Goal: Task Accomplishment & Management: Manage account settings

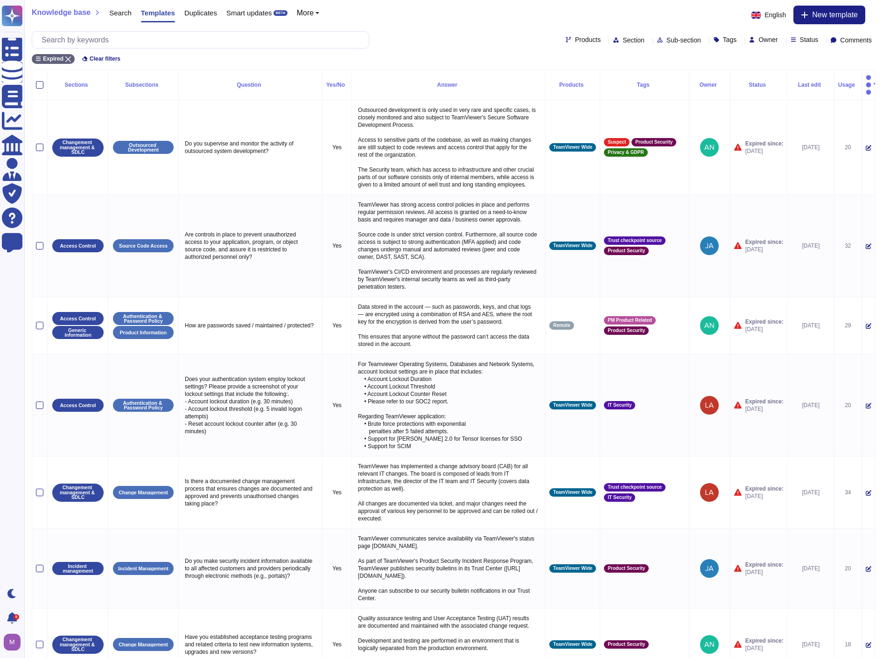
scroll to position [1433, 0]
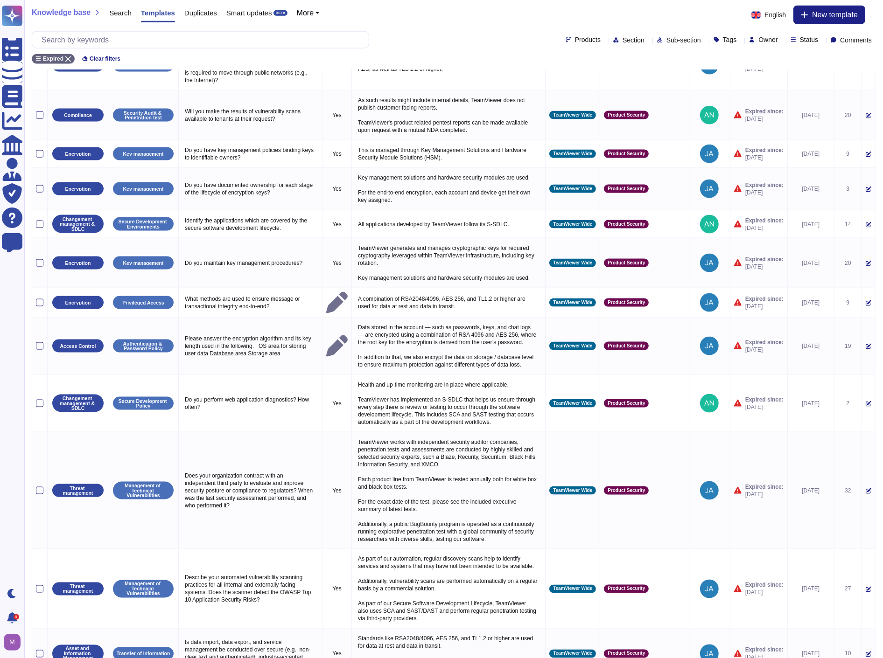
select select "30"
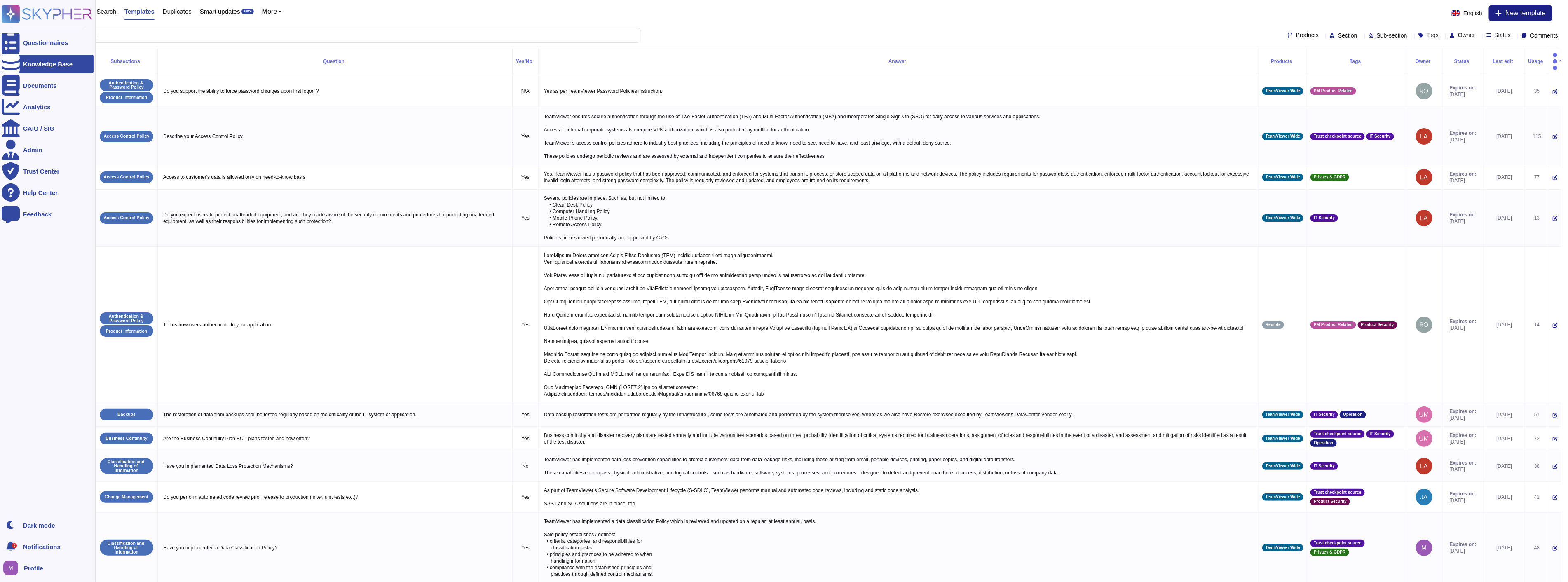
click at [19, 62] on div at bounding box center [11, 64] width 19 height 19
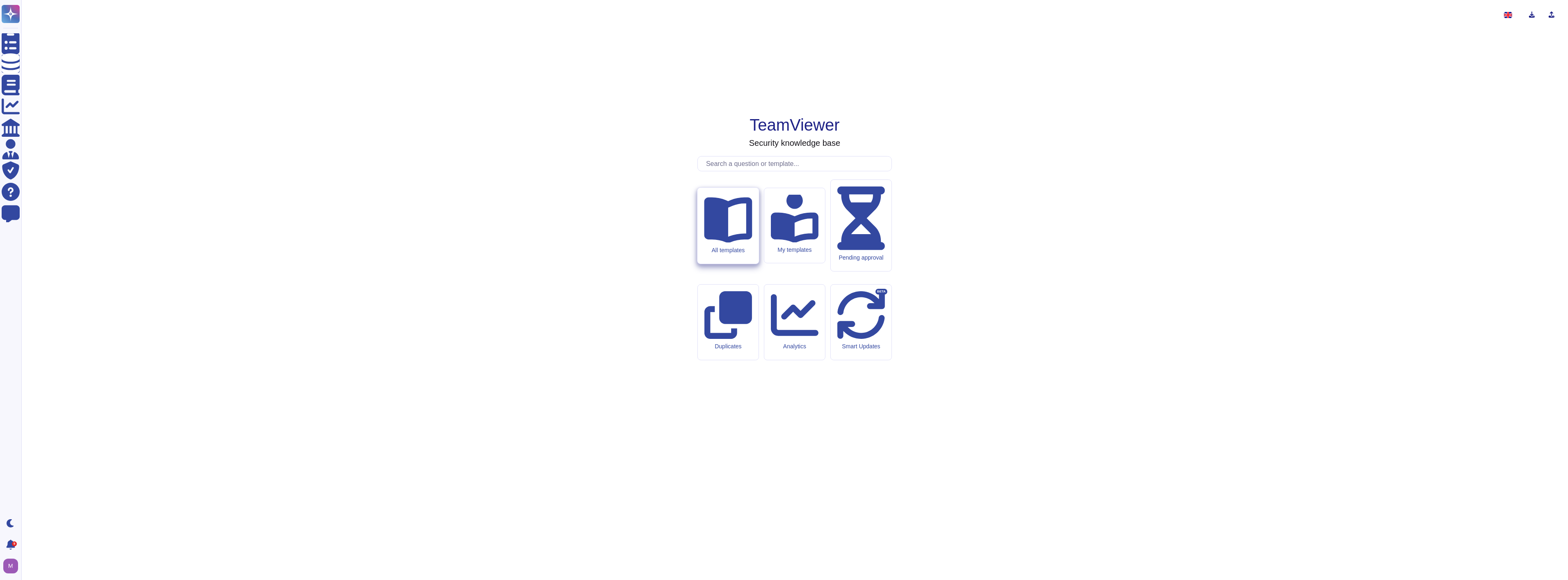
click at [723, 243] on icon at bounding box center [728, 220] width 48 height 46
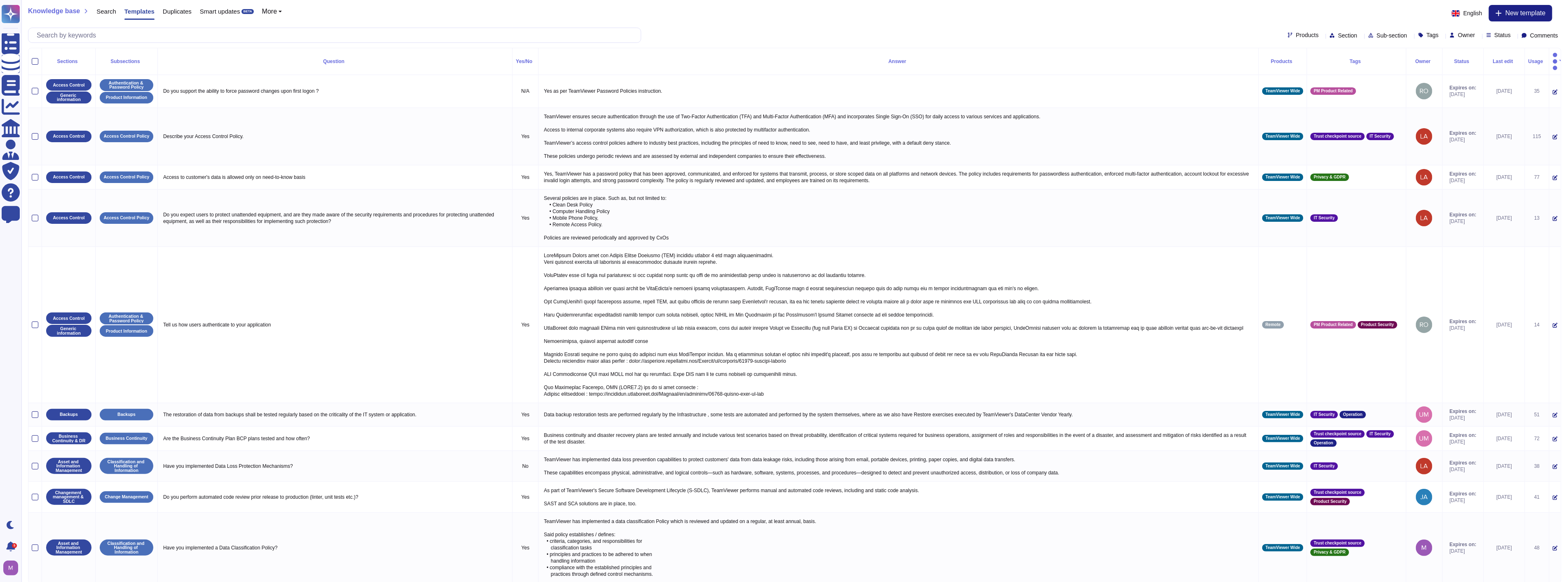
click at [786, 34] on span "Status" at bounding box center [1503, 34] width 17 height 6
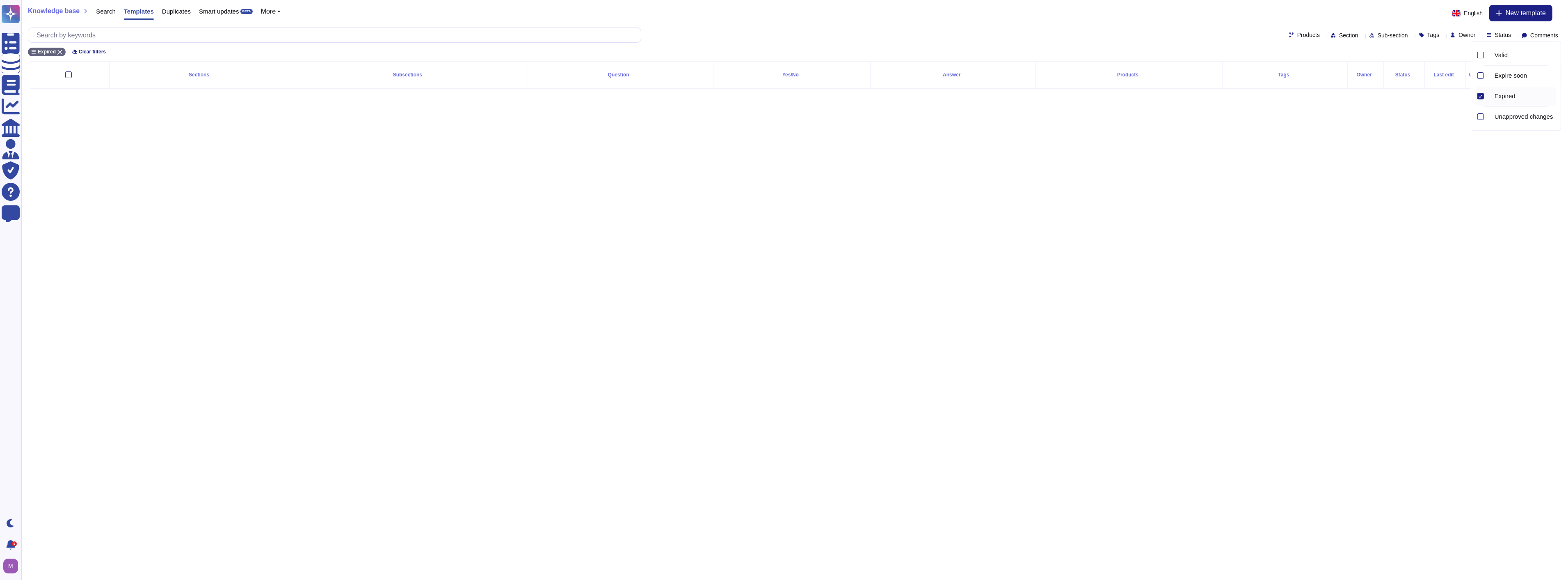
click at [783, 95] on icon at bounding box center [1480, 96] width 4 height 4
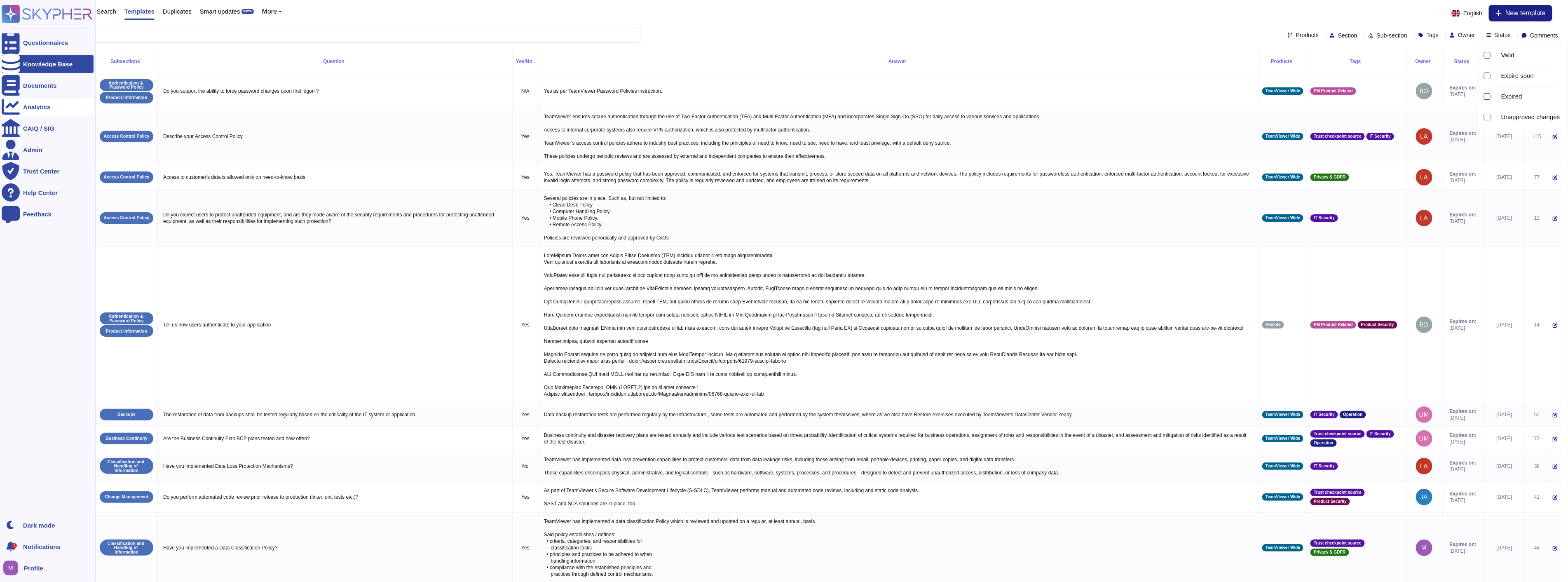
click at [14, 110] on icon at bounding box center [11, 107] width 19 height 16
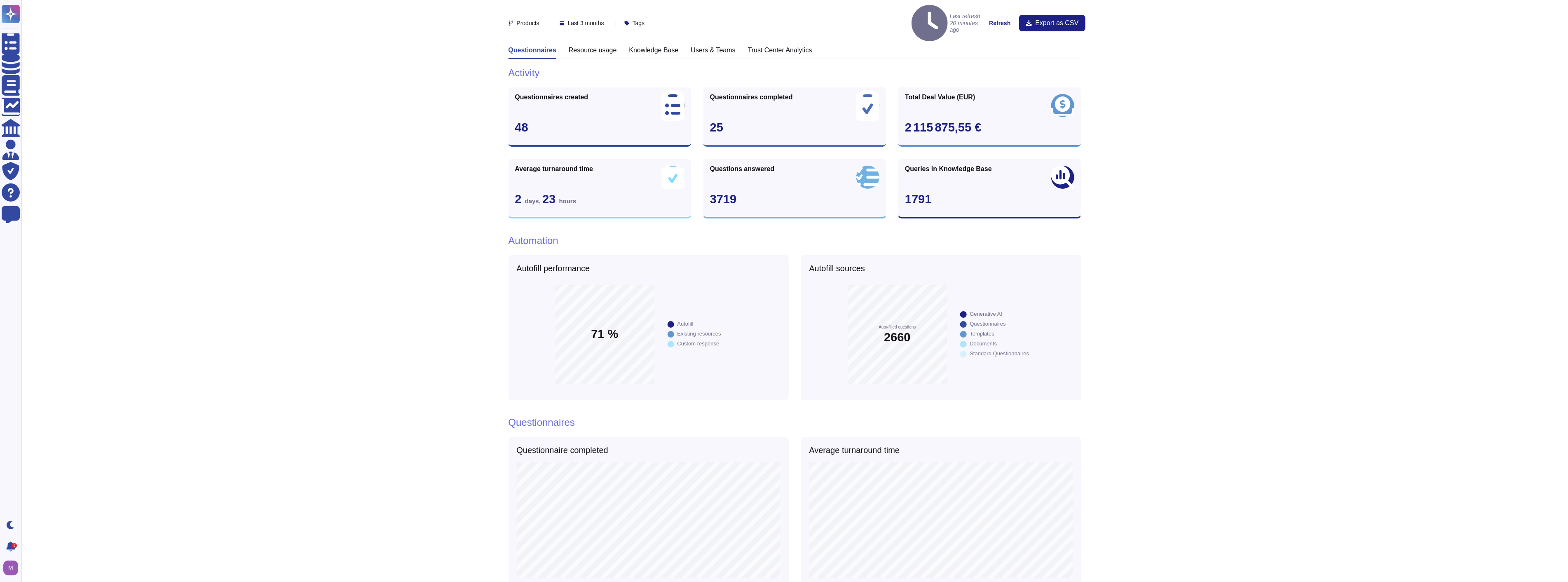
click at [769, 46] on div "Trust Center Analytics" at bounding box center [780, 52] width 64 height 12
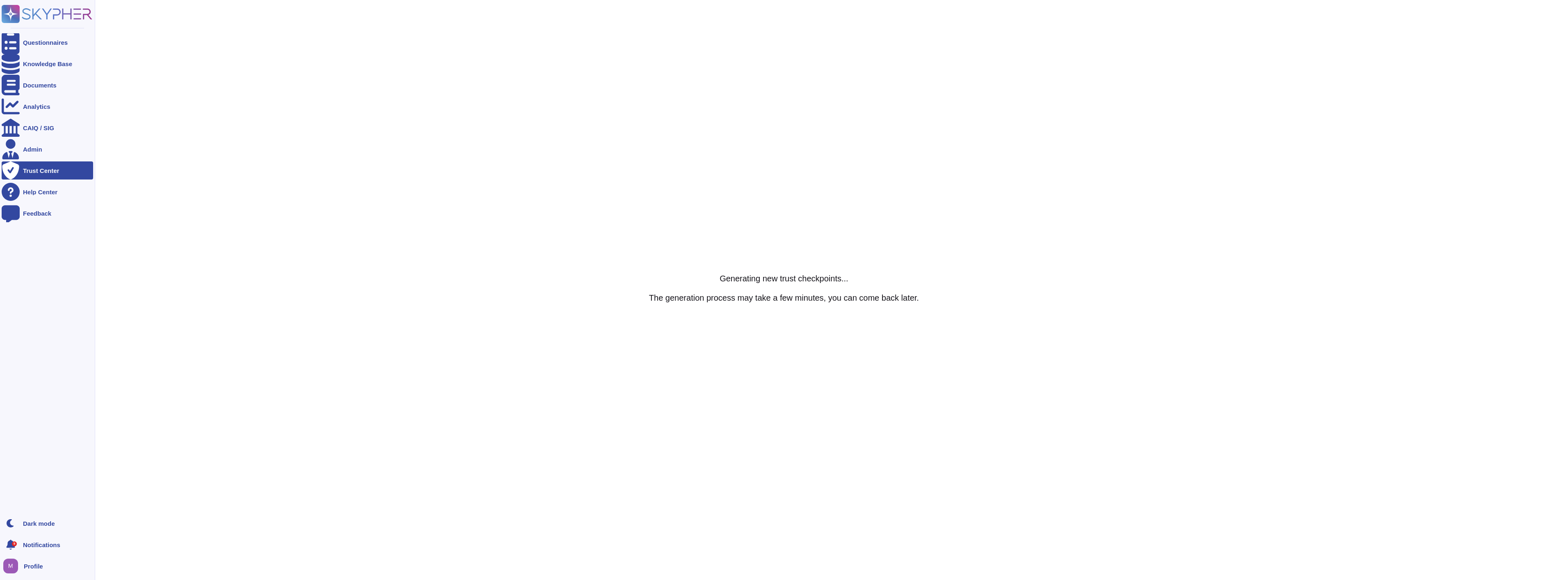
click at [16, 165] on div at bounding box center [11, 170] width 18 height 18
click at [32, 104] on div "Analytics" at bounding box center [36, 106] width 27 height 6
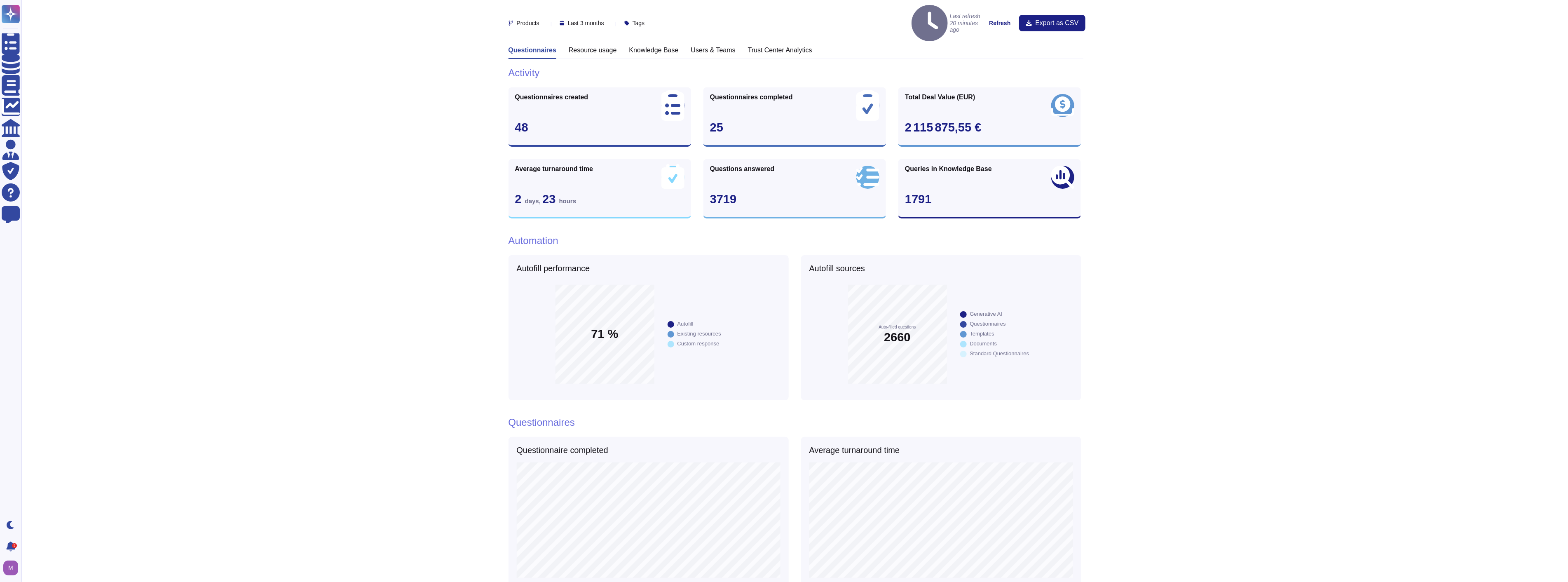
click at [657, 46] on h3 "Knowledge Base" at bounding box center [654, 49] width 49 height 8
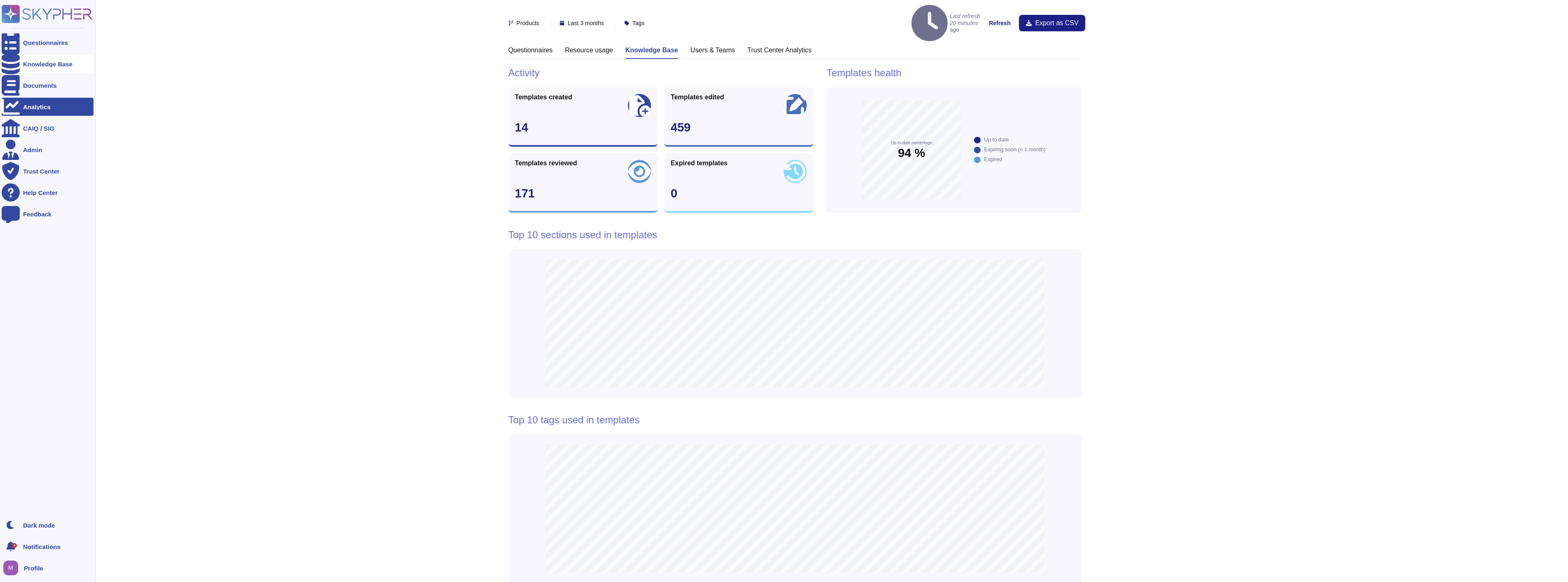
click at [34, 64] on div "Knowledge Base" at bounding box center [48, 64] width 49 height 6
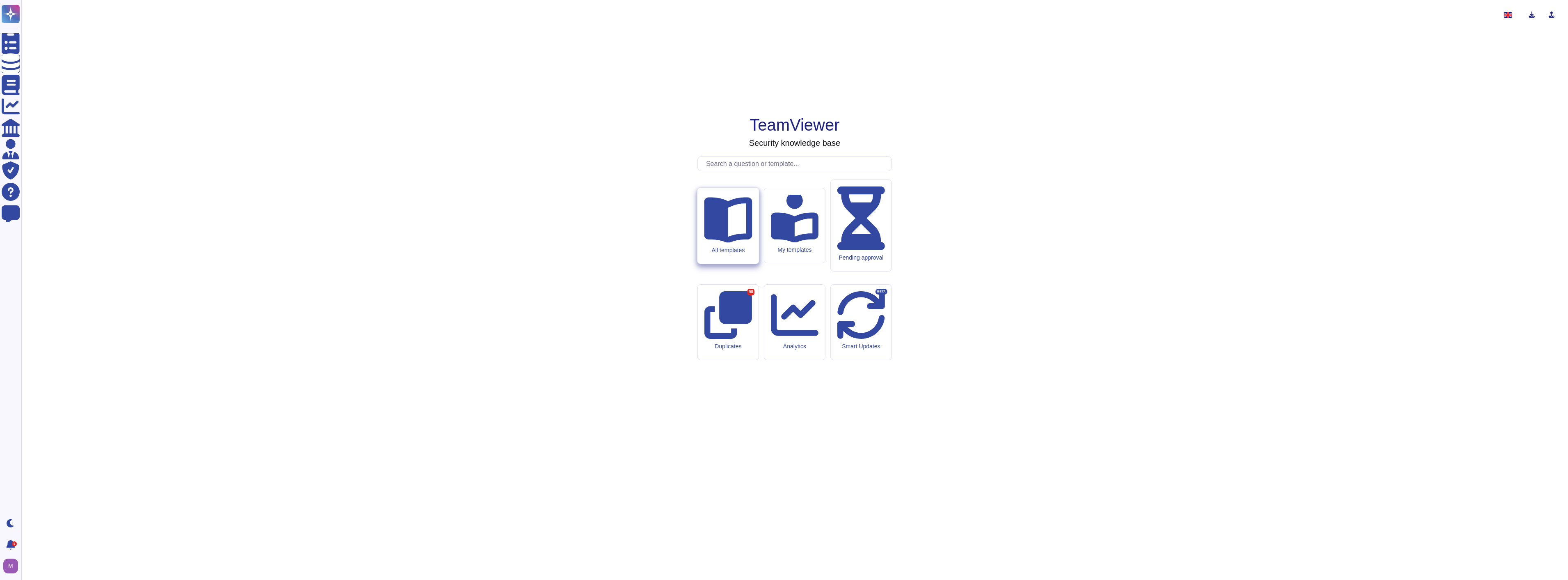
click at [715, 263] on div "All templates" at bounding box center [728, 225] width 62 height 76
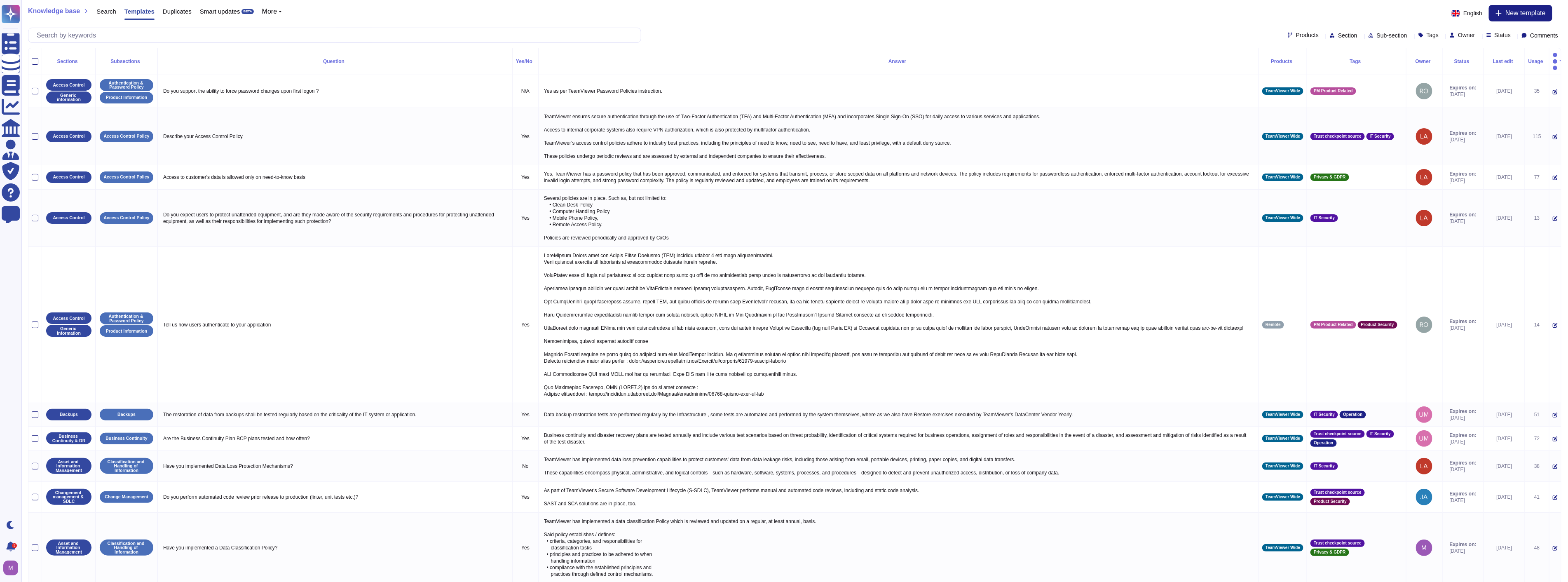
click at [786, 34] on span "Sub-section" at bounding box center [1392, 35] width 31 height 6
click at [786, 34] on div "Section" at bounding box center [1345, 34] width 31 height 6
click at [786, 35] on span "Status" at bounding box center [1503, 34] width 17 height 6
click at [786, 75] on span "Expire soon" at bounding box center [1517, 76] width 33 height 7
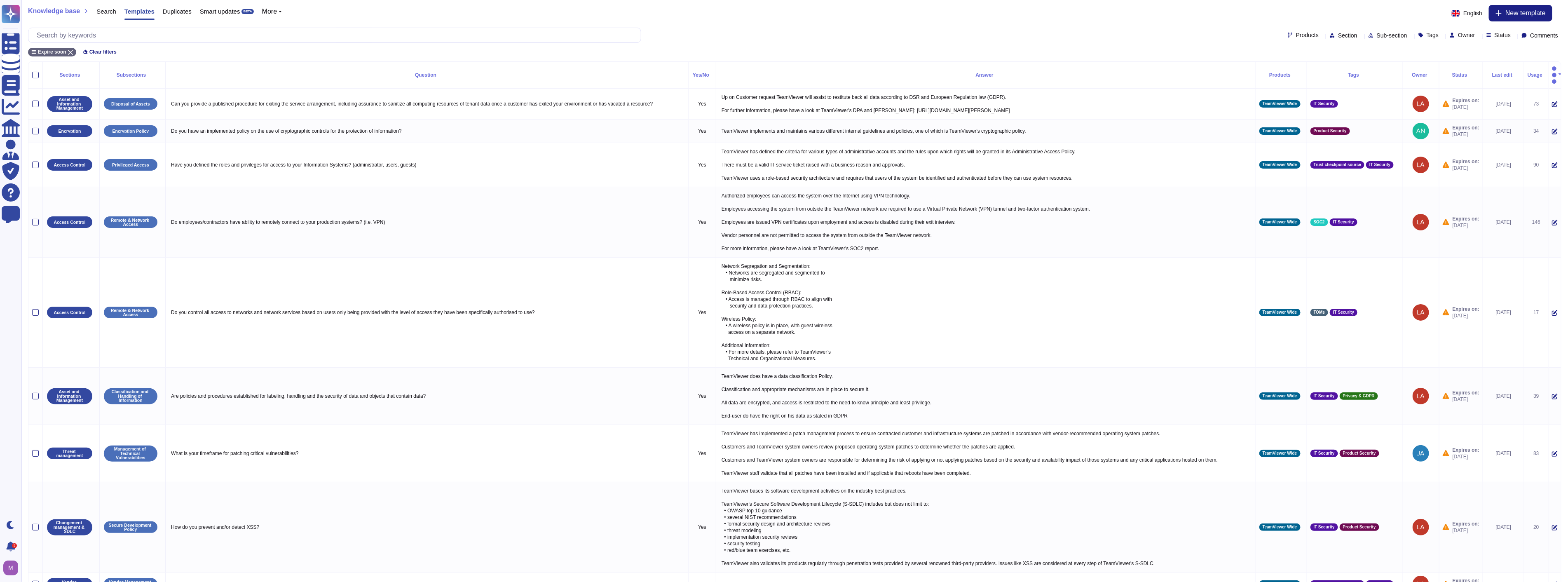
click at [786, 19] on div "Knowledge base Search Templates Duplicates Smart updates BETA More English New …" at bounding box center [795, 13] width 1534 height 17
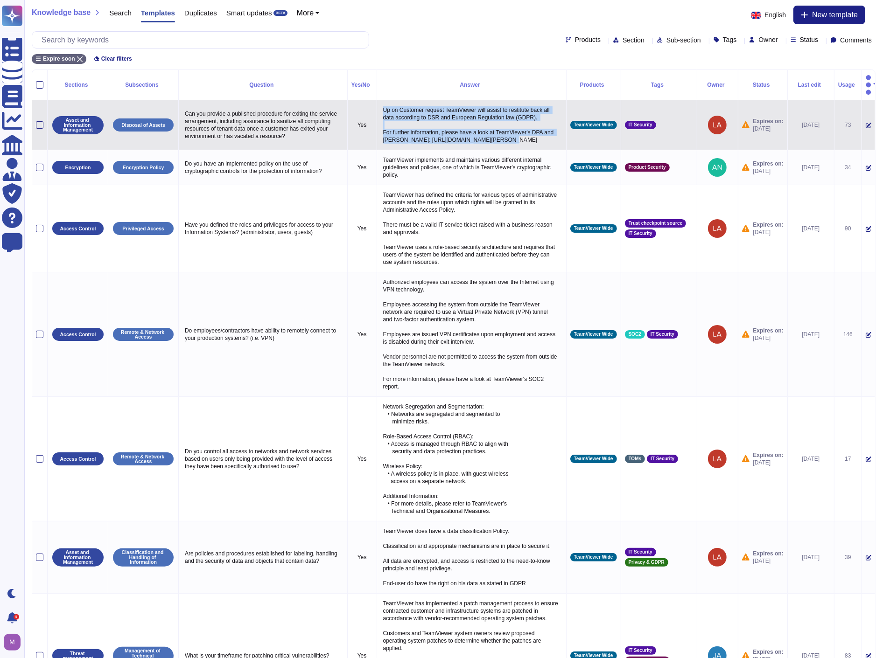
drag, startPoint x: 379, startPoint y: 96, endPoint x: 509, endPoint y: 131, distance: 134.4
click at [509, 131] on p "Up on Customer request TeamViewer will assist to restitute back all data accord…" at bounding box center [471, 125] width 181 height 42
copy p "Up on Customer request TeamViewer will assist to restitute back all data accord…"
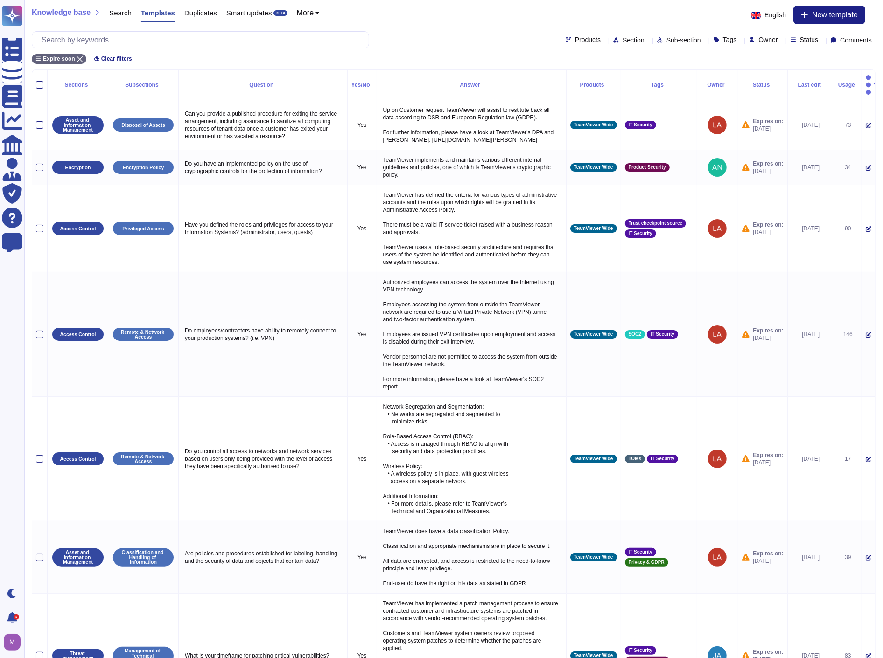
click at [344, 19] on div "Knowledge base Search Templates Duplicates Smart updates BETA More English New …" at bounding box center [453, 15] width 843 height 19
click at [473, 47] on div "Products Section Sub-section Tags Owner Status Comments" at bounding box center [453, 39] width 843 height 17
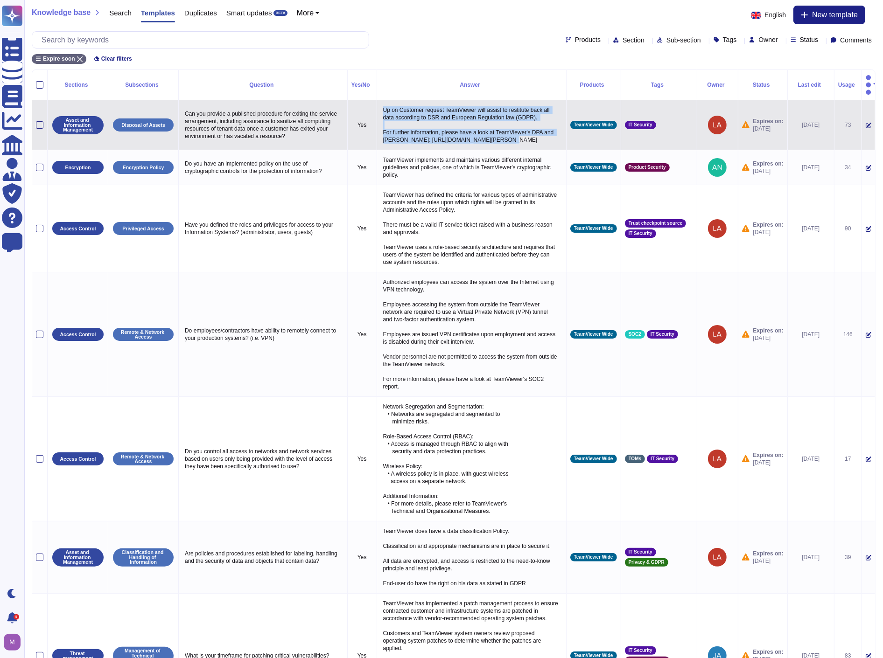
drag, startPoint x: 490, startPoint y: 128, endPoint x: 376, endPoint y: 96, distance: 118.6
click at [376, 100] on td "Up on Customer request TeamViewer will assist to restitute back all data accord…" at bounding box center [470, 125] width 189 height 50
copy p "Up on Customer request TeamViewer will assist to restitute back all data accord…"
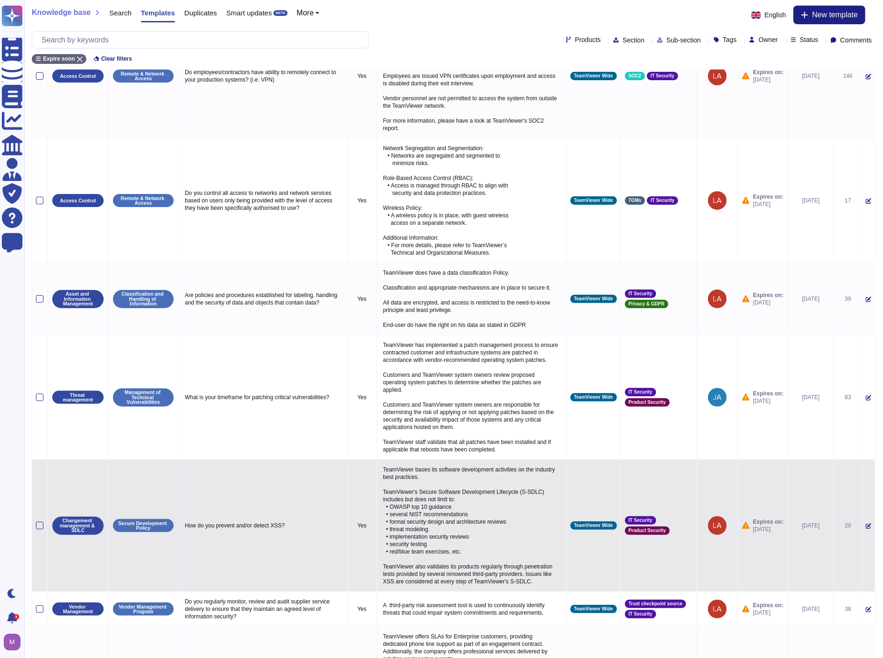
scroll to position [378, 0]
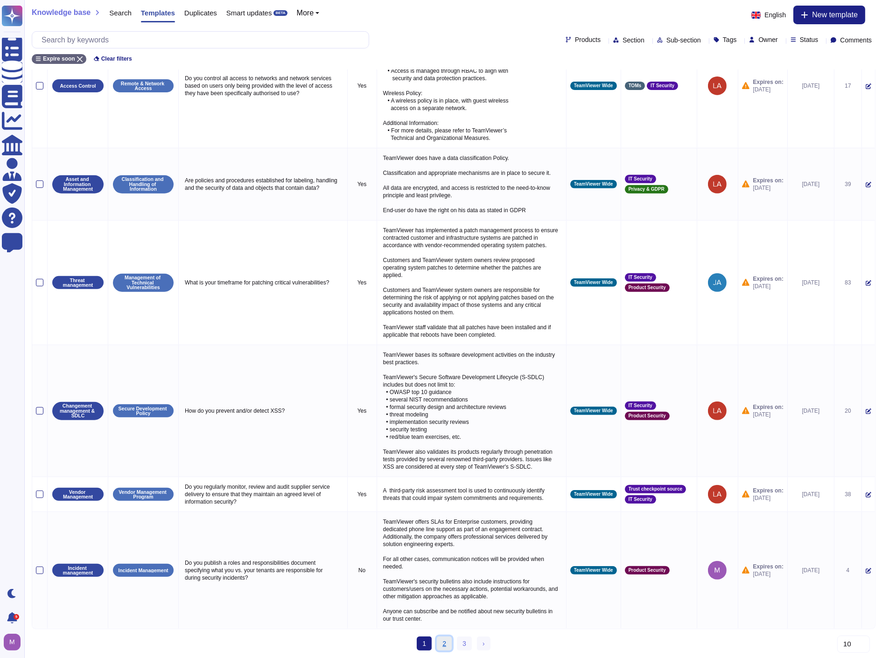
click at [442, 643] on link "2" at bounding box center [444, 644] width 15 height 14
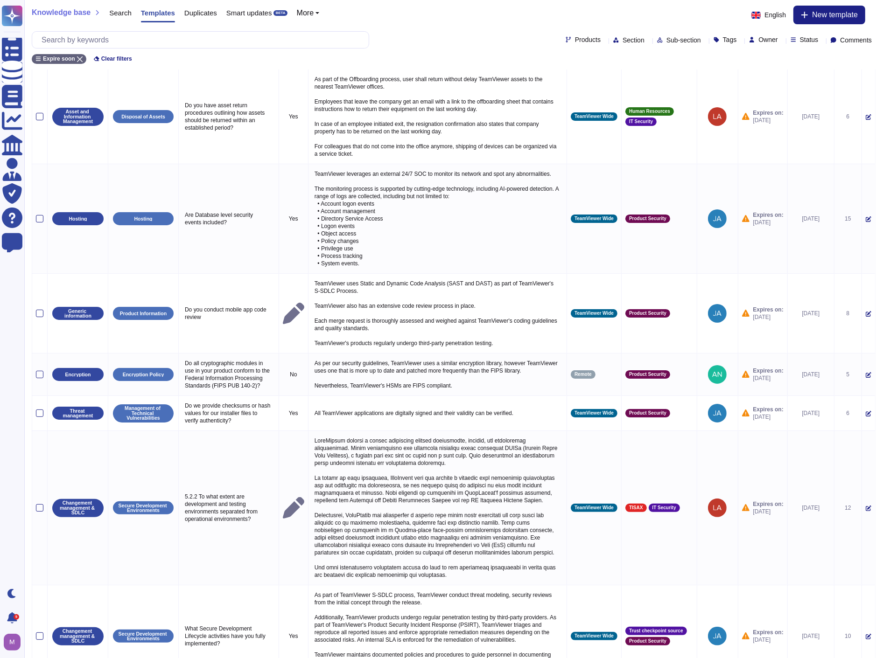
scroll to position [0, 0]
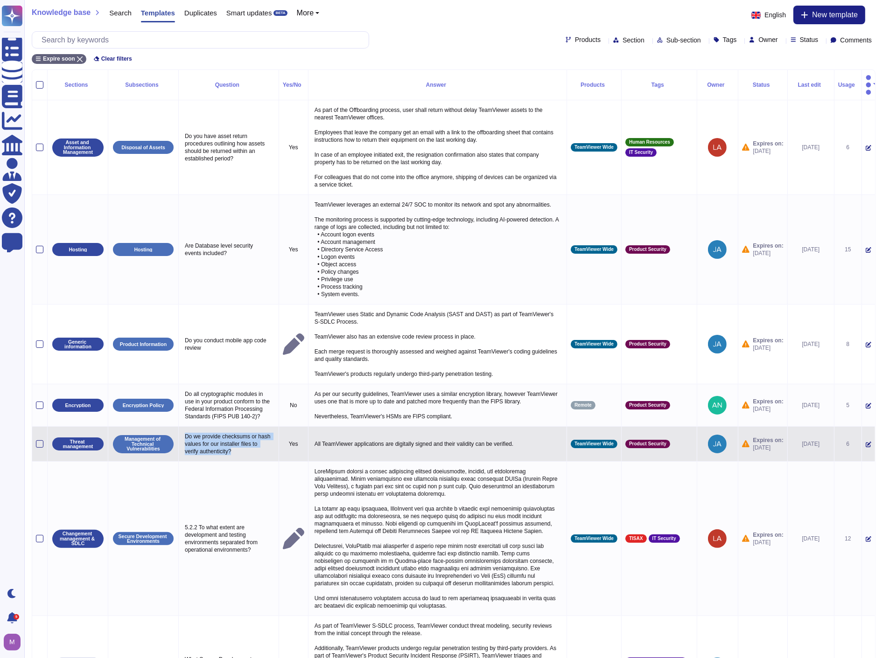
drag, startPoint x: 251, startPoint y: 449, endPoint x: 182, endPoint y: 433, distance: 70.9
click at [182, 433] on td "Do we provide checksums or hash values for our installer files to verify authen…" at bounding box center [229, 444] width 100 height 35
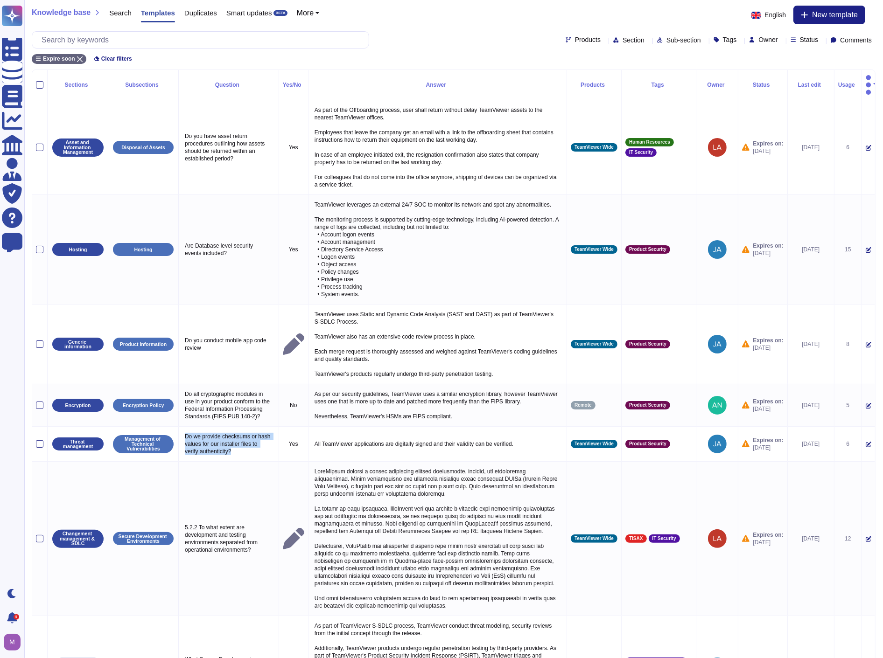
copy p "Do we provide checksums or hash values for our installer files to verify authen…"
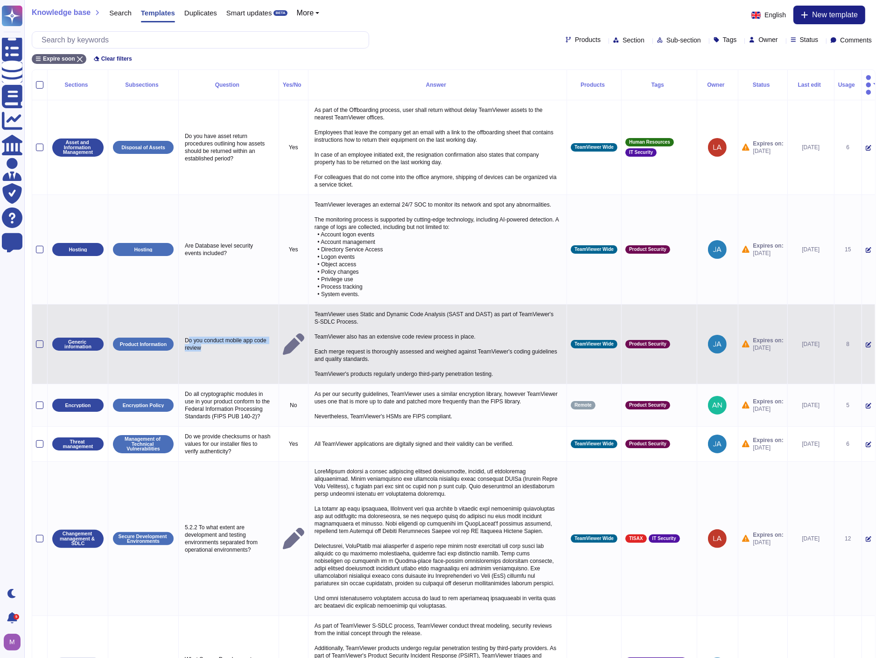
drag, startPoint x: 246, startPoint y: 342, endPoint x: 189, endPoint y: 327, distance: 58.8
click at [189, 334] on p "Do you conduct mobile app code review" at bounding box center [228, 344] width 92 height 20
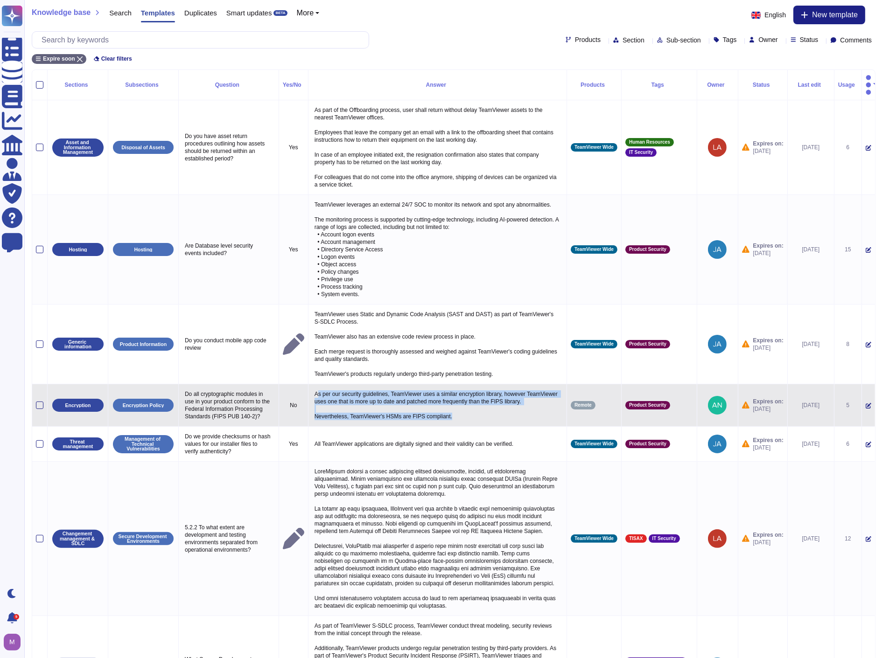
drag, startPoint x: 460, startPoint y: 417, endPoint x: 318, endPoint y: 383, distance: 146.4
click at [318, 388] on p "As per our security guidelines, TeamViewer uses a similar encryption library, h…" at bounding box center [437, 405] width 251 height 35
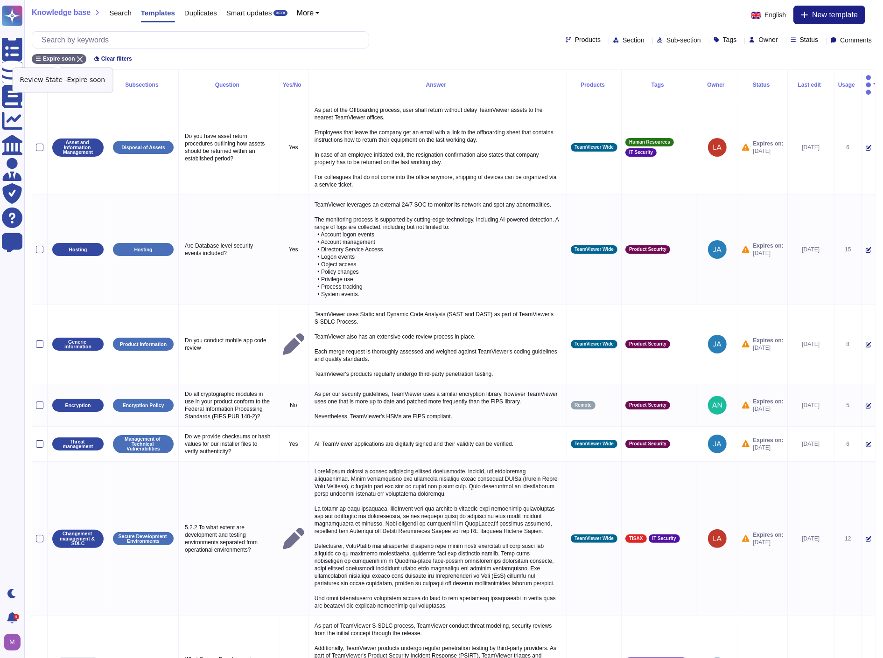
click at [77, 57] on icon at bounding box center [80, 59] width 6 height 6
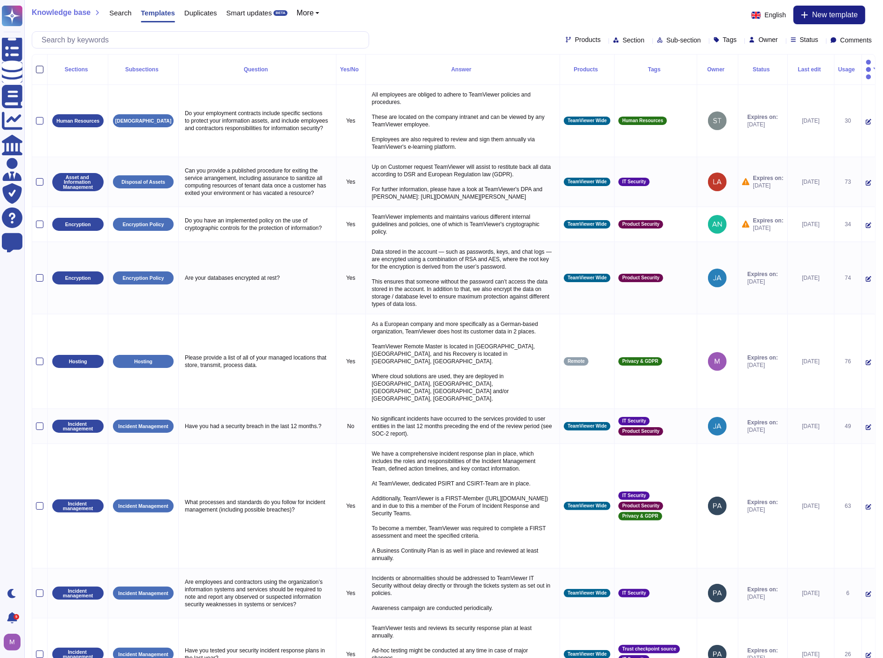
click at [40, 66] on div at bounding box center [39, 69] width 7 height 7
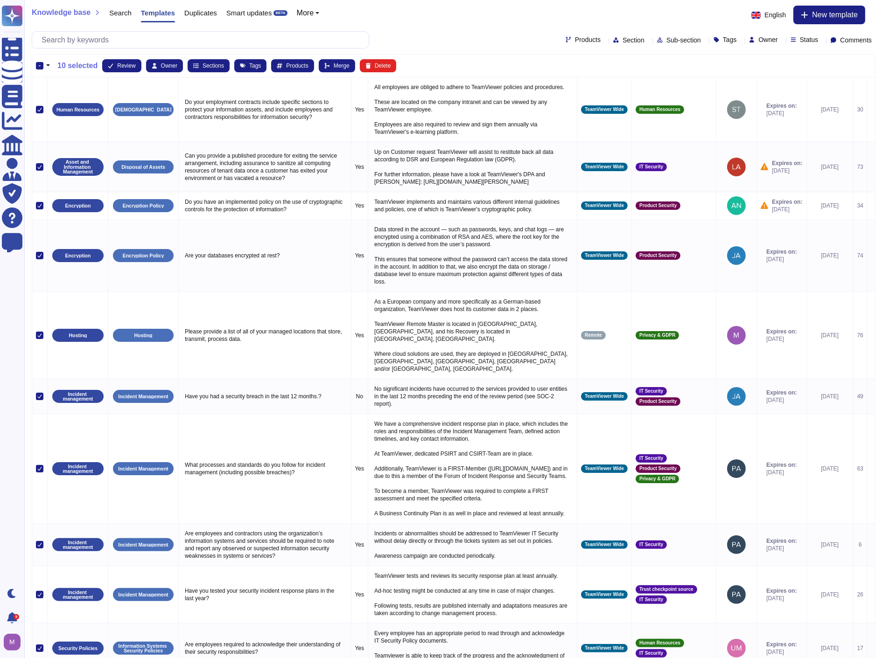
click at [41, 67] on div "-" at bounding box center [39, 65] width 7 height 7
click at [0, 0] on input "-" at bounding box center [0, 0] width 0 height 0
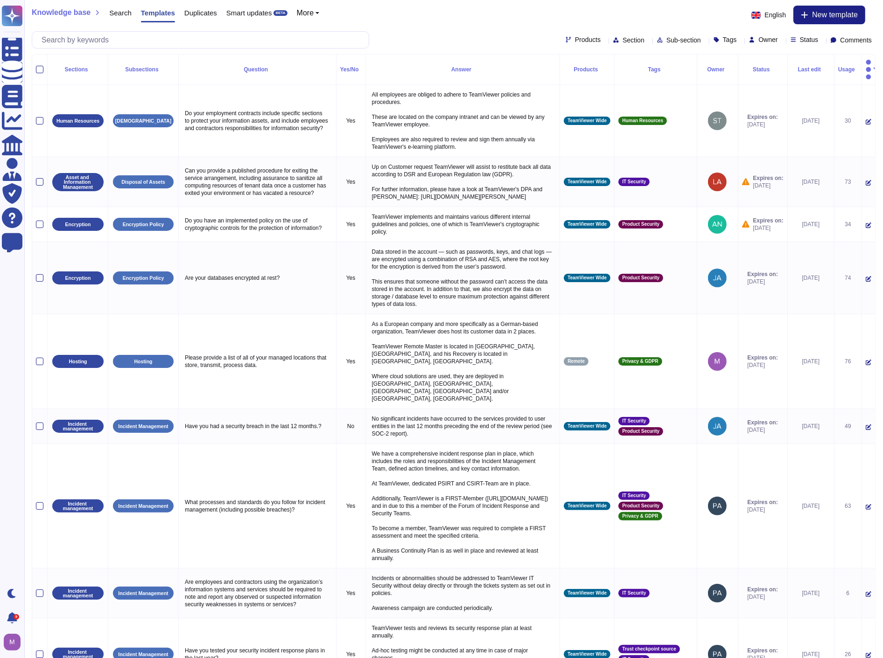
click at [41, 67] on div at bounding box center [39, 69] width 7 height 7
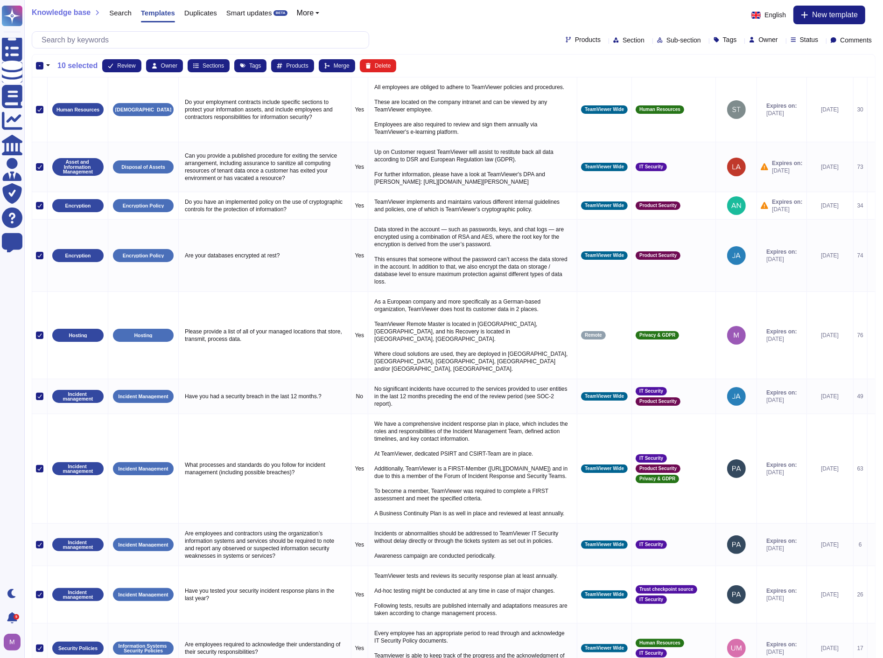
click at [41, 67] on div "-" at bounding box center [39, 65] width 7 height 7
click at [0, 0] on input "-" at bounding box center [0, 0] width 0 height 0
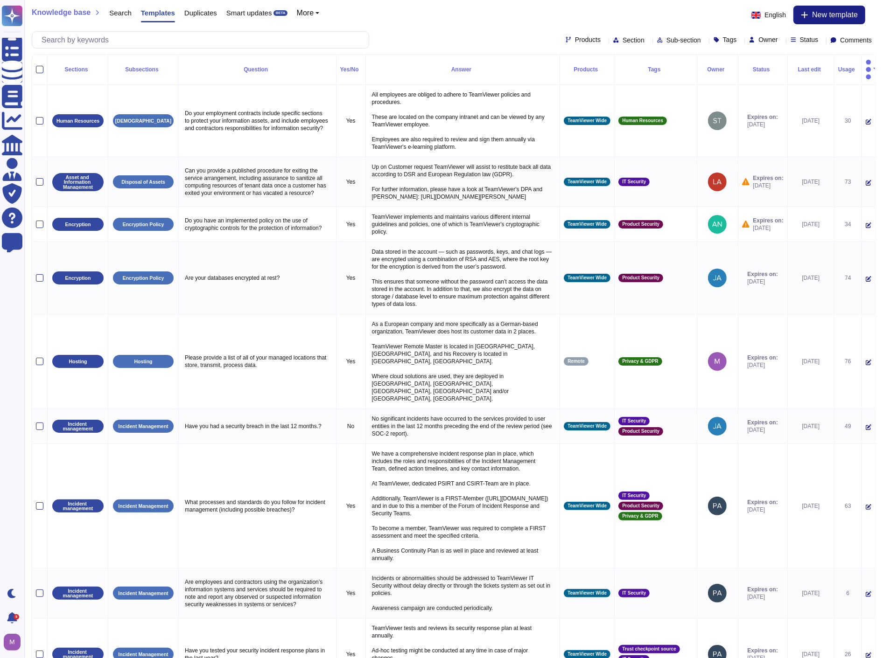
click at [41, 67] on div at bounding box center [39, 69] width 7 height 7
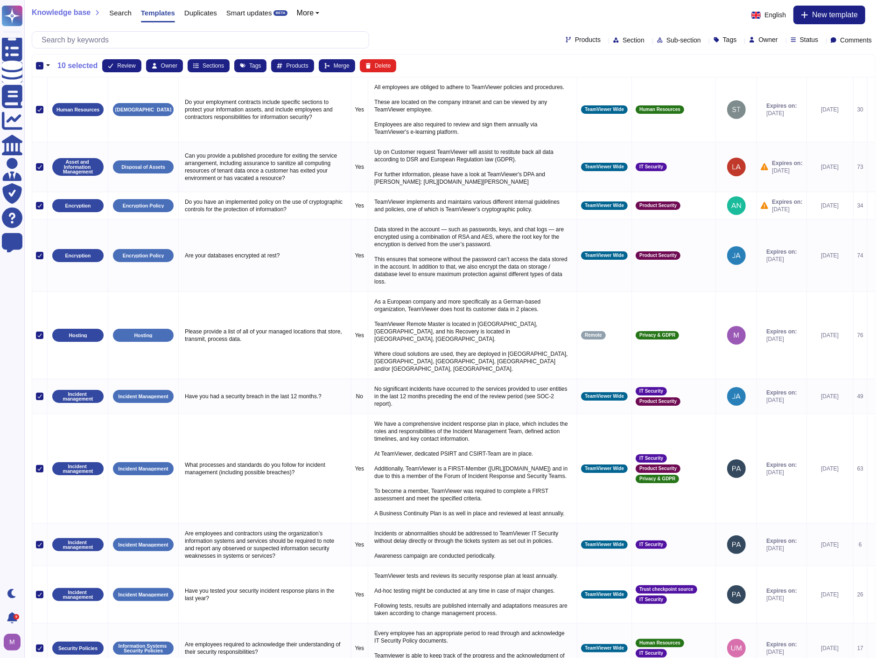
click at [49, 65] on button "button" at bounding box center [47, 65] width 9 height 11
click at [63, 92] on link "Select all" at bounding box center [88, 93] width 88 height 11
click at [41, 66] on div "-" at bounding box center [39, 65] width 7 height 7
click at [0, 0] on input "-" at bounding box center [0, 0] width 0 height 0
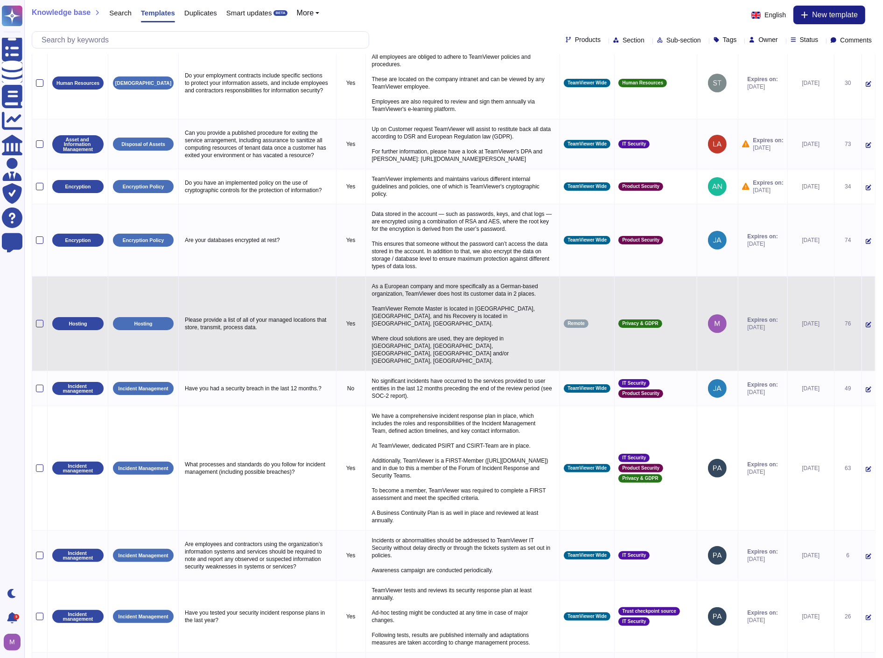
scroll to position [87, 0]
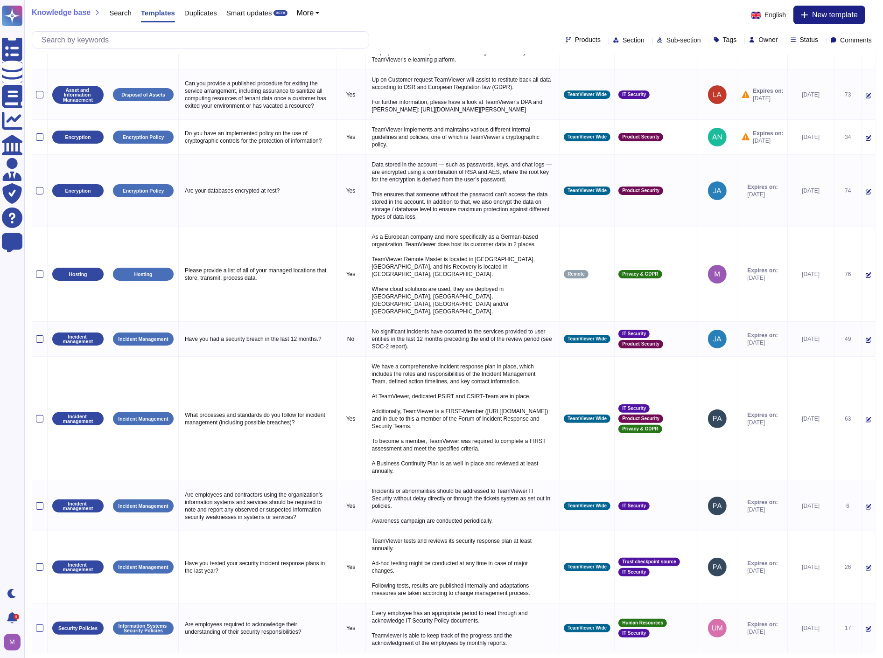
click at [453, 658] on link "4" at bounding box center [455, 668] width 15 height 14
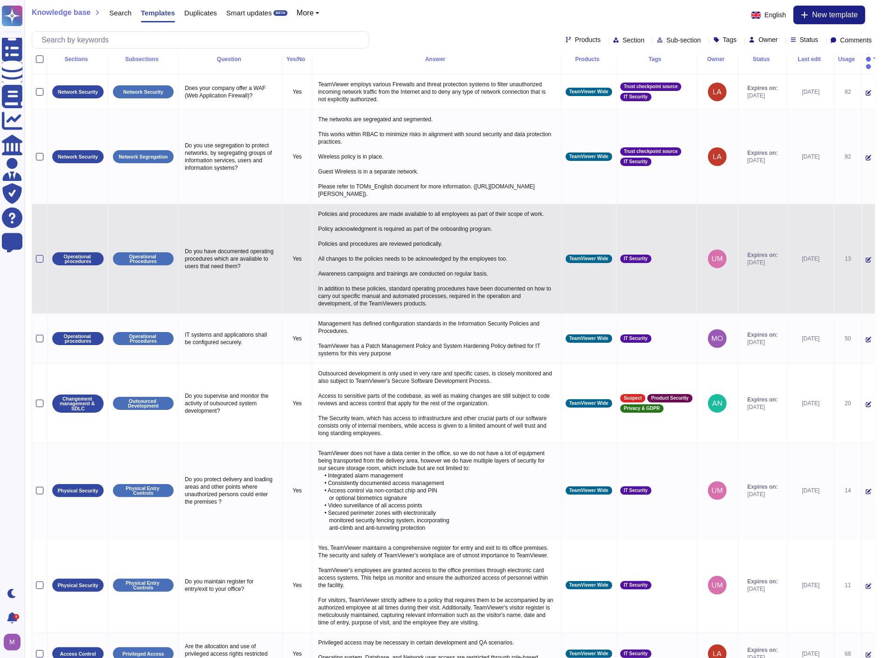
scroll to position [0, 0]
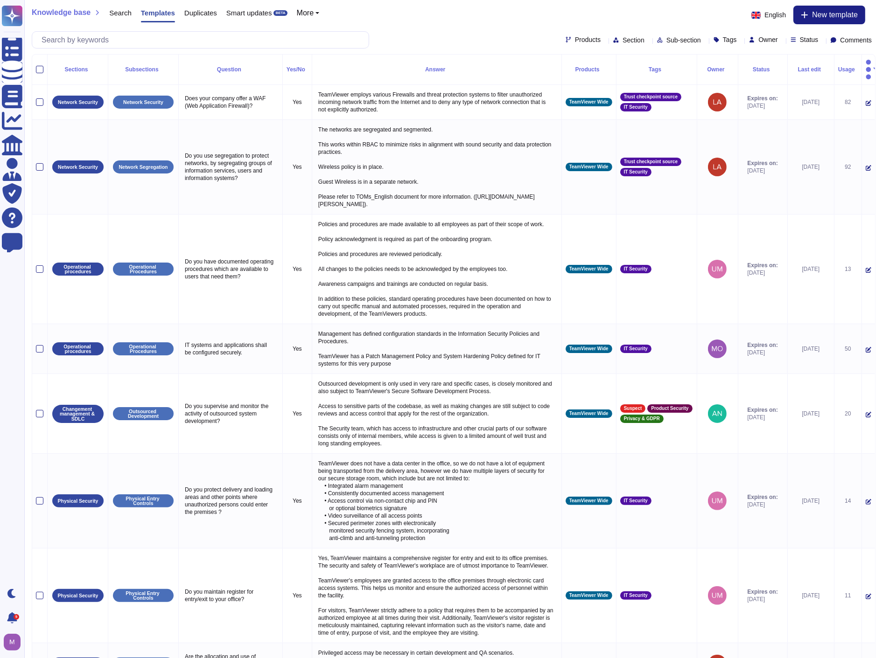
click at [840, 67] on div "Usage" at bounding box center [848, 70] width 20 height 6
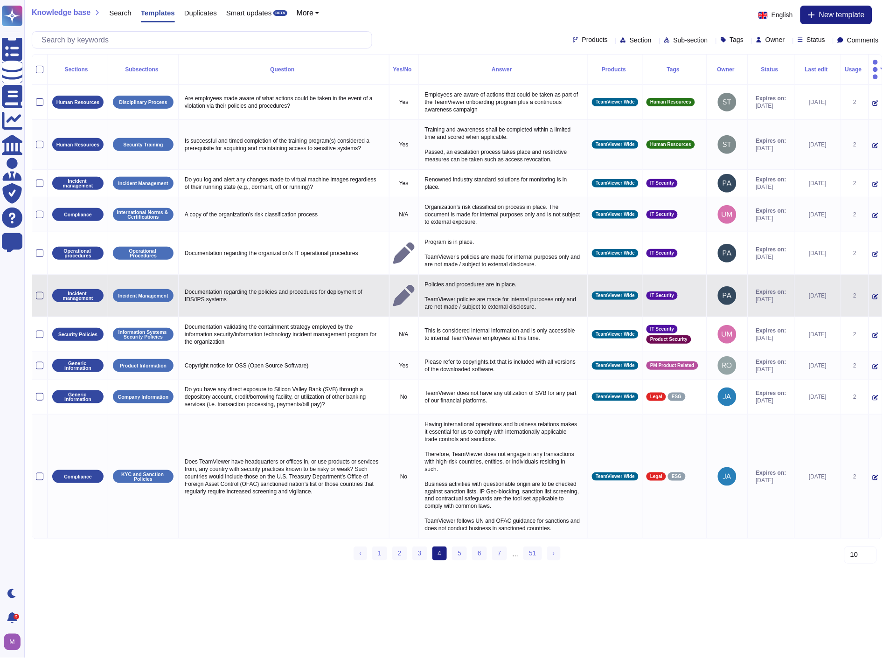
click at [38, 292] on div at bounding box center [39, 295] width 7 height 7
click at [0, 0] on input "checkbox" at bounding box center [0, 0] width 0 height 0
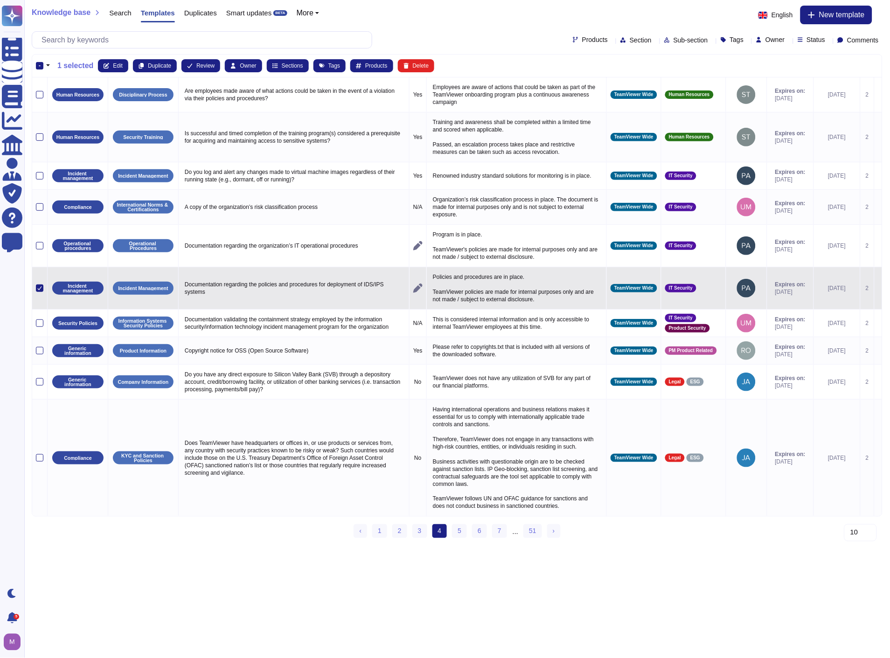
click at [878, 289] on icon at bounding box center [878, 289] width 0 height 0
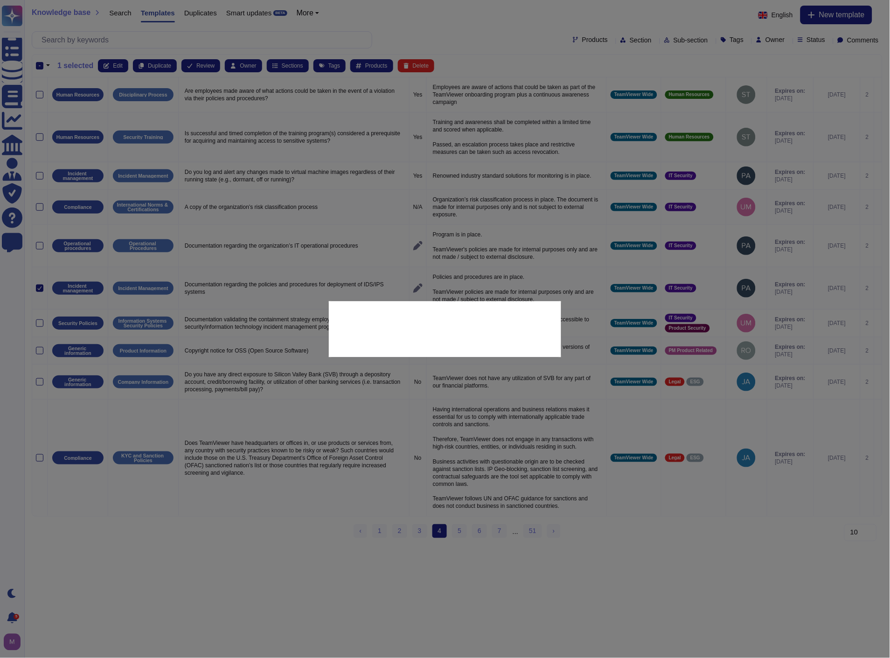
type textarea "Documentation regarding the policies and procedures for deployment of IDS/IPS s…"
type textarea "Policies and procedures are in place. TeamViewer policies are made for internal…"
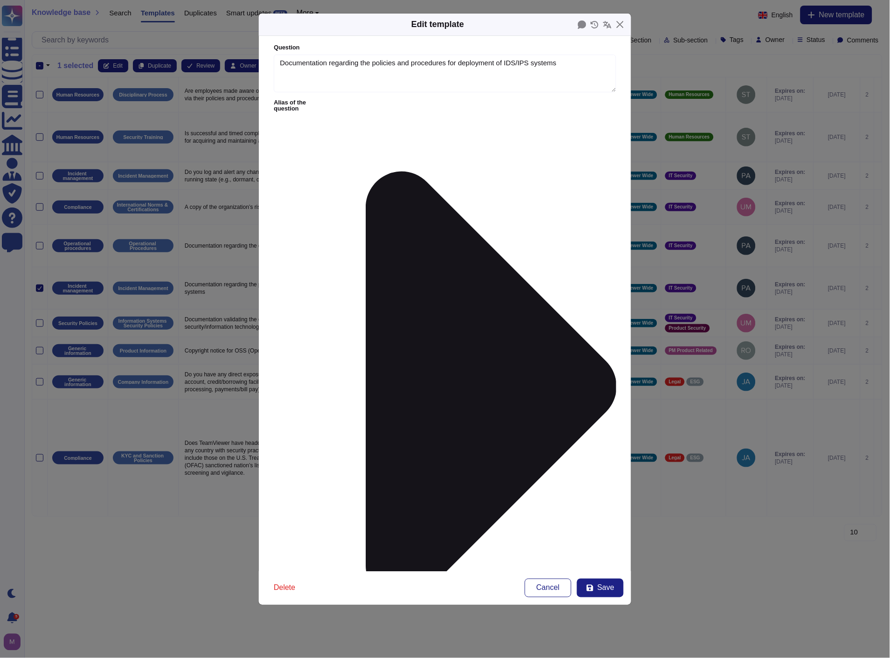
type textarea "Documentation regarding the policies and procedures for deployment of IDS/IPS s…"
type textarea "Policies and procedures are in place. TeamViewer policies are made for internal…"
click at [284, 585] on span "Delete" at bounding box center [284, 588] width 21 height 7
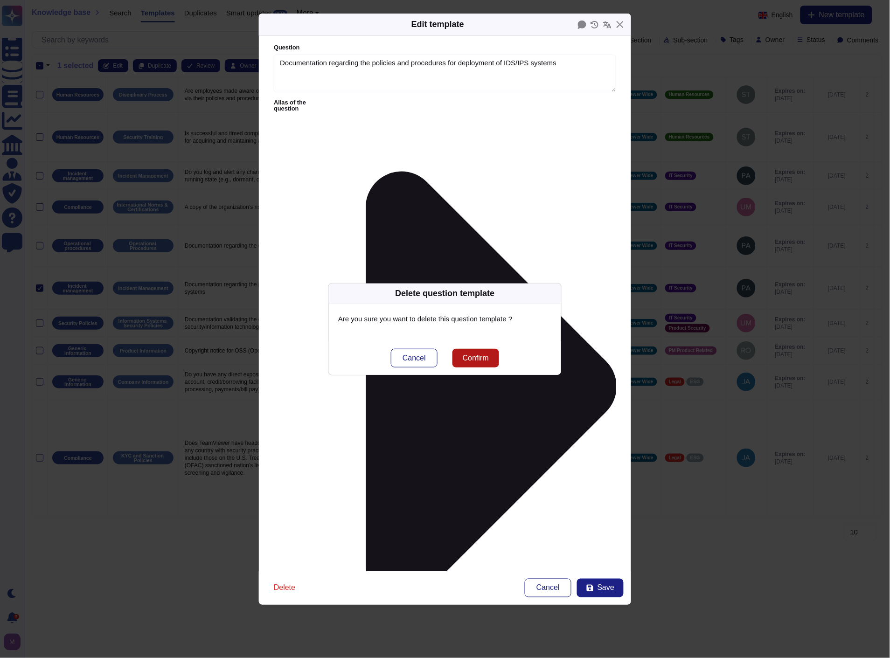
click at [460, 356] on button "Confirm" at bounding box center [476, 358] width 47 height 19
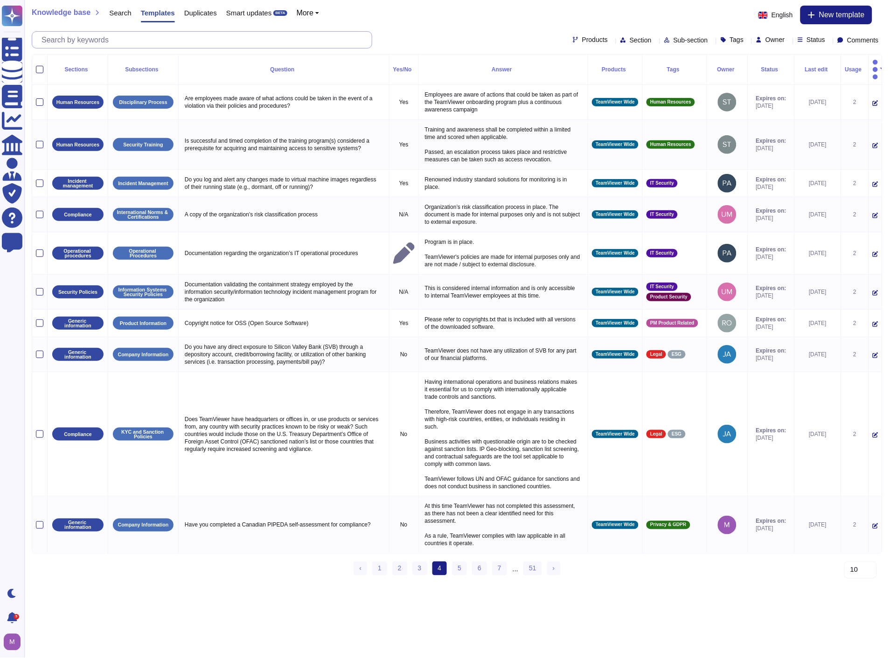
click at [223, 35] on input "text" at bounding box center [204, 40] width 335 height 16
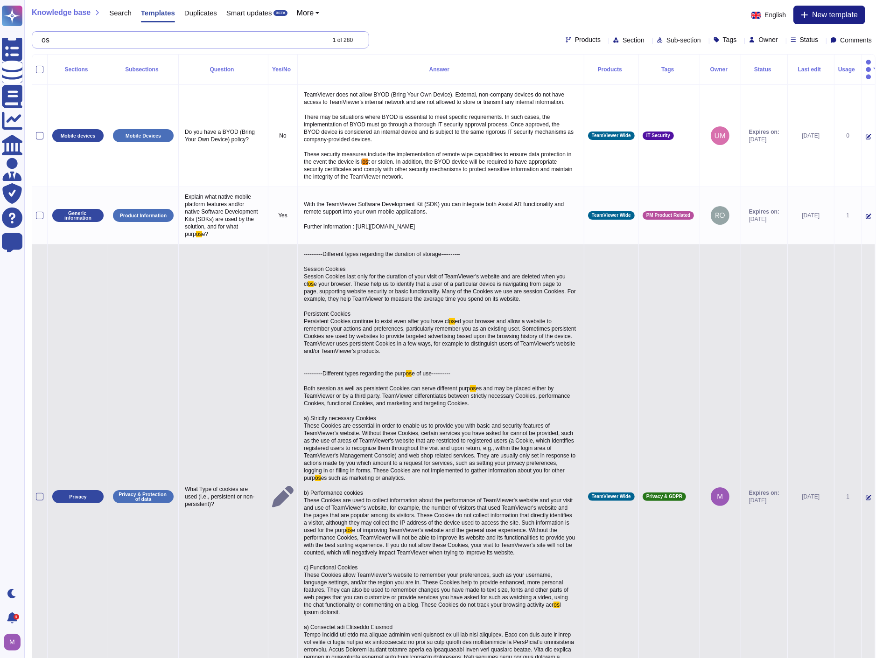
scroll to position [2, 0]
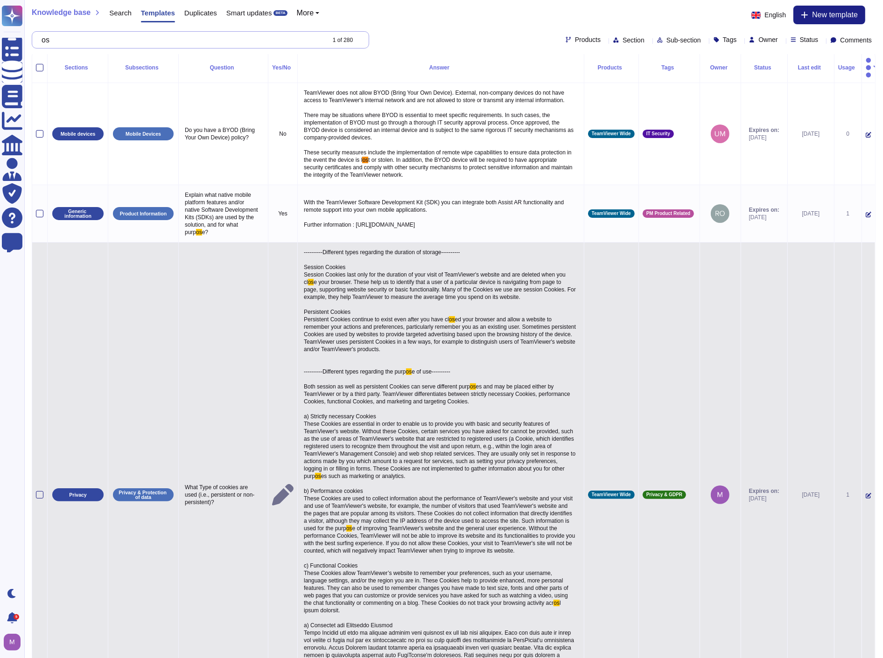
type input "o"
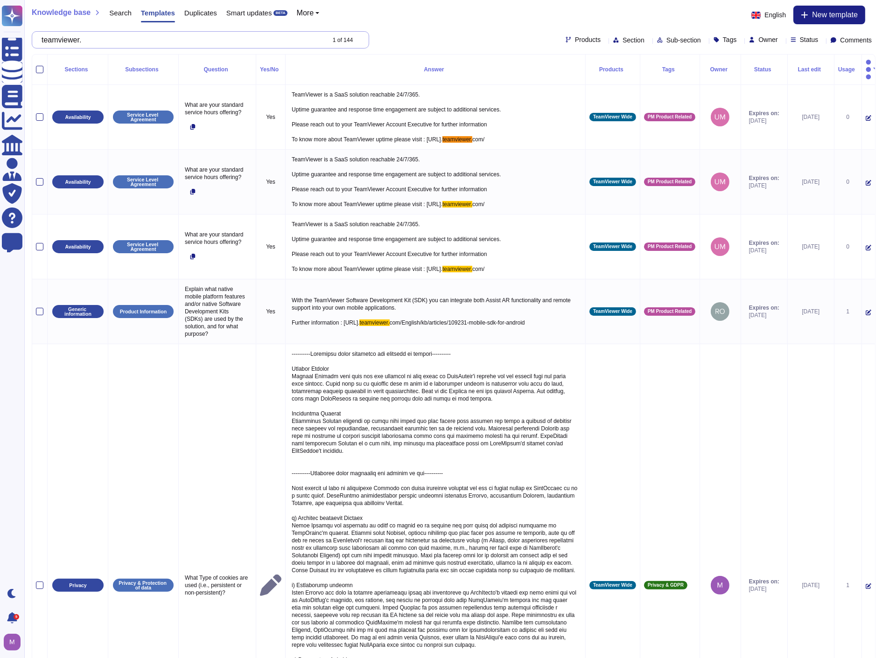
drag, startPoint x: 173, startPoint y: 41, endPoint x: -1, endPoint y: 42, distance: 173.5
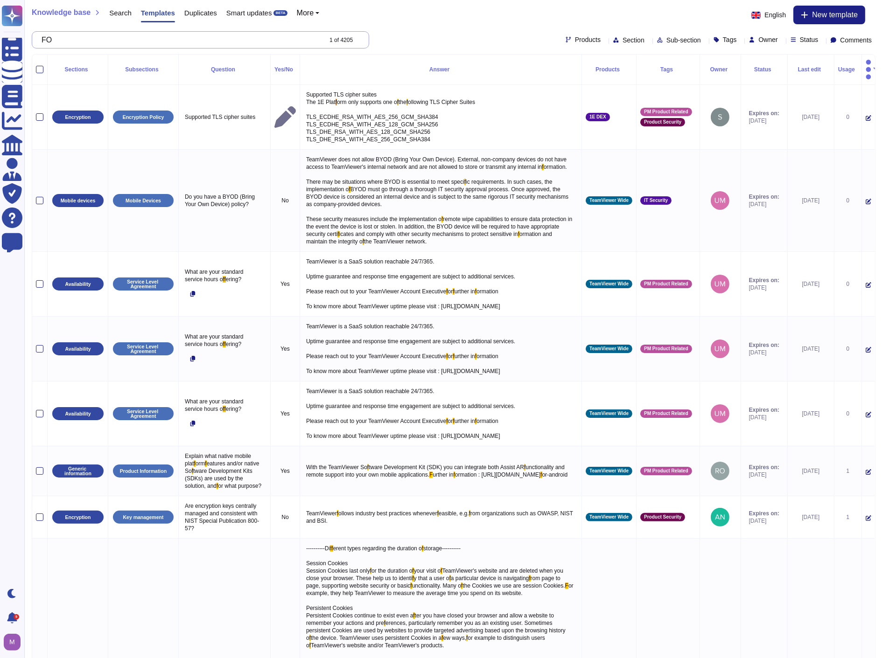
type input "F"
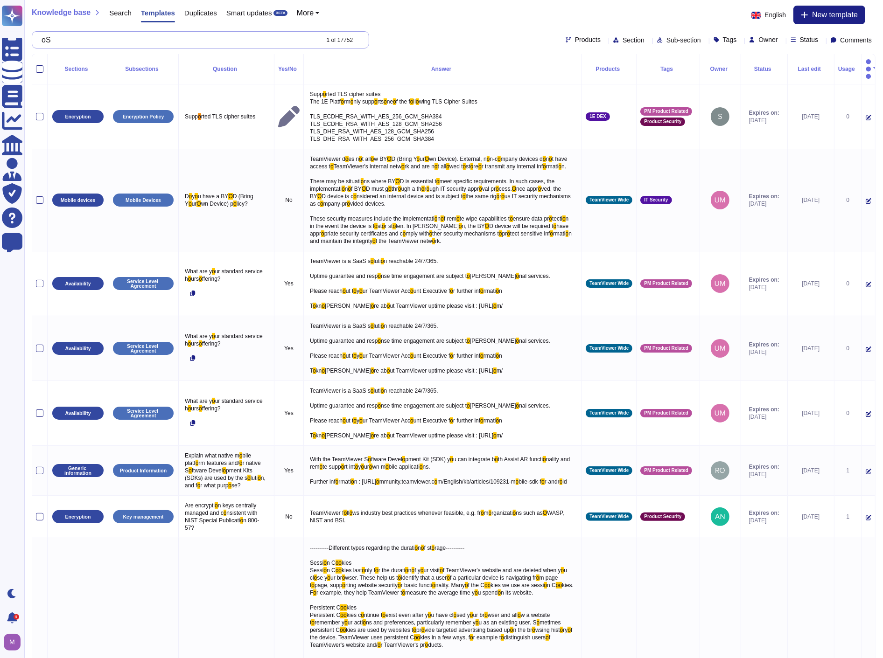
scroll to position [3, 0]
type input "o"
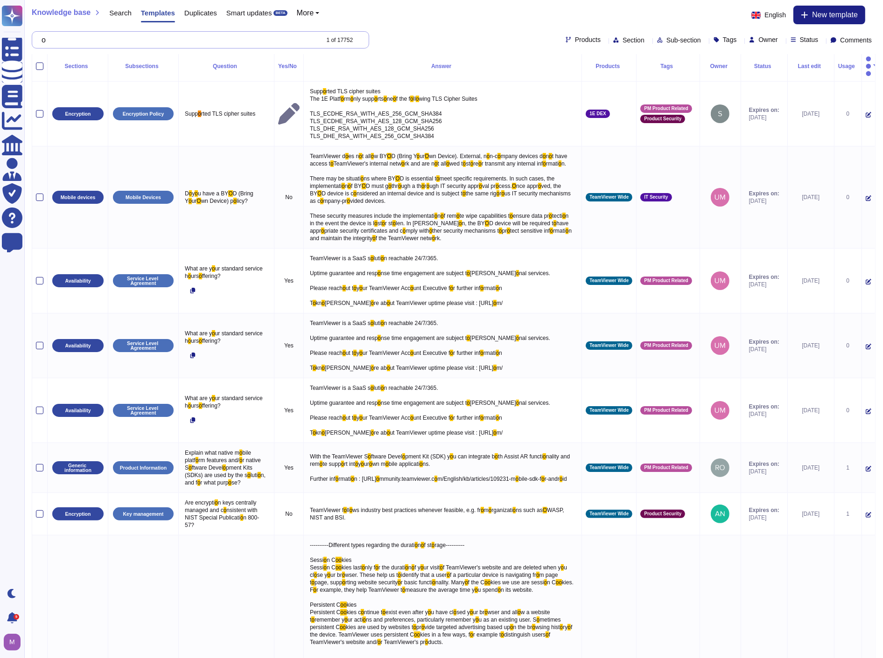
scroll to position [0, 0]
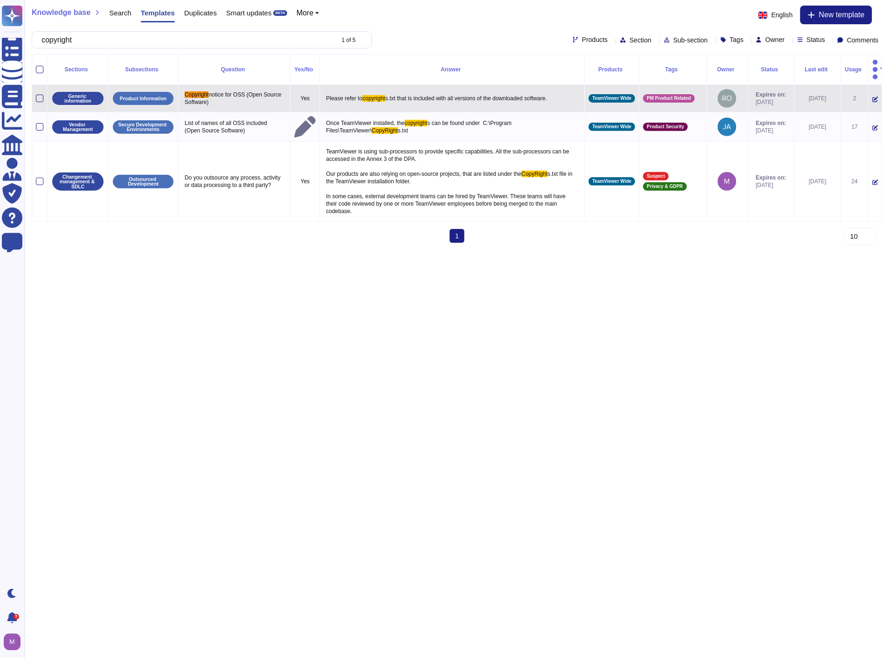
type input "copyright"
click at [39, 95] on div at bounding box center [39, 98] width 7 height 7
click at [0, 0] on input "checkbox" at bounding box center [0, 0] width 0 height 0
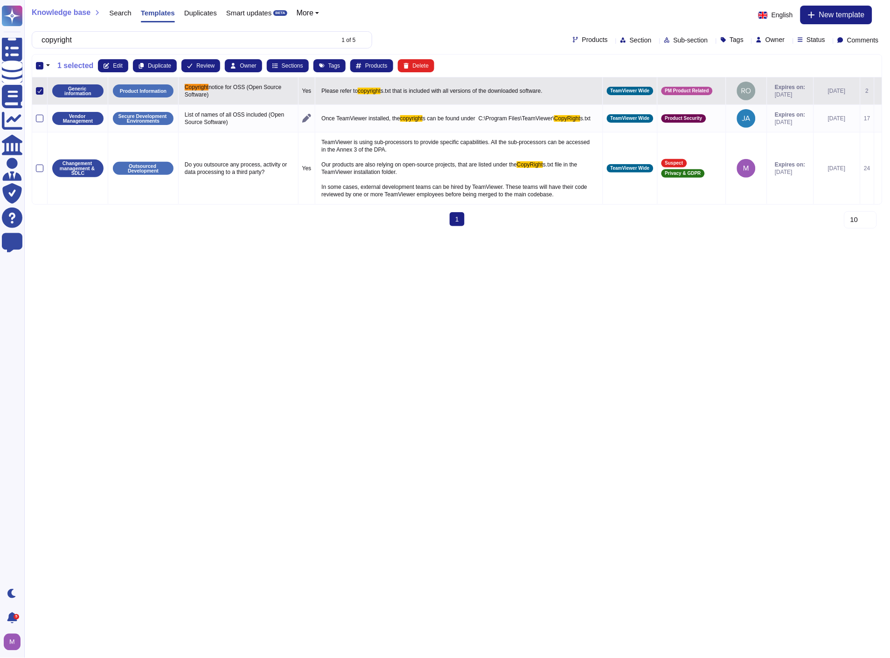
click at [878, 91] on icon at bounding box center [878, 91] width 0 height 0
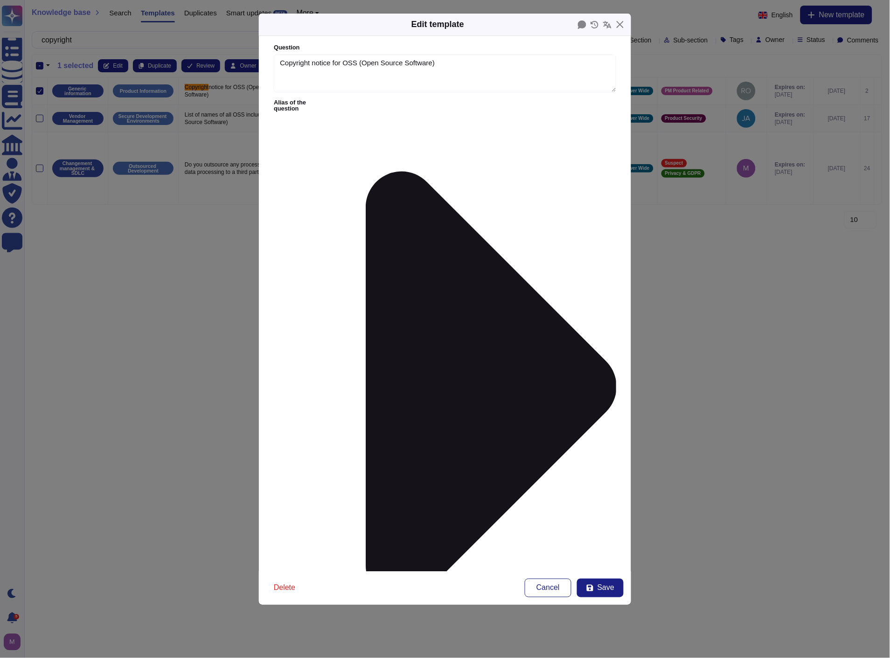
type textarea "Copyright notice for OSS (Open Source Software)"
type textarea "Please refer to copyrights.txt that is included with all versions of the downlo…"
click at [281, 589] on span "Delete" at bounding box center [284, 588] width 21 height 7
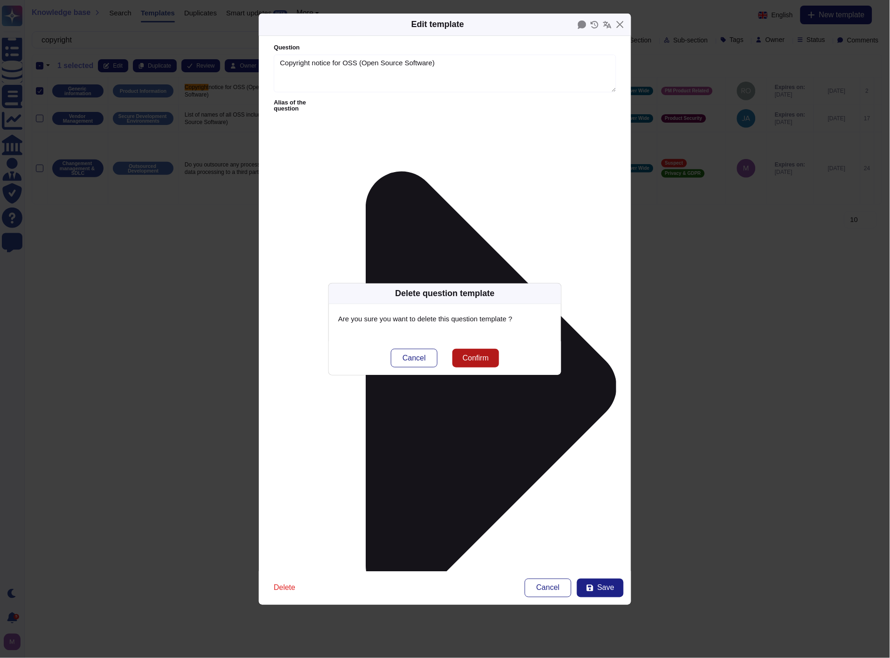
click at [475, 360] on span "Confirm" at bounding box center [476, 358] width 26 height 7
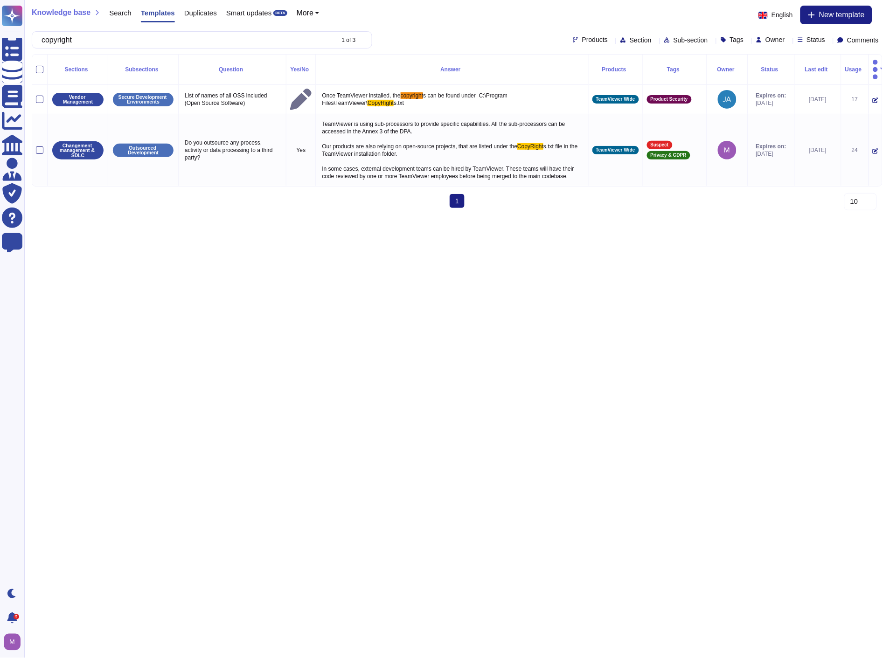
click at [417, 216] on html "Questionnaires Knowledge Base Documents Analytics CAIQ / SIG Admin Trust Center…" at bounding box center [445, 108] width 890 height 216
drag, startPoint x: 91, startPoint y: 33, endPoint x: -1, endPoint y: 10, distance: 94.4
click at [0, 10] on html "Questionnaires Knowledge Base Documents Analytics CAIQ / SIG Admin Trust Center…" at bounding box center [445, 108] width 890 height 216
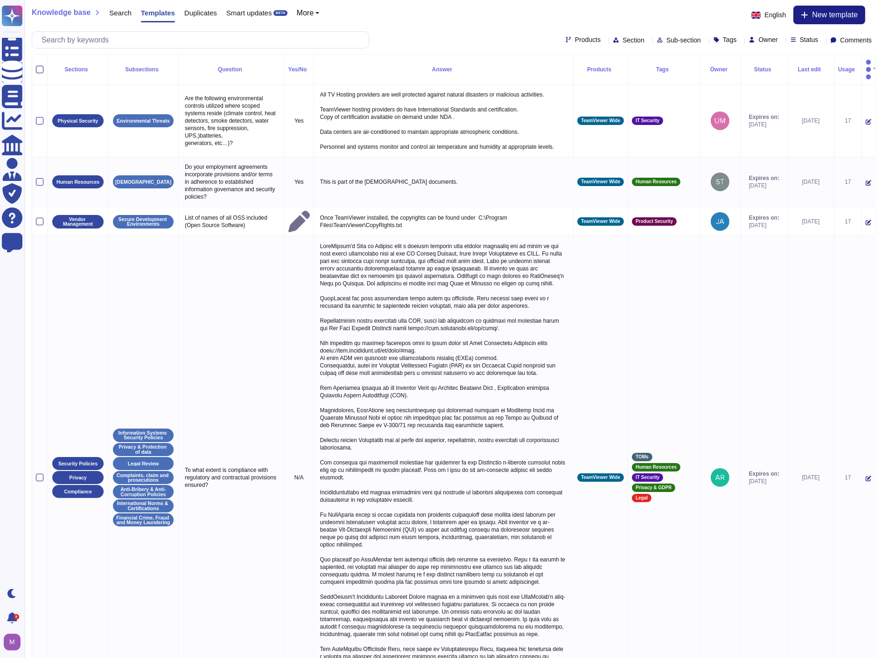
click at [42, 66] on div at bounding box center [39, 69] width 7 height 7
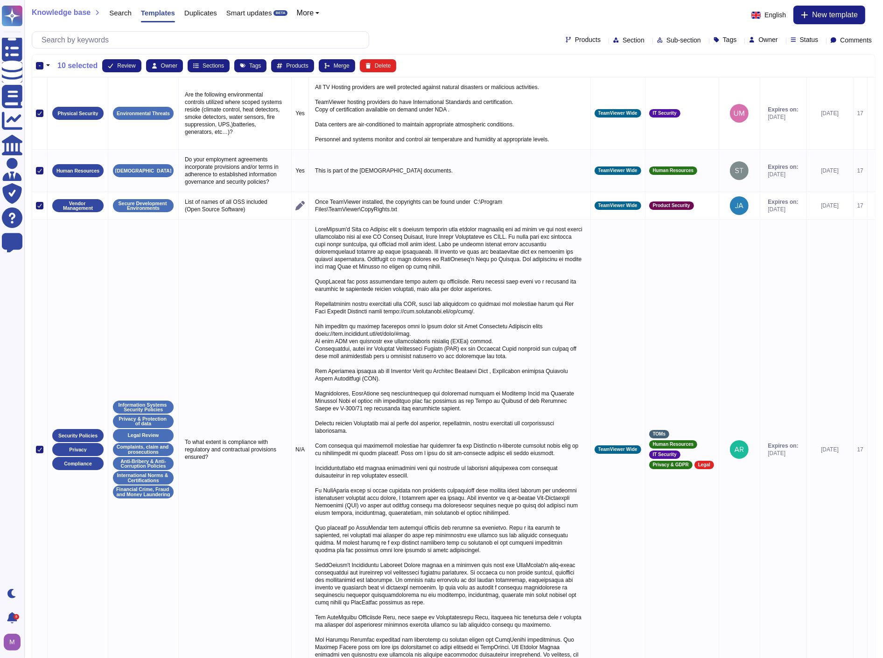
click at [48, 67] on button "button" at bounding box center [47, 65] width 9 height 11
click at [58, 94] on link "Select all" at bounding box center [88, 93] width 88 height 11
click at [38, 62] on div "-" at bounding box center [39, 65] width 7 height 7
click at [0, 0] on input "-" at bounding box center [0, 0] width 0 height 0
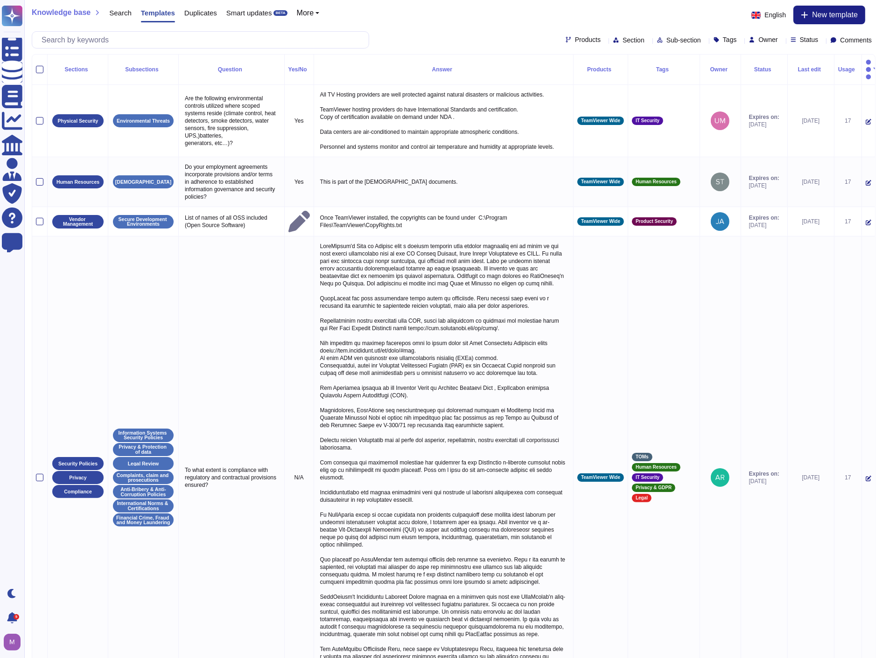
click at [838, 67] on div "Usage" at bounding box center [848, 70] width 20 height 6
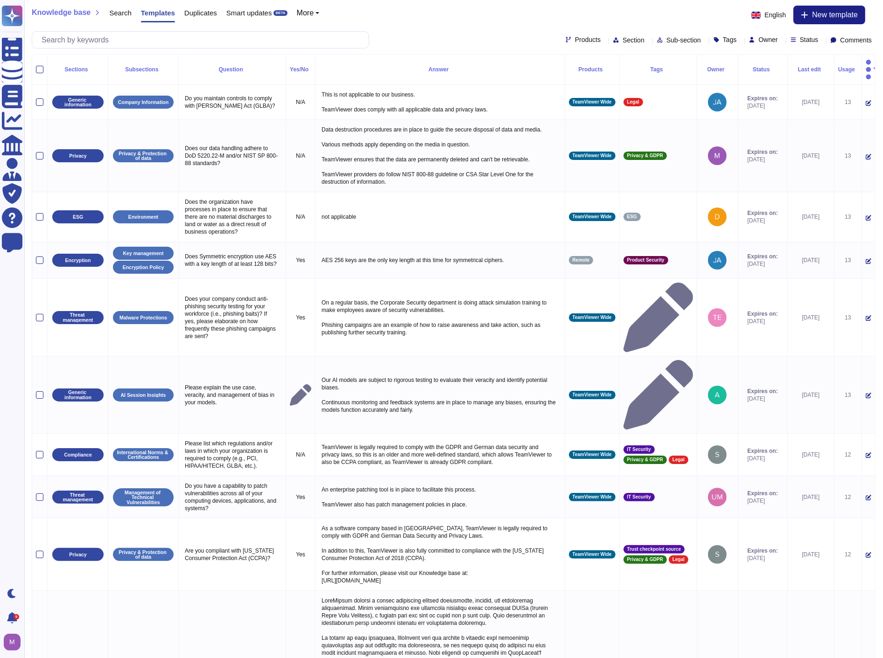
click at [838, 67] on div "Usage" at bounding box center [848, 70] width 20 height 6
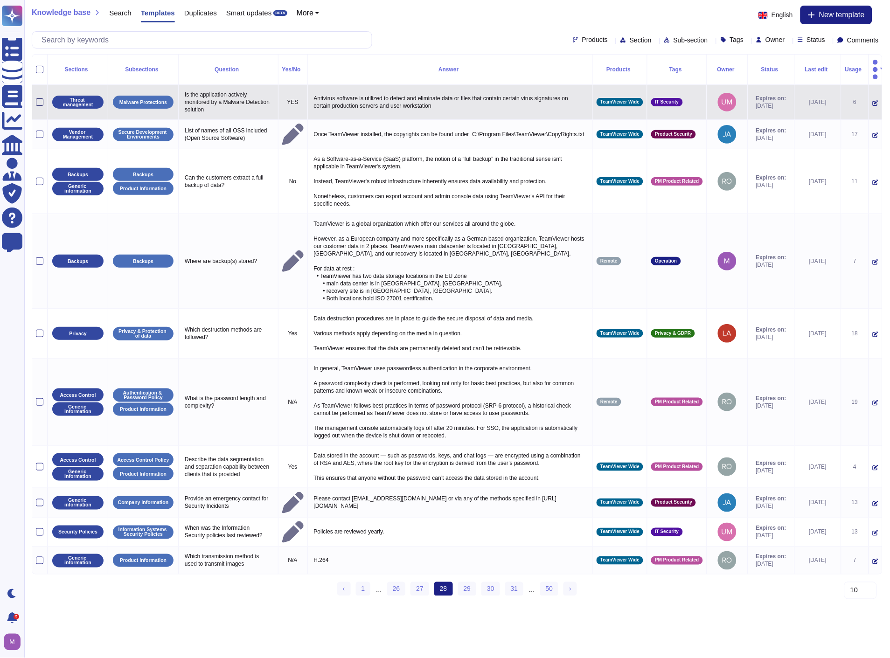
click at [36, 98] on div at bounding box center [39, 101] width 7 height 7
click at [0, 0] on input "checkbox" at bounding box center [0, 0] width 0 height 0
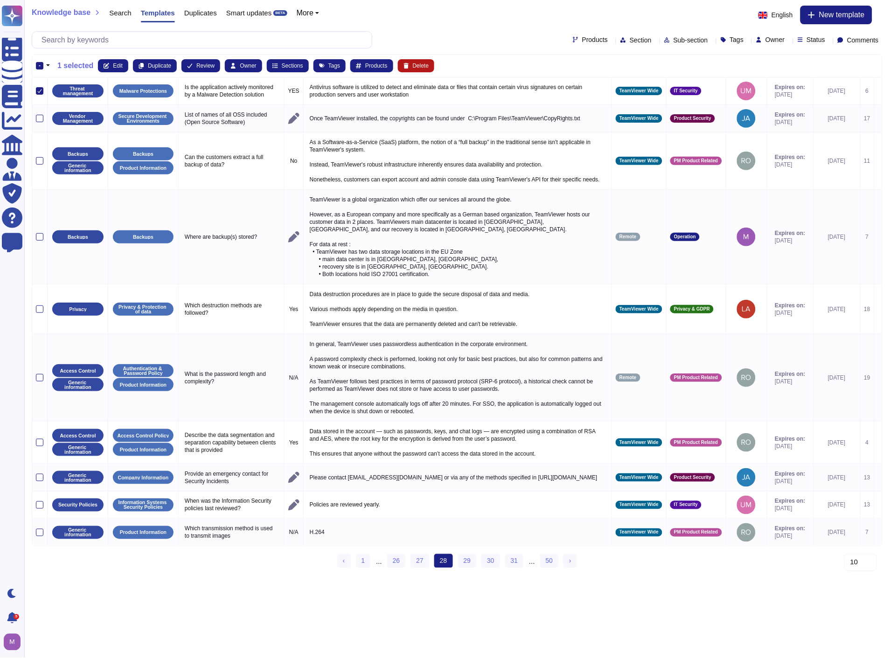
click at [411, 65] on button "Delete" at bounding box center [416, 65] width 37 height 13
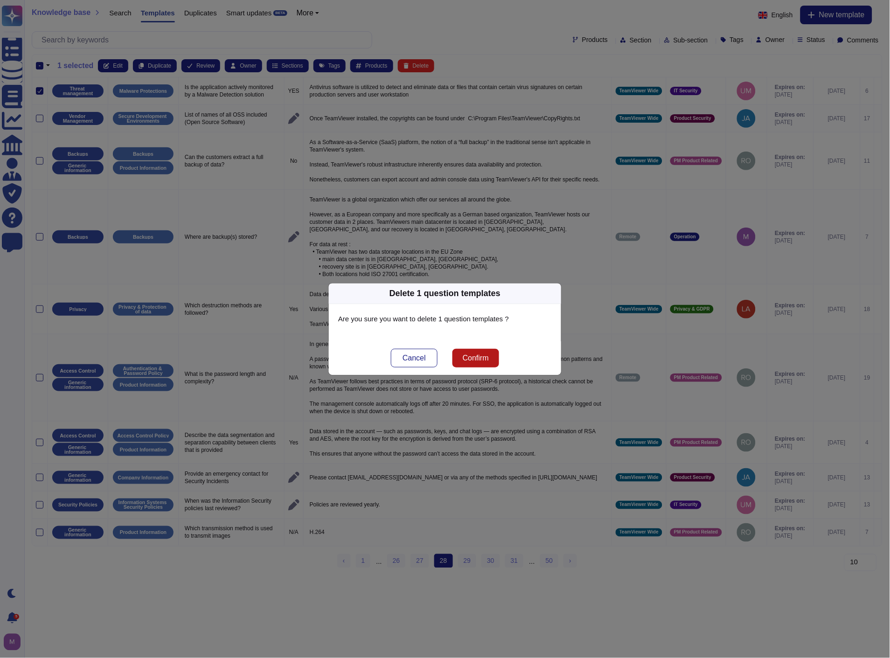
click at [469, 357] on span "Confirm" at bounding box center [476, 358] width 26 height 7
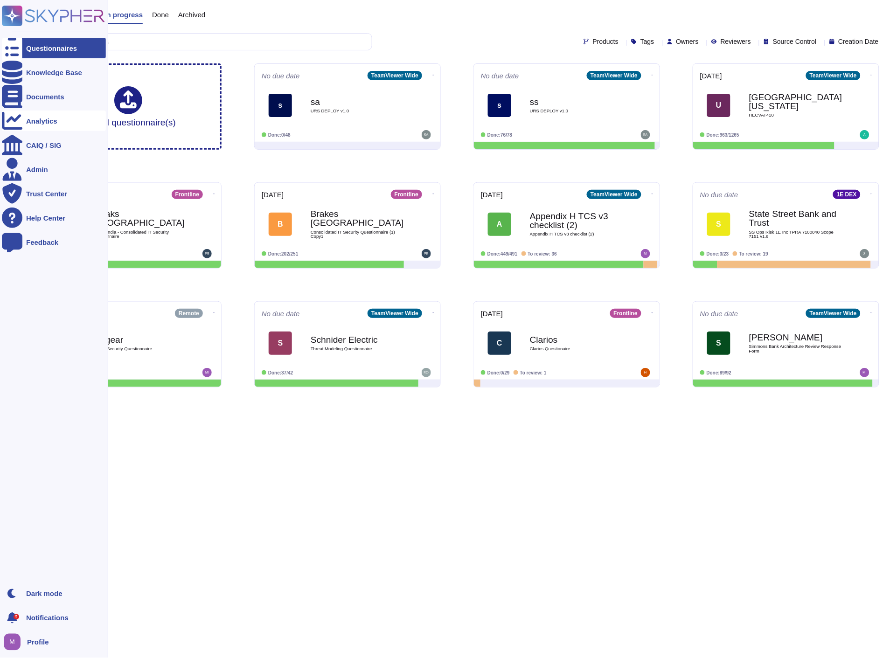
click at [30, 118] on div "Analytics" at bounding box center [41, 121] width 31 height 7
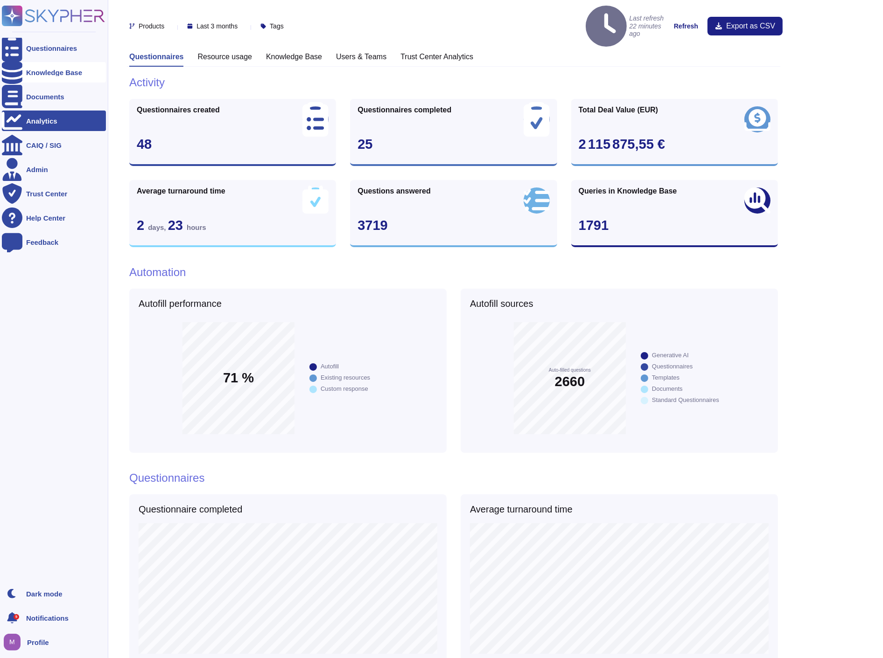
click at [33, 68] on div "Knowledge Base" at bounding box center [54, 72] width 104 height 21
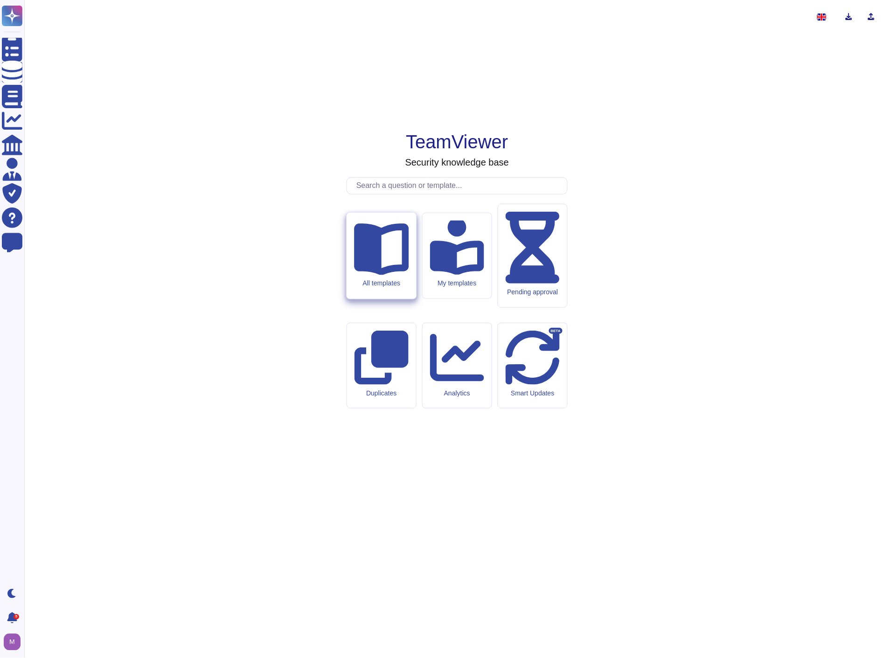
click at [381, 275] on icon at bounding box center [381, 247] width 55 height 55
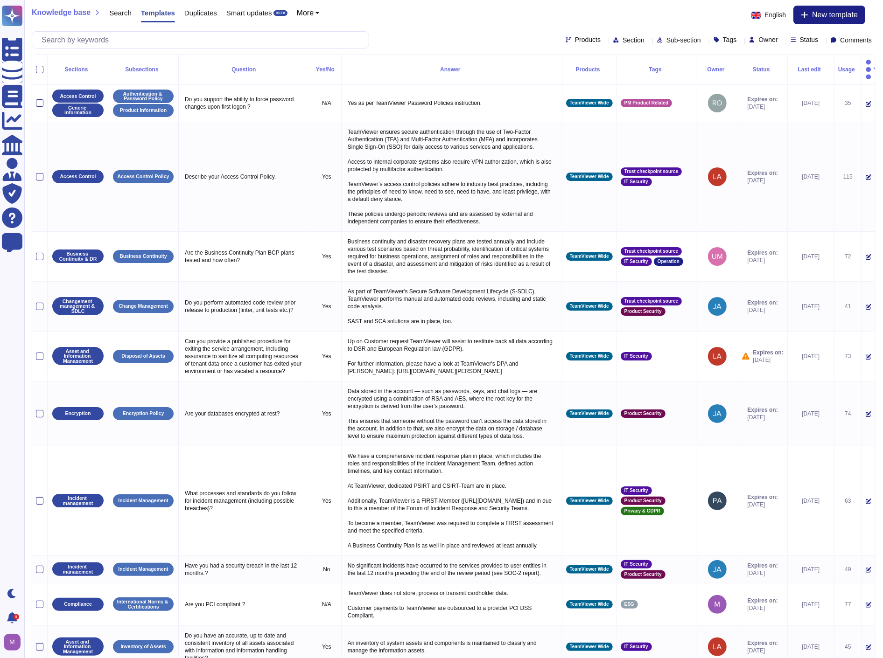
click at [815, 43] on div "Status" at bounding box center [806, 39] width 32 height 7
click at [806, 40] on span "Status" at bounding box center [809, 39] width 19 height 7
click at [826, 90] on span "Expire soon" at bounding box center [825, 86] width 37 height 8
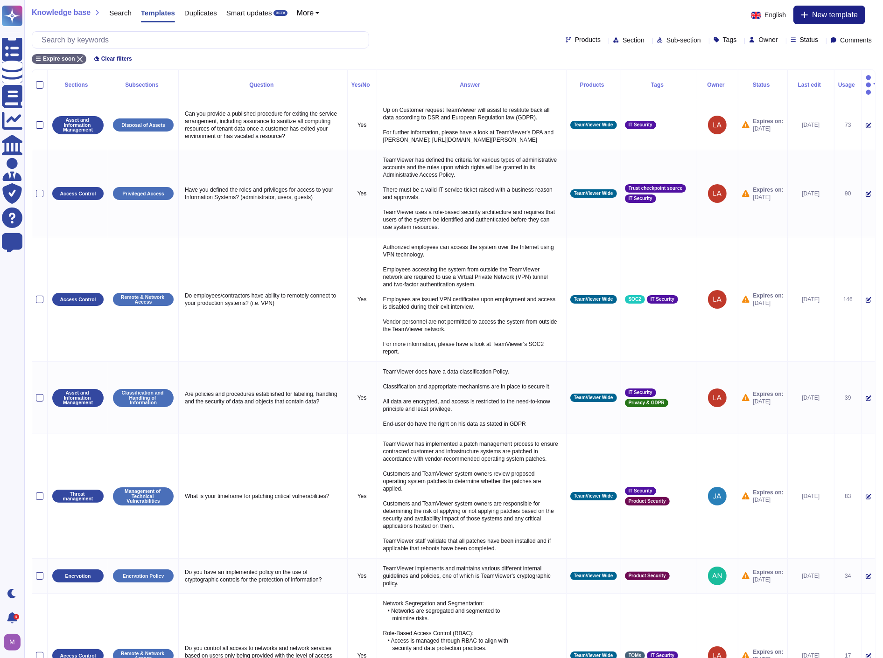
click at [441, 24] on div "Knowledge base Search Templates Duplicates Smart updates BETA More English New …" at bounding box center [453, 35] width 858 height 70
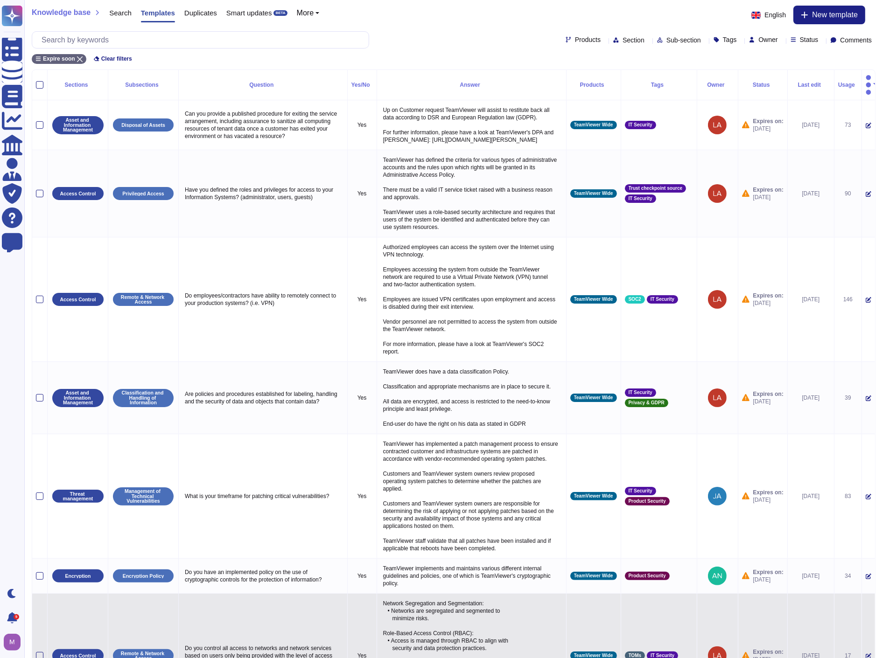
scroll to position [378, 0]
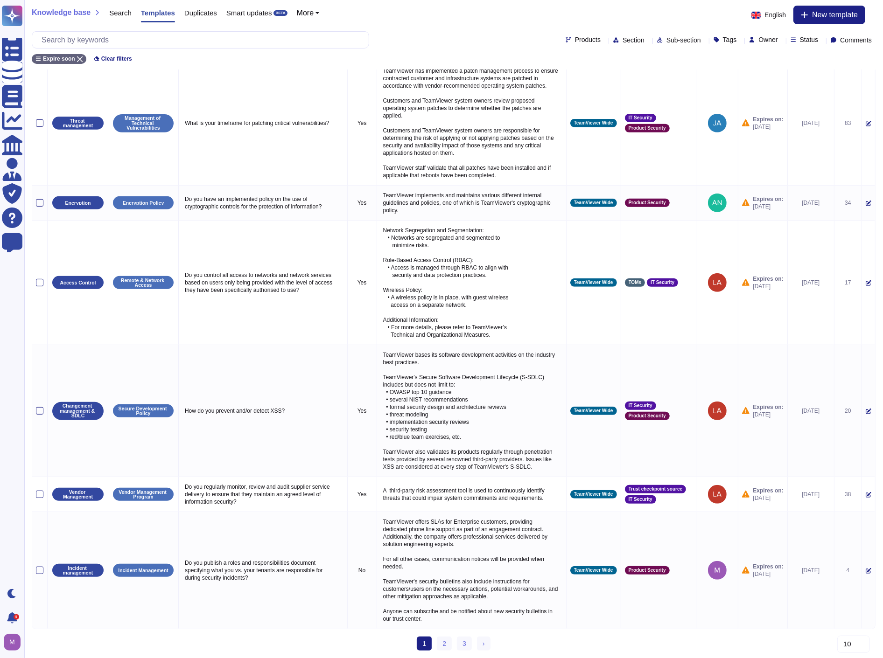
click at [857, 646] on select "10 20 30" at bounding box center [853, 644] width 33 height 17
click at [837, 653] on select "10 20 30" at bounding box center [853, 644] width 33 height 17
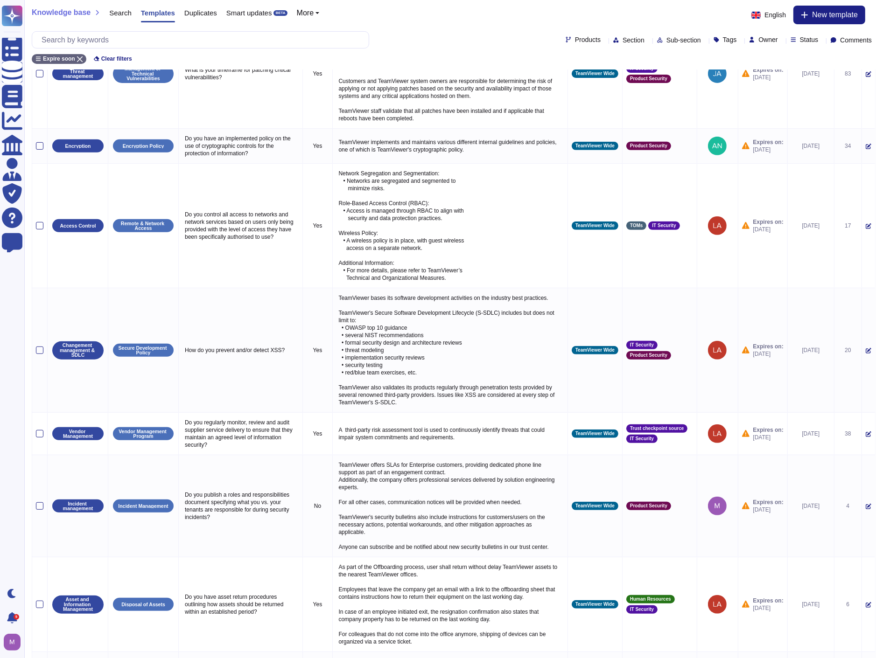
select select "30"
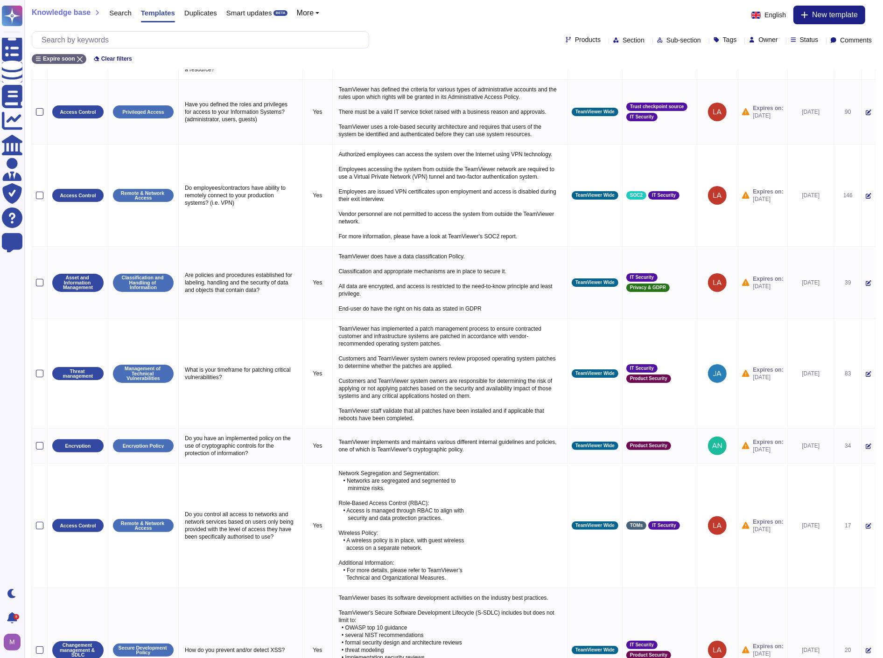
scroll to position [0, 0]
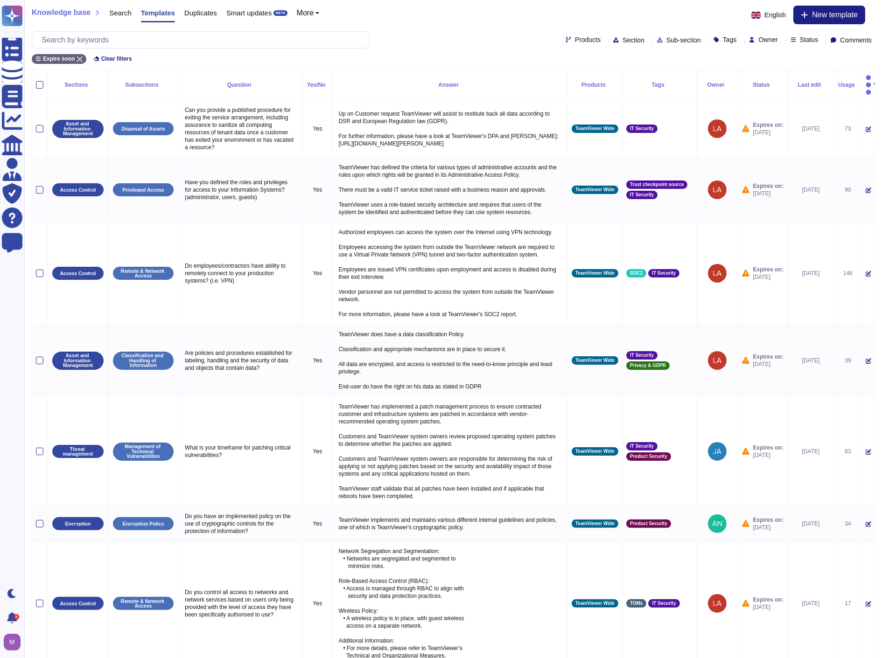
click at [795, 82] on div "Last edit" at bounding box center [810, 85] width 39 height 6
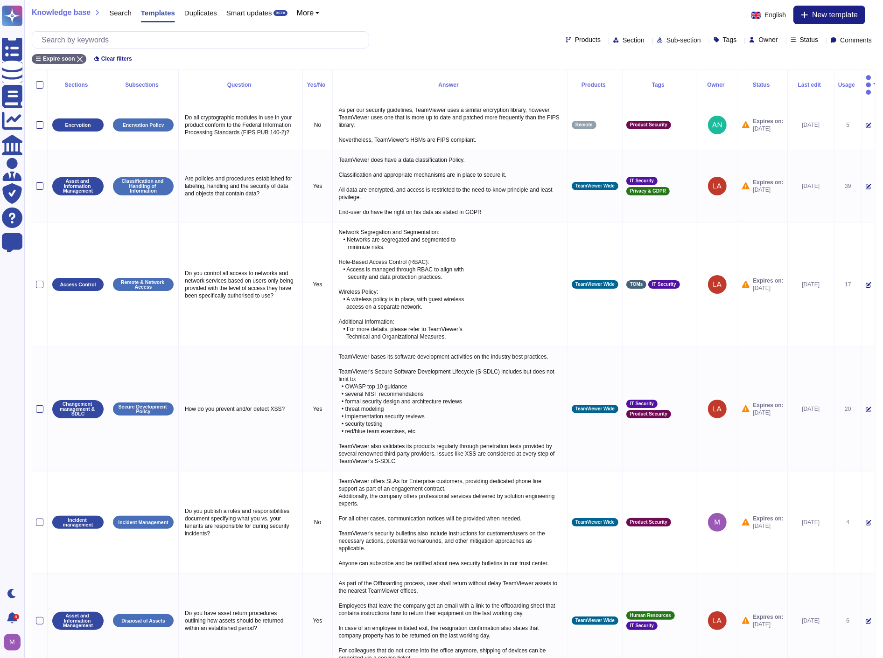
click at [795, 82] on div "Last edit" at bounding box center [810, 85] width 39 height 6
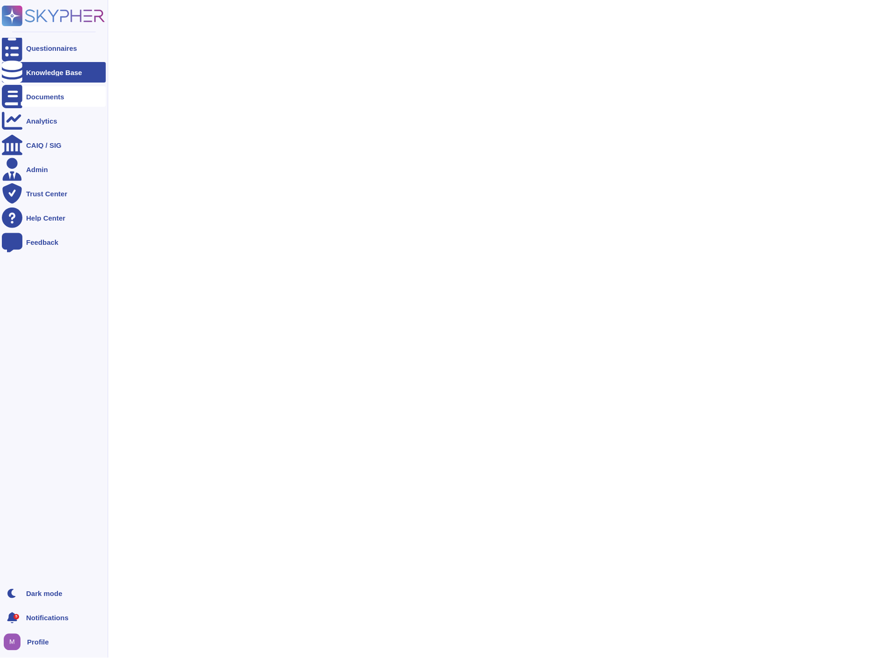
click at [45, 94] on div "Documents" at bounding box center [45, 96] width 38 height 7
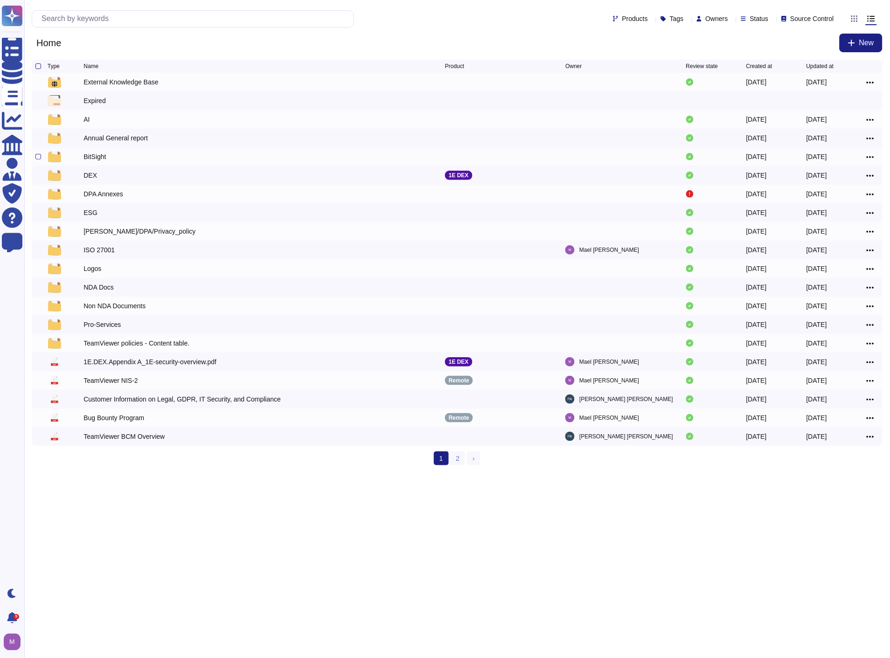
click at [120, 159] on div "BitSight" at bounding box center [265, 156] width 362 height 11
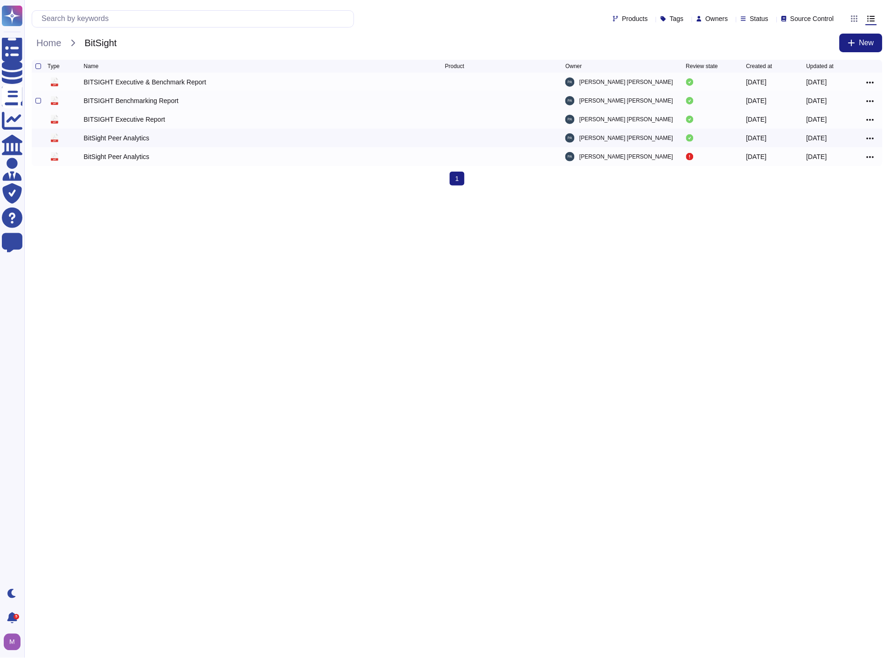
click at [440, 104] on div "BITSIGHT Benchmarking Report" at bounding box center [265, 100] width 362 height 11
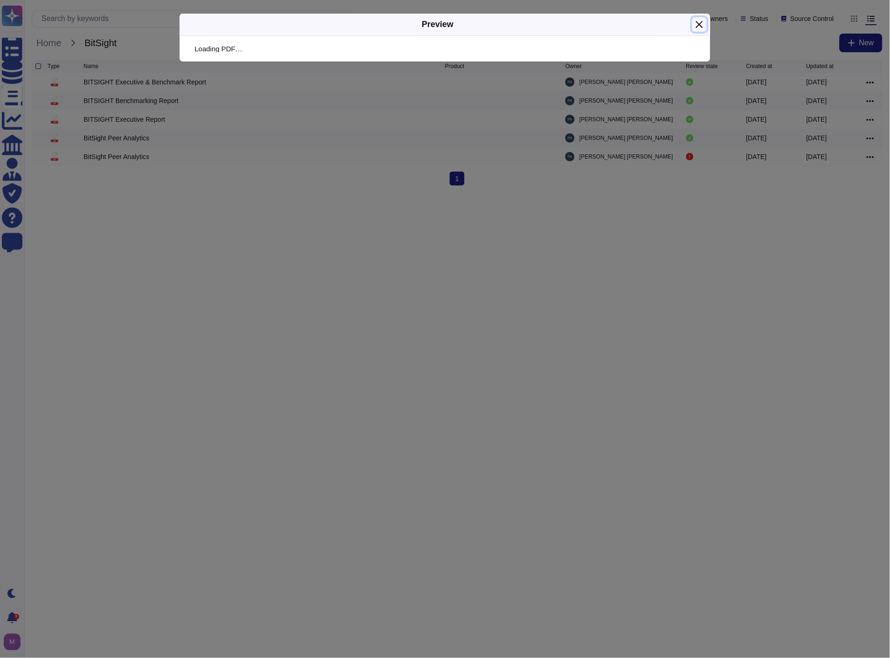
click at [700, 25] on button "Close" at bounding box center [699, 24] width 14 height 14
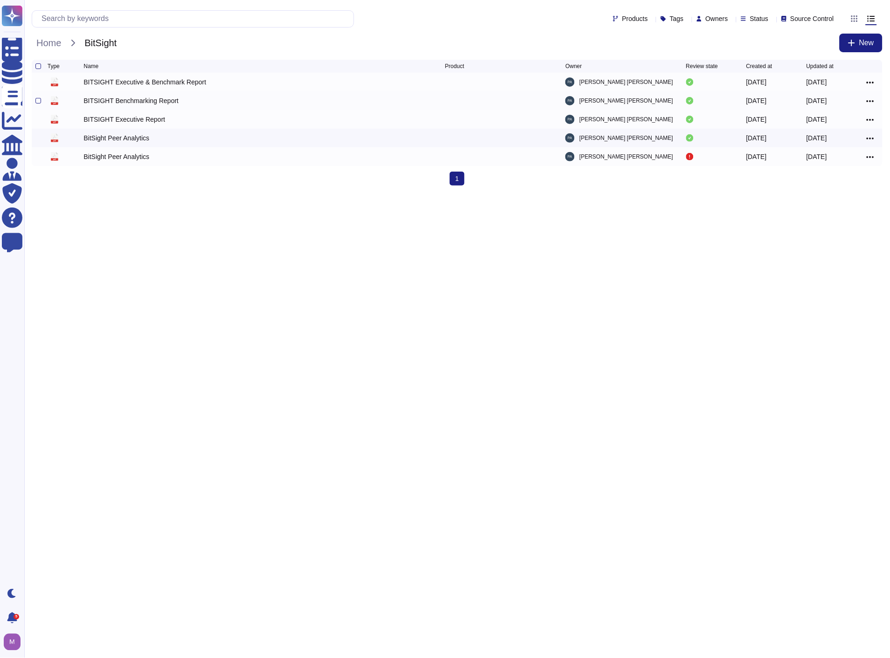
click at [876, 104] on div at bounding box center [873, 100] width 12 height 11
click at [871, 102] on icon at bounding box center [870, 101] width 7 height 8
click at [847, 133] on link "Edit" at bounding box center [837, 129] width 74 height 13
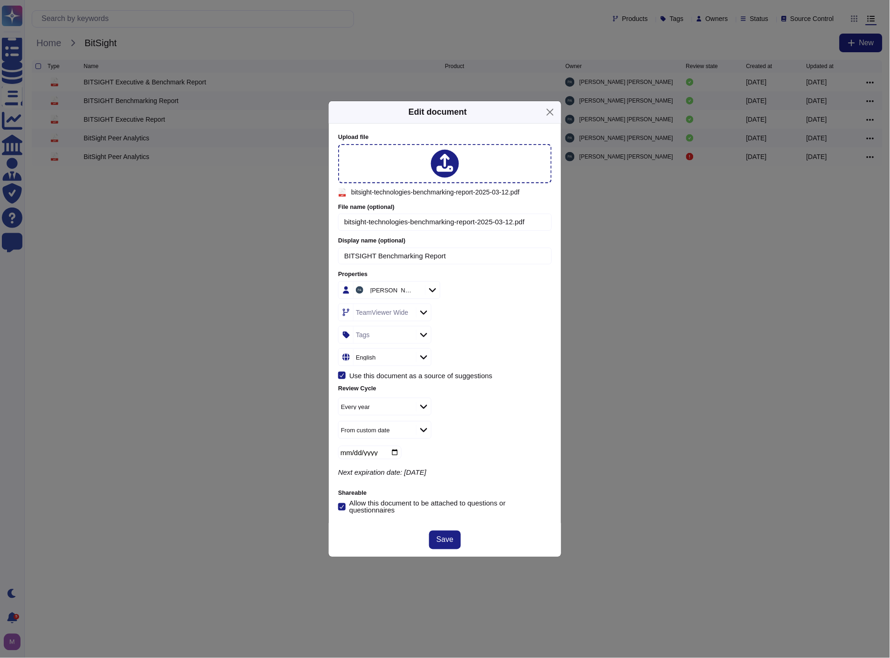
click at [411, 307] on div "TeamViewer Wide" at bounding box center [384, 312] width 60 height 17
click at [478, 310] on div "TeamViewer Wide" at bounding box center [445, 313] width 214 height 18
click at [554, 115] on button "Close" at bounding box center [550, 112] width 14 height 14
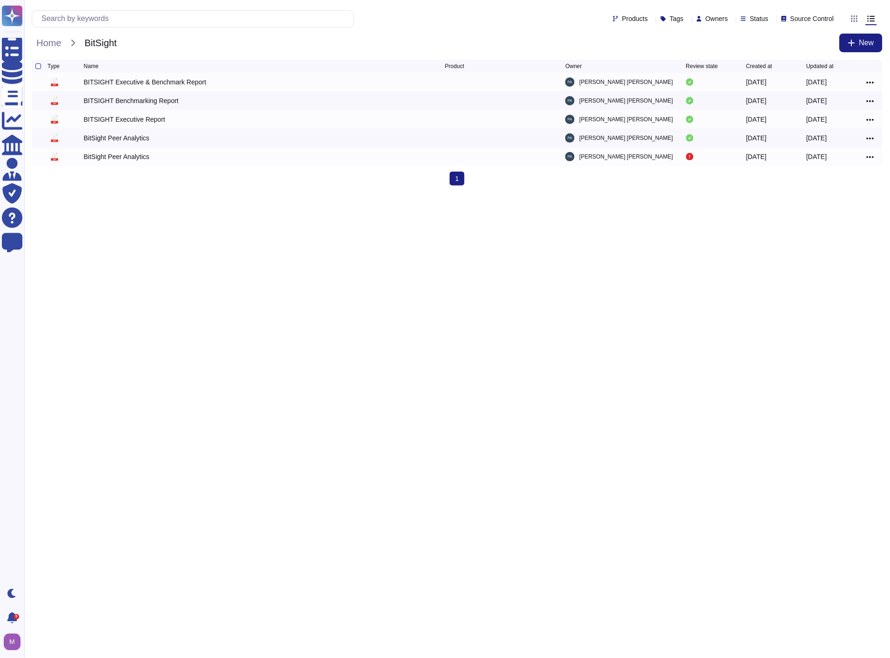
click at [461, 193] on html "Questionnaires Knowledge Base Documents Analytics CAIQ / SIG Admin Trust Center…" at bounding box center [445, 96] width 890 height 193
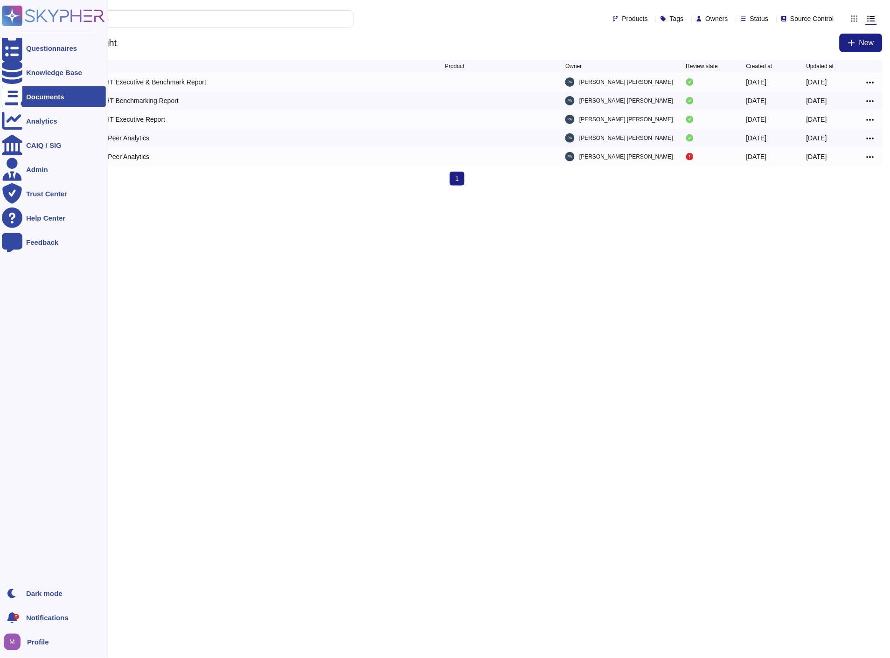
click at [21, 97] on div at bounding box center [12, 96] width 21 height 21
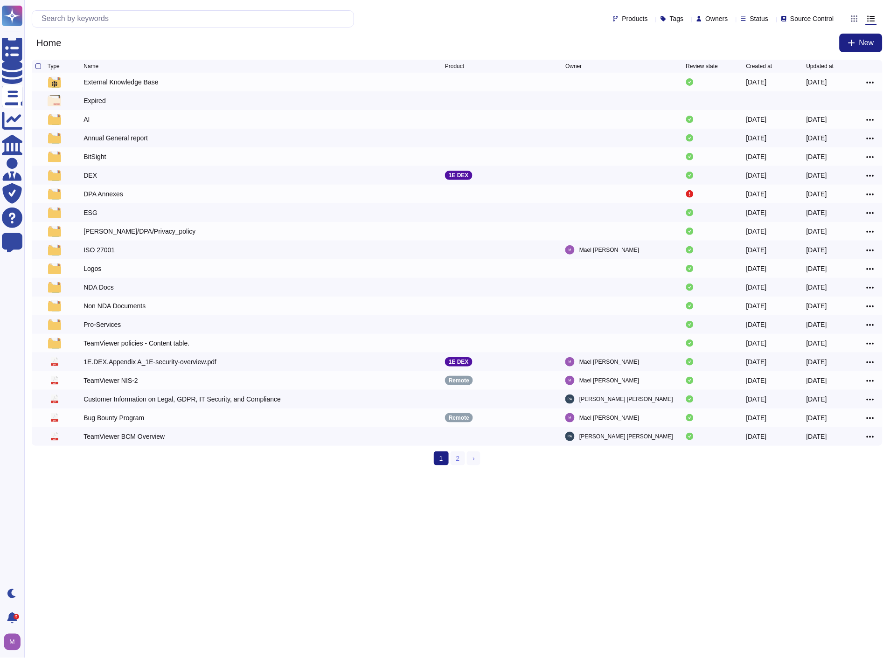
click at [520, 473] on html "Questionnaires Knowledge Base Documents Analytics CAIQ / SIG Admin Trust Center…" at bounding box center [445, 236] width 890 height 473
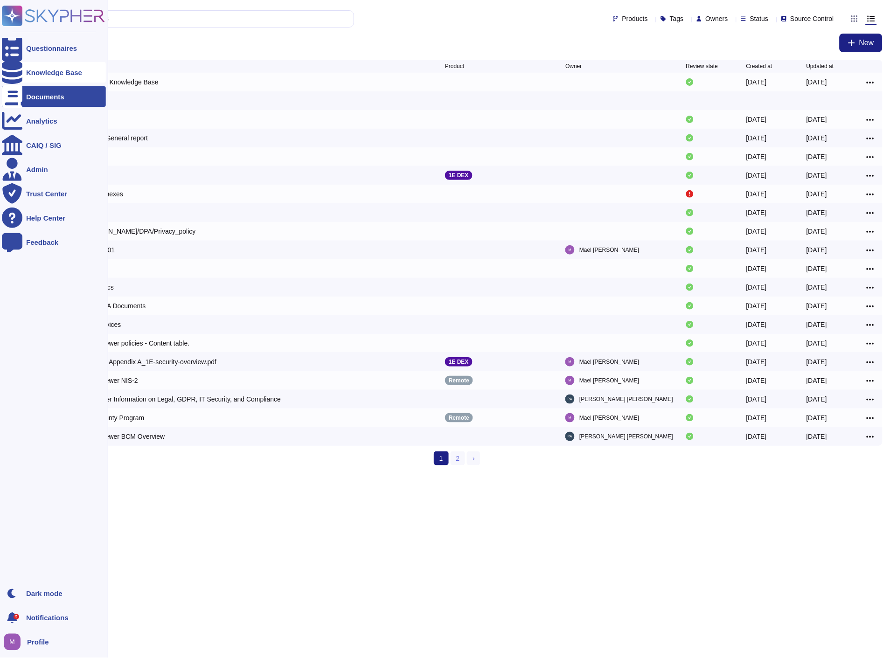
click at [7, 71] on div at bounding box center [12, 72] width 21 height 21
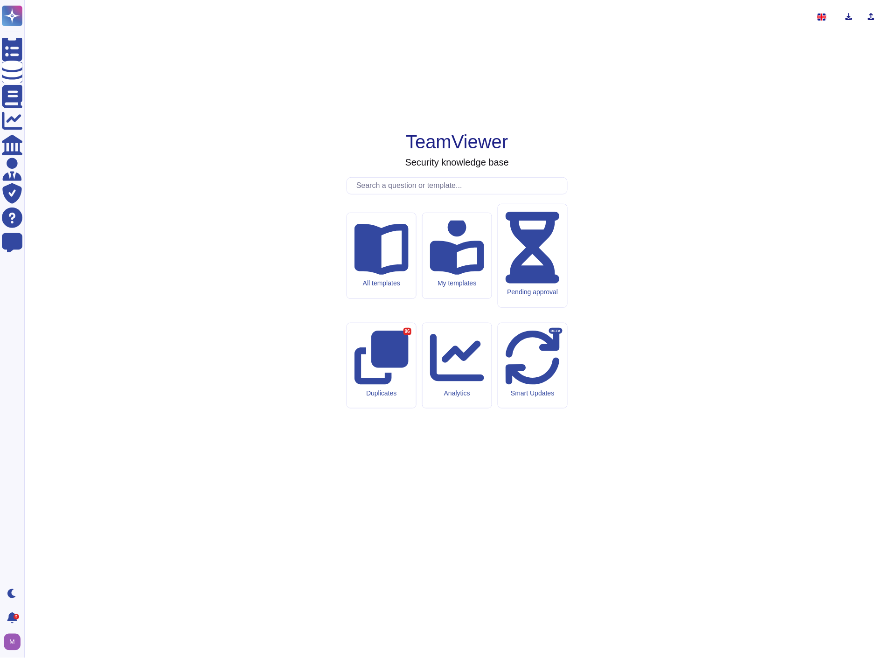
click at [233, 209] on div "TeamViewer Security knowledge base All templates My templates Pending approval …" at bounding box center [457, 328] width 851 height 643
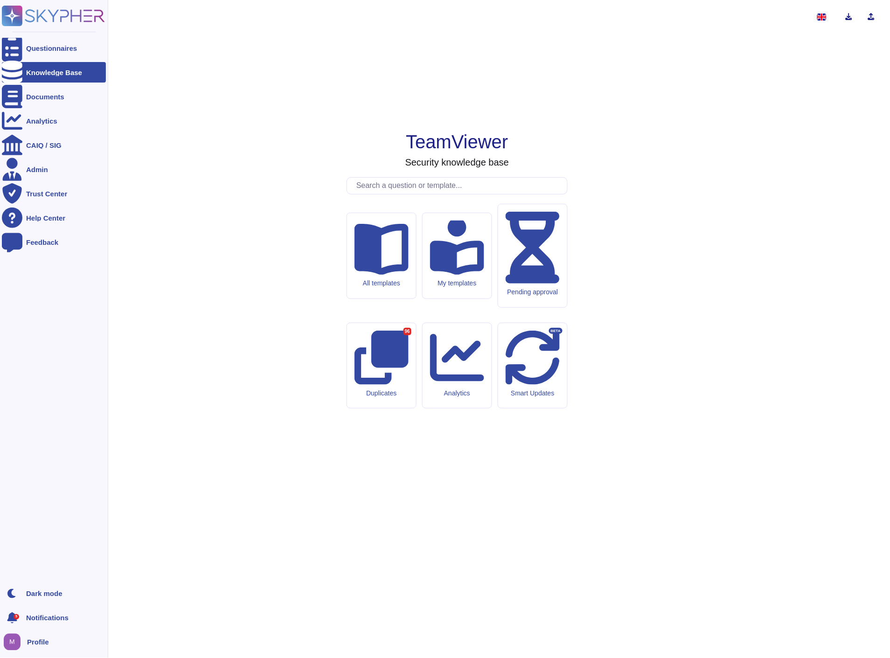
click at [35, 72] on div "Knowledge Base" at bounding box center [54, 72] width 56 height 7
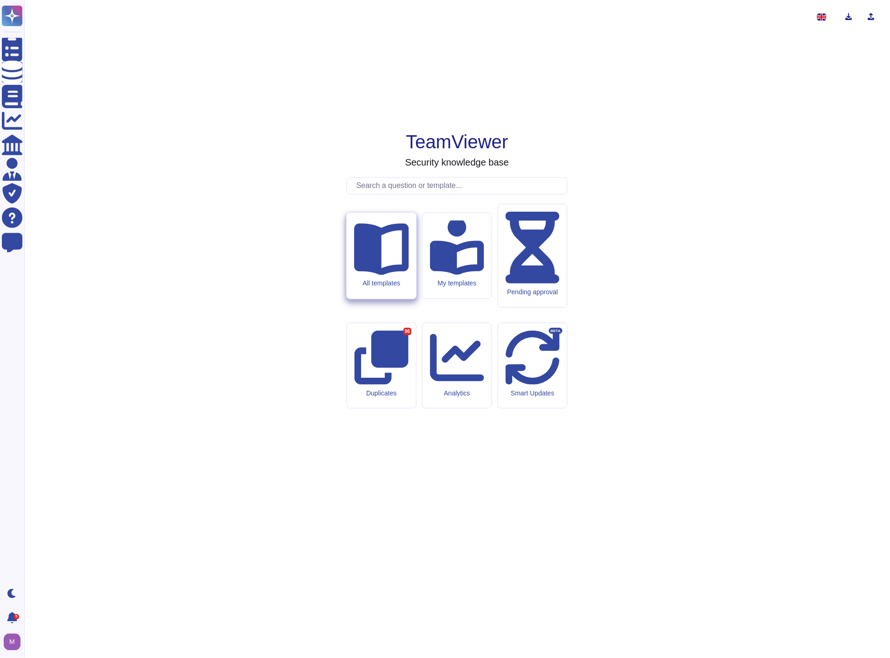
click at [365, 299] on div "All templates" at bounding box center [382, 256] width 70 height 86
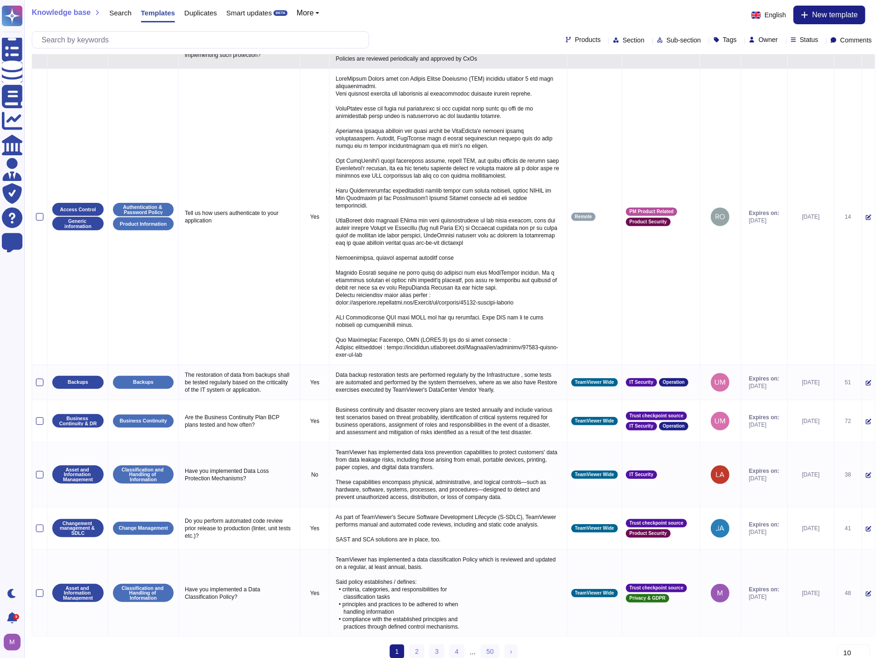
scroll to position [291, 0]
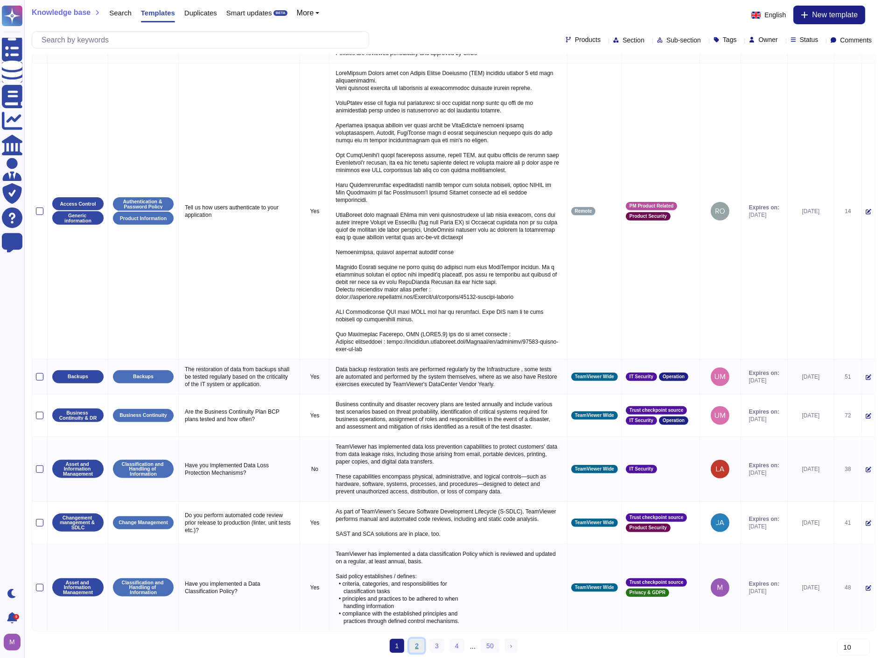
click at [409, 644] on link "2" at bounding box center [416, 646] width 15 height 14
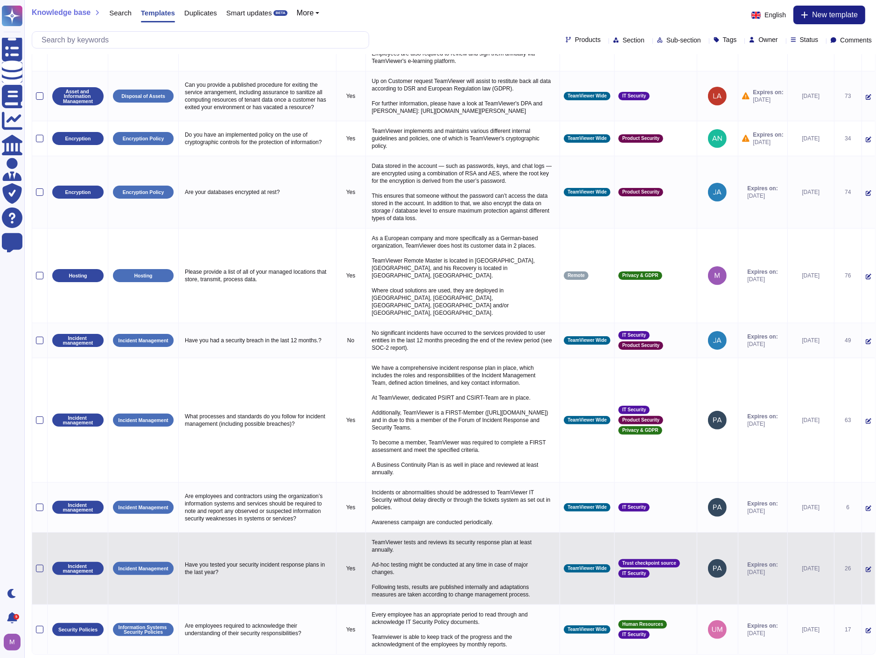
scroll to position [87, 0]
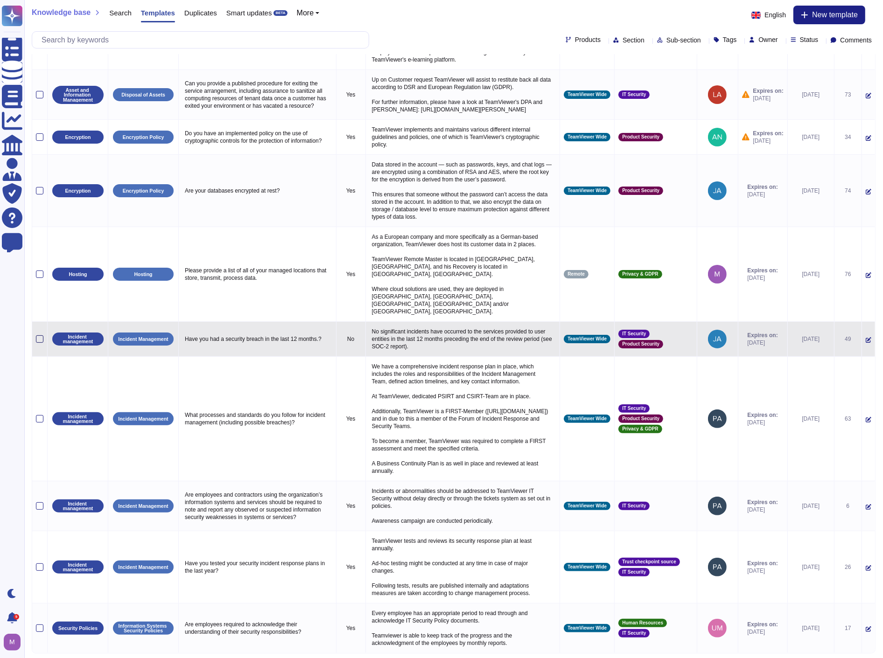
click at [38, 335] on div at bounding box center [39, 338] width 7 height 7
click at [0, 0] on input "checkbox" at bounding box center [0, 0] width 0 height 0
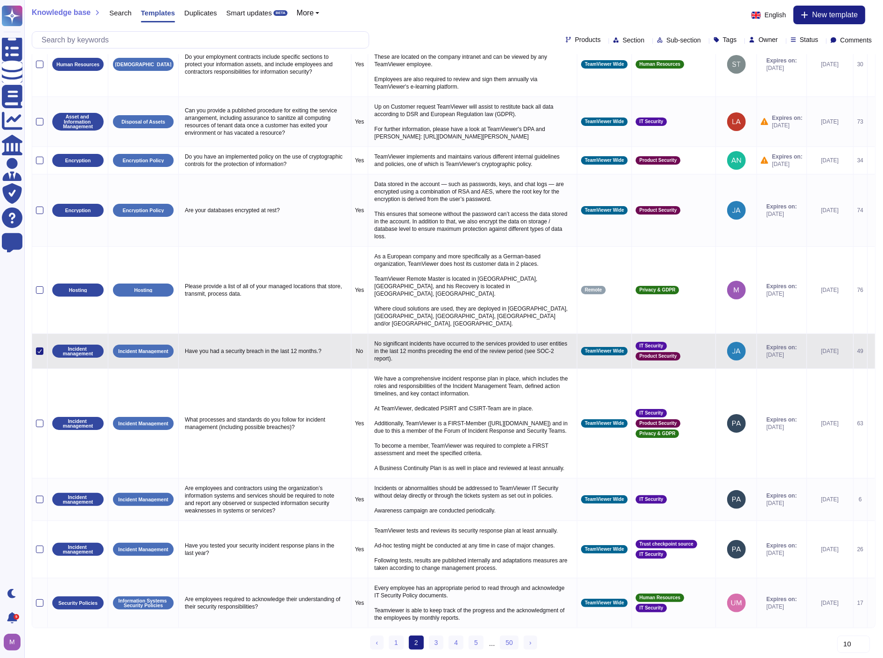
click at [871, 352] on icon at bounding box center [871, 352] width 0 height 0
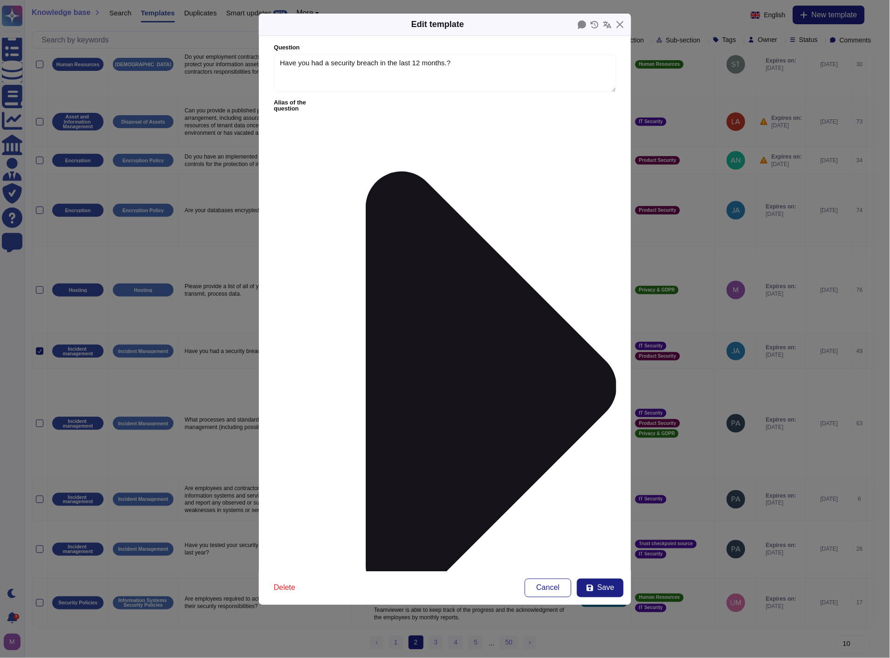
type textarea "Have you had a security breach in the last 12 months.?"
type textarea "No significant incidents have occurred to the services provided to user entitie…"
click at [286, 588] on span "Delete" at bounding box center [284, 588] width 21 height 7
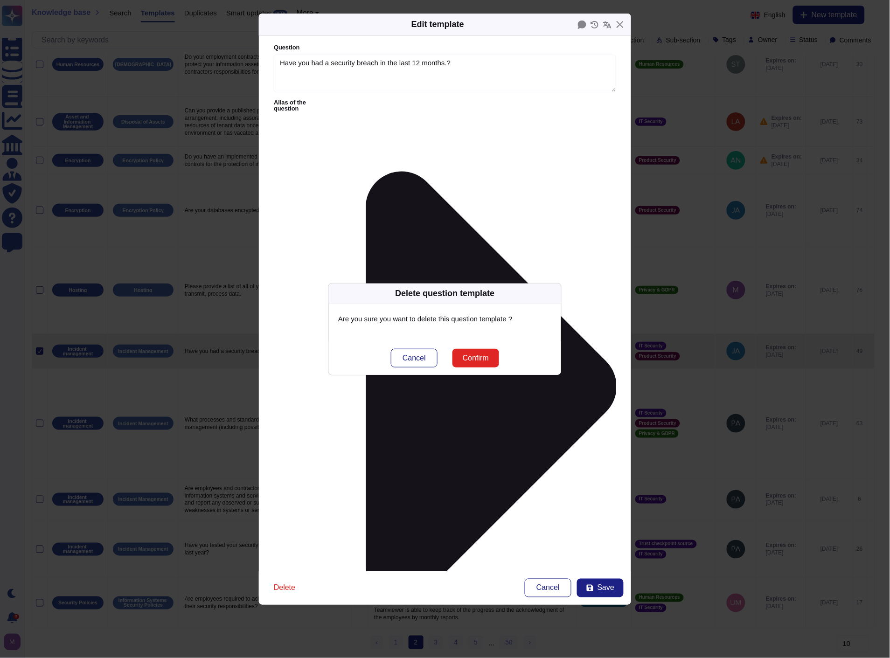
click at [482, 353] on button "Confirm" at bounding box center [476, 358] width 47 height 19
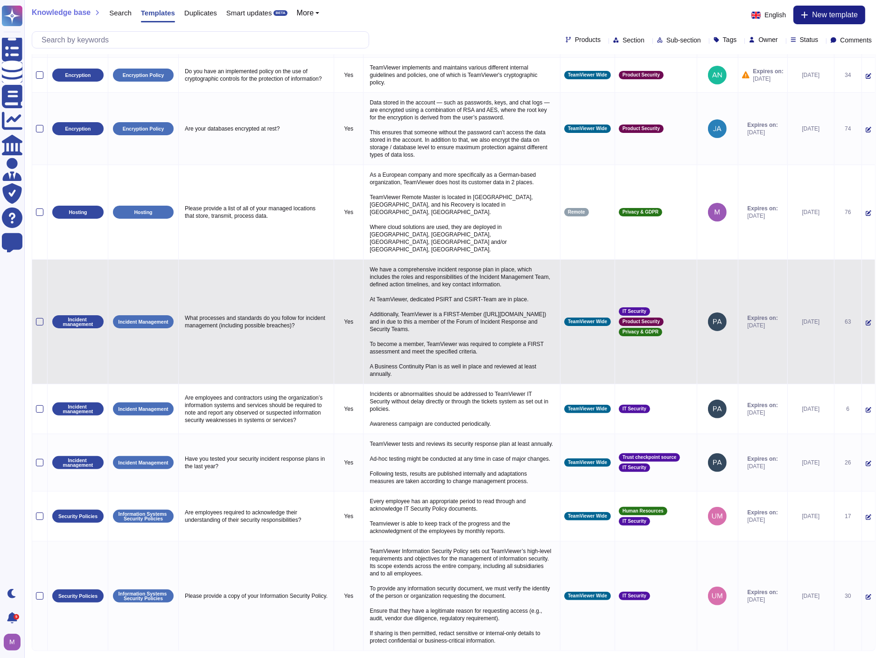
scroll to position [162, 0]
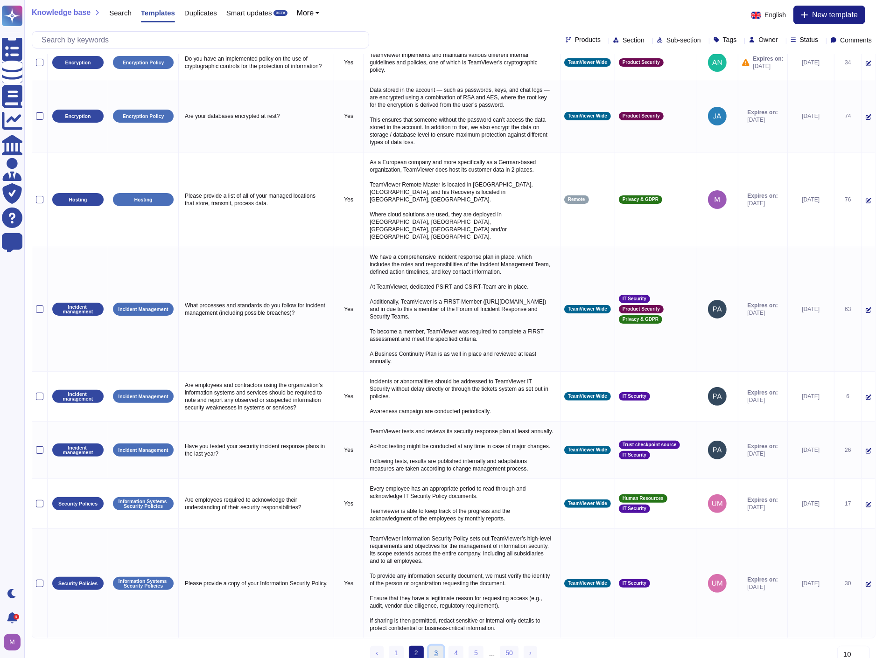
click at [435, 646] on link "3" at bounding box center [436, 653] width 15 height 14
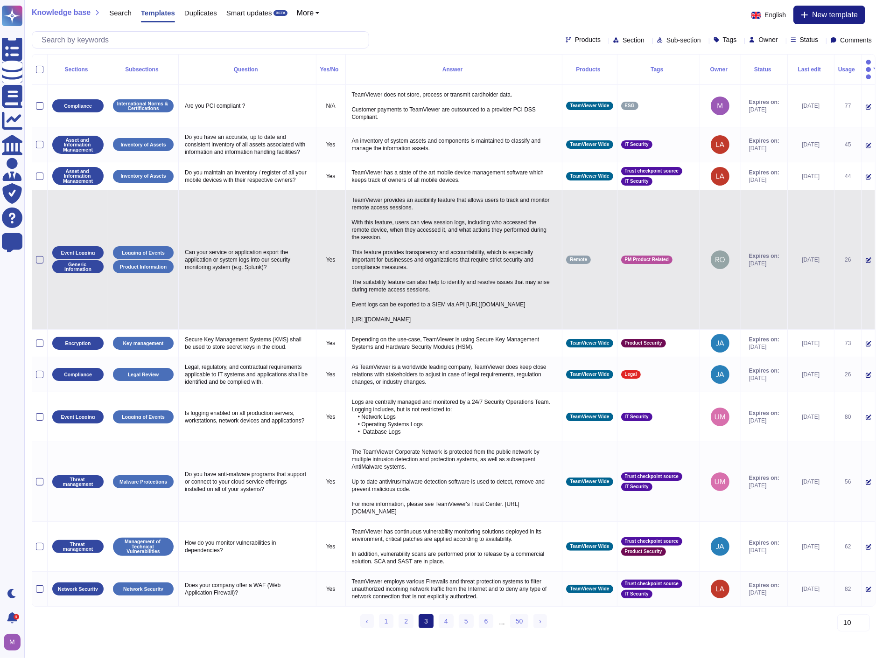
scroll to position [0, 0]
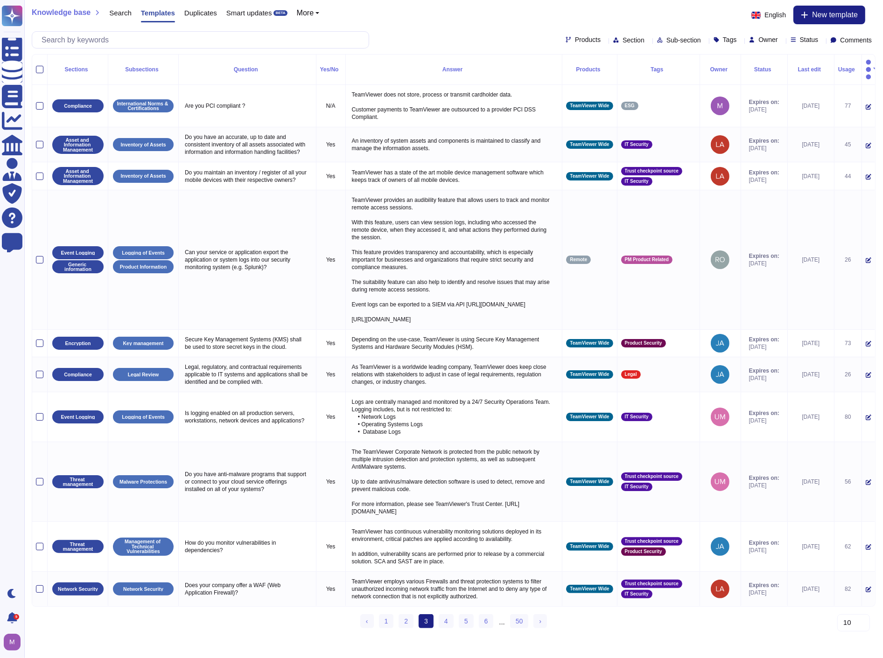
click at [758, 36] on span "Owner" at bounding box center [767, 39] width 19 height 7
type input "rodr"
click at [786, 82] on span "[PERSON_NAME]" at bounding box center [786, 84] width 57 height 8
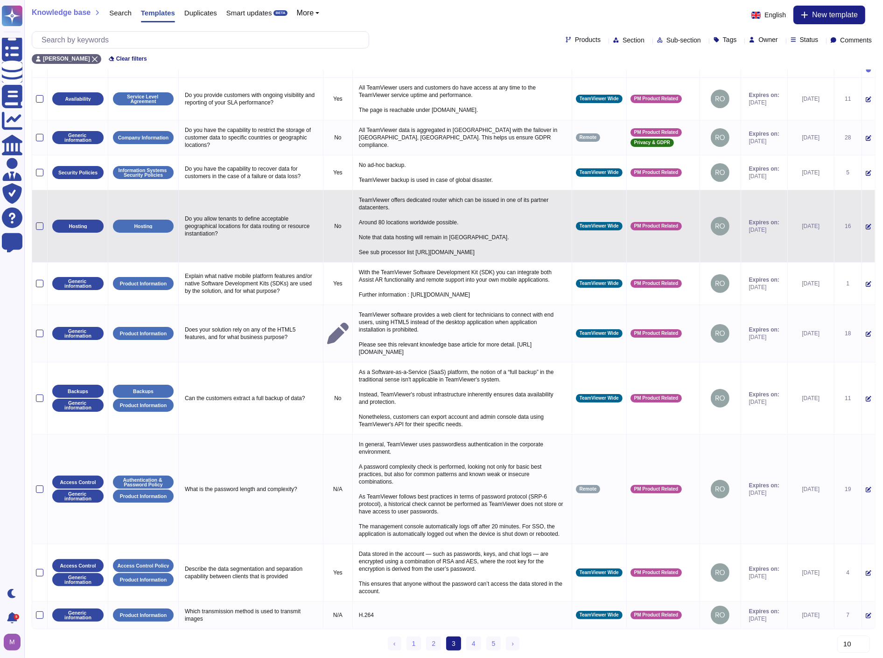
scroll to position [57, 0]
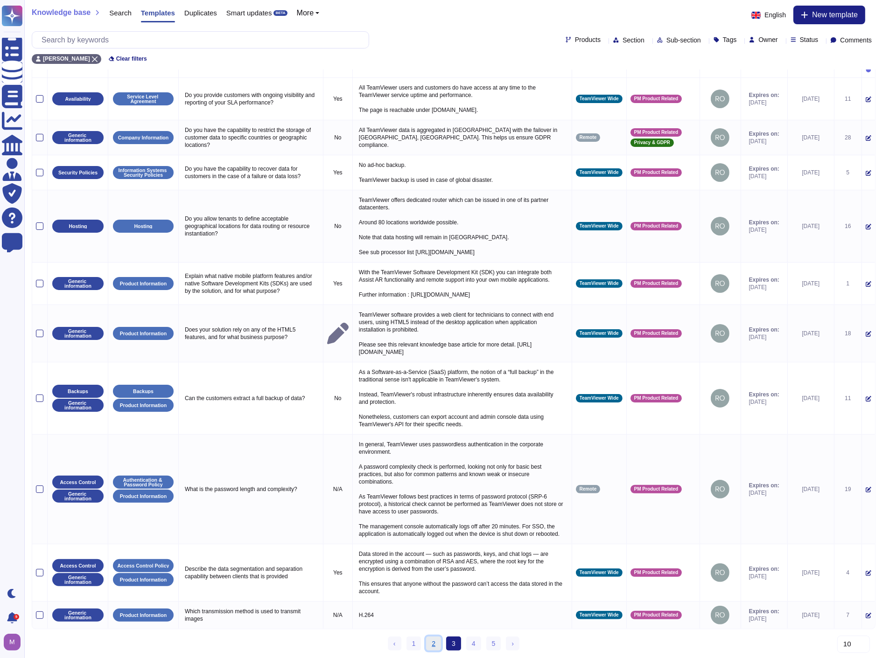
click at [435, 642] on link "2" at bounding box center [433, 644] width 15 height 14
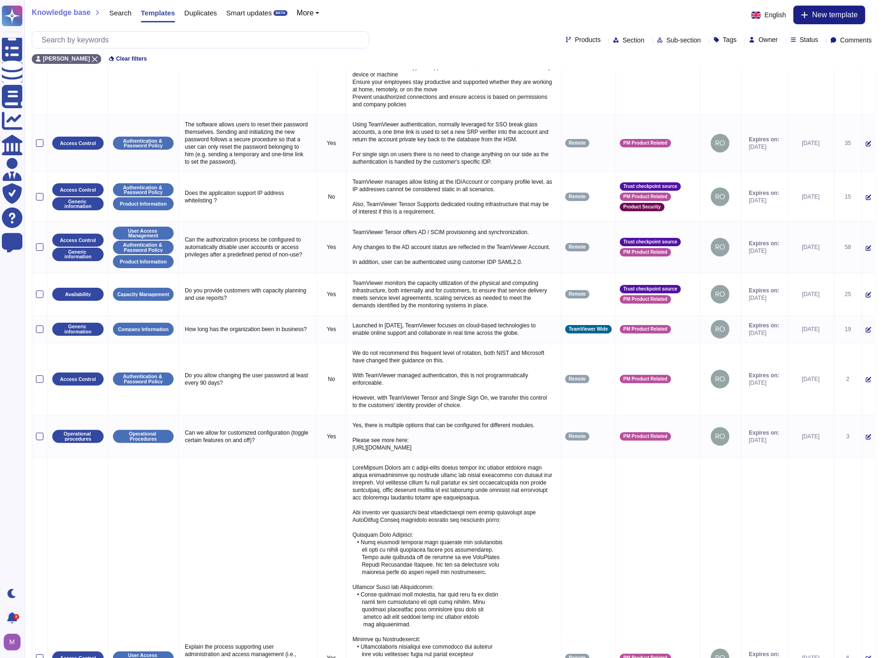
scroll to position [512, 0]
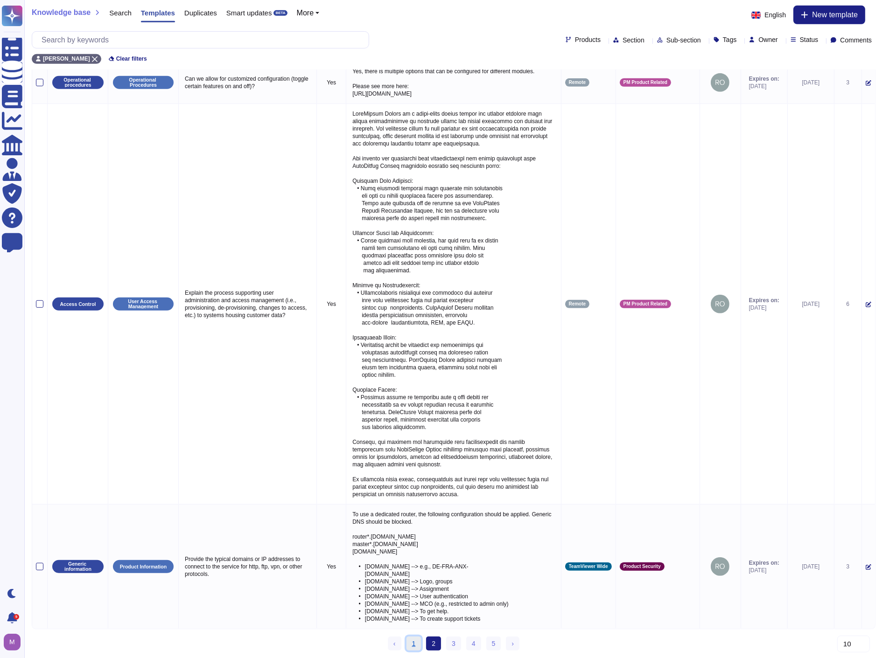
click at [413, 643] on link "1" at bounding box center [413, 644] width 15 height 14
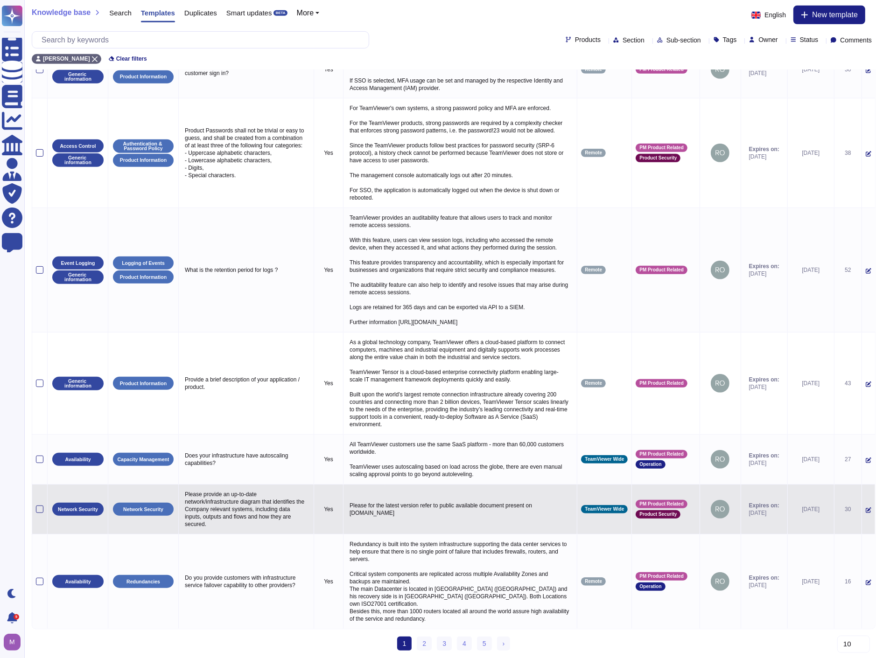
scroll to position [566, 0]
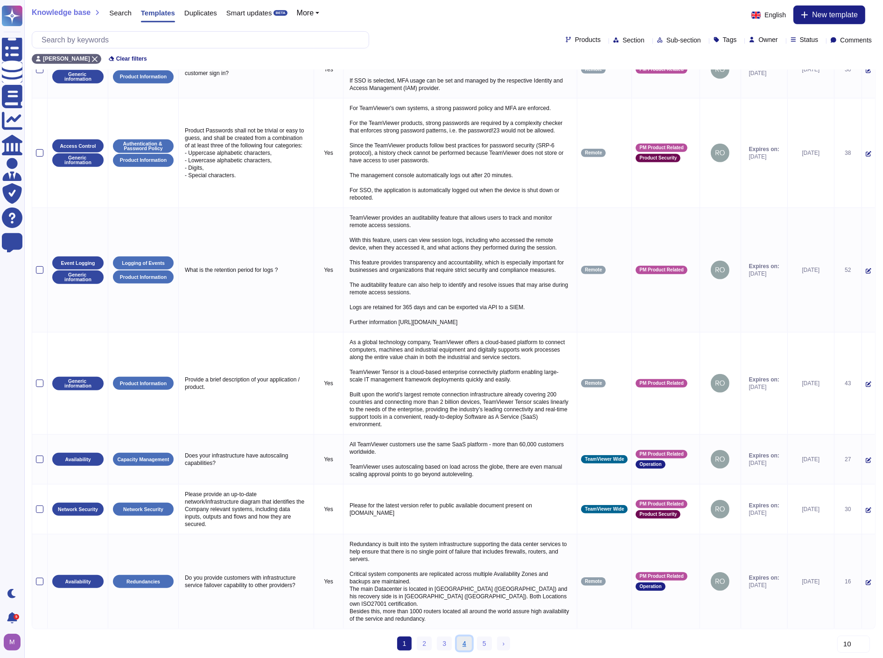
click at [461, 645] on link "4" at bounding box center [464, 644] width 15 height 14
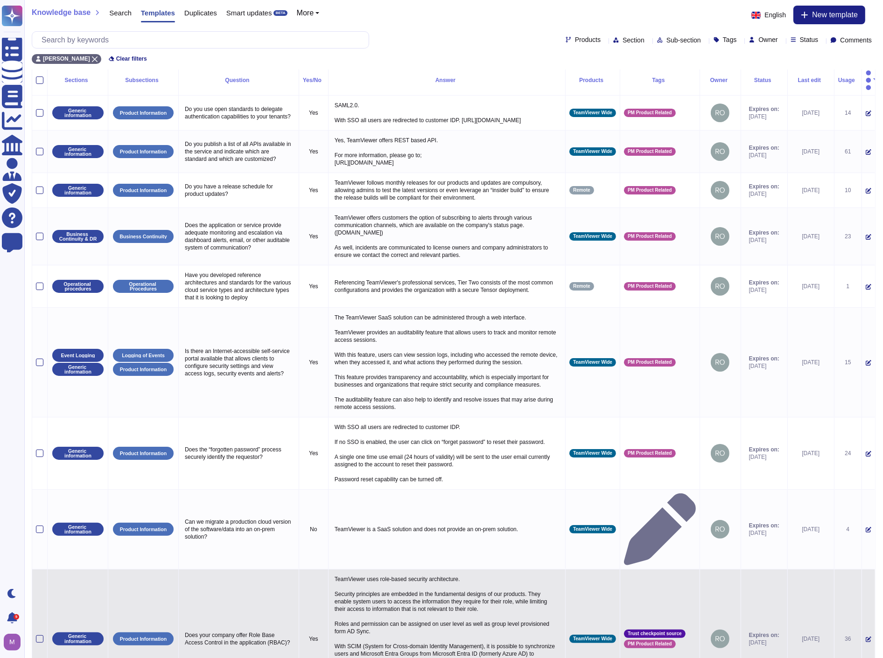
scroll to position [0, 0]
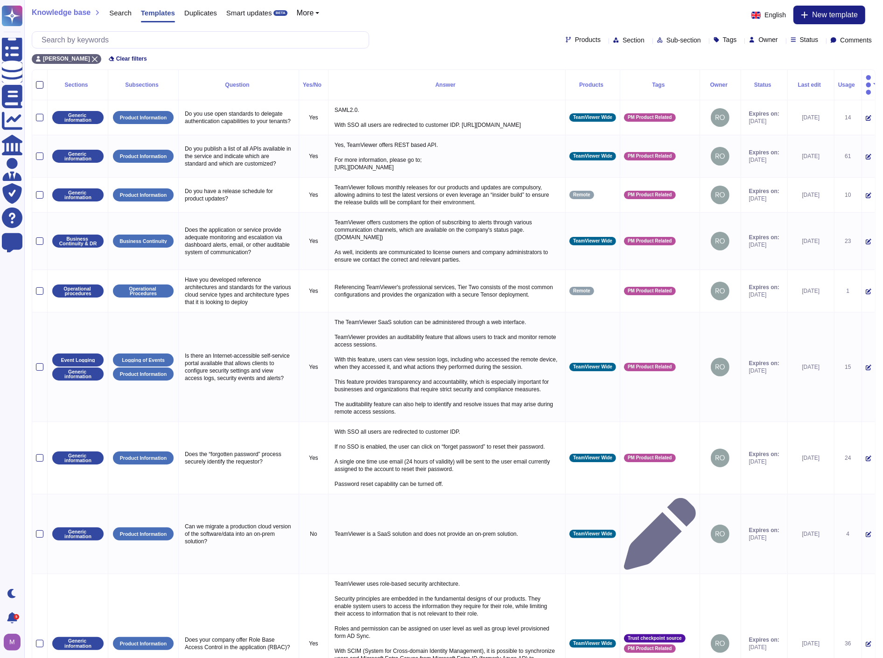
click at [40, 82] on div at bounding box center [39, 84] width 7 height 7
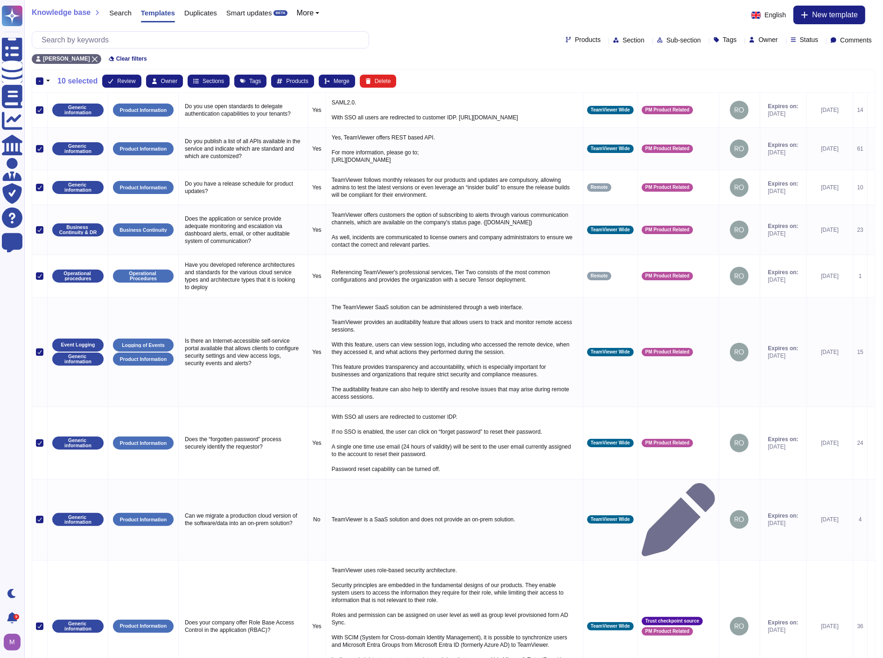
click at [49, 82] on button "button" at bounding box center [47, 81] width 9 height 11
click at [57, 109] on link "Select all" at bounding box center [88, 108] width 88 height 11
click at [301, 82] on span "Products" at bounding box center [297, 81] width 22 height 6
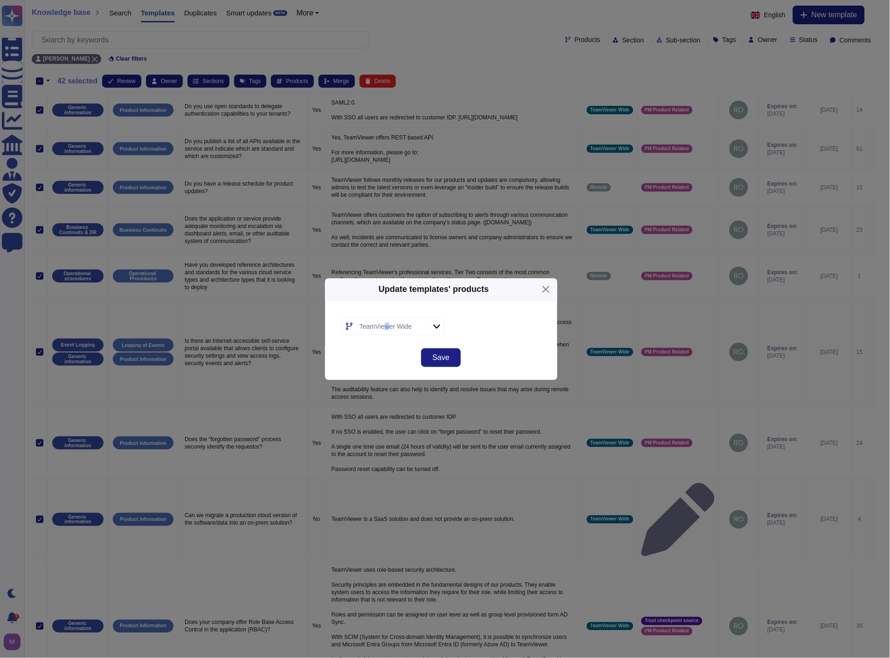
drag, startPoint x: 386, startPoint y: 319, endPoint x: 385, endPoint y: 325, distance: 6.2
click at [385, 325] on div "TeamViewer Wide" at bounding box center [392, 326] width 70 height 17
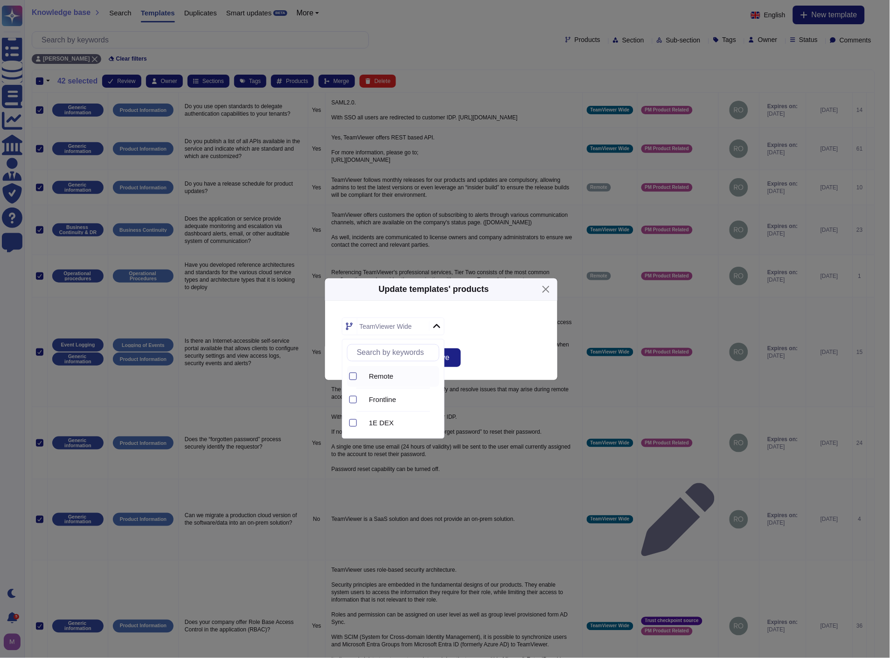
click at [382, 378] on span "Remote" at bounding box center [381, 376] width 25 height 8
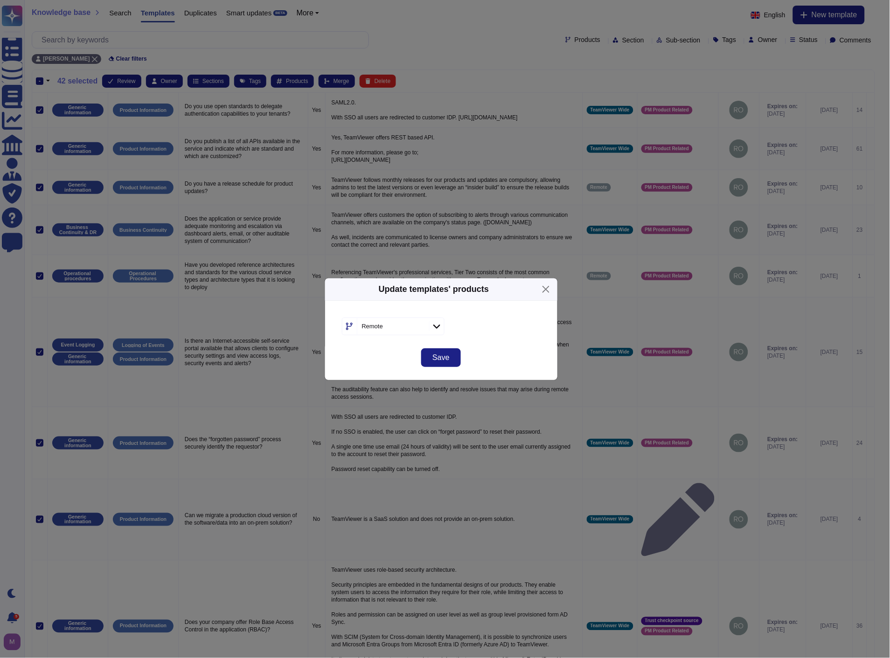
click at [520, 337] on form "Remote" at bounding box center [441, 326] width 210 height 29
click at [450, 360] on button "Save" at bounding box center [440, 357] width 39 height 19
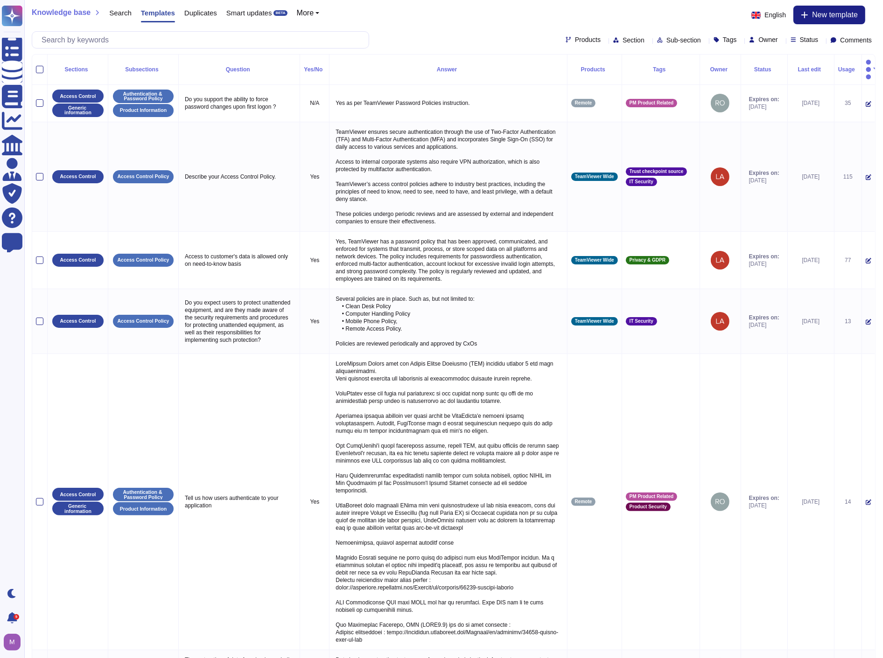
click at [431, 39] on div "Products Section Sub-section Tags Owner Status Comments" at bounding box center [453, 39] width 843 height 17
click at [758, 41] on span "Owner" at bounding box center [767, 39] width 19 height 7
type input "rodri"
click at [749, 80] on div at bounding box center [746, 84] width 16 height 11
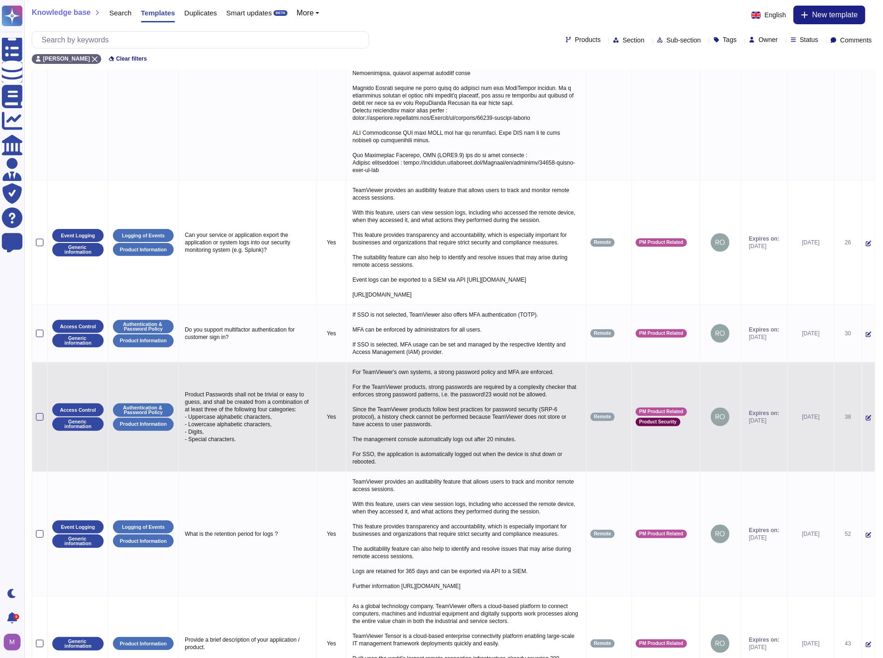
scroll to position [529, 0]
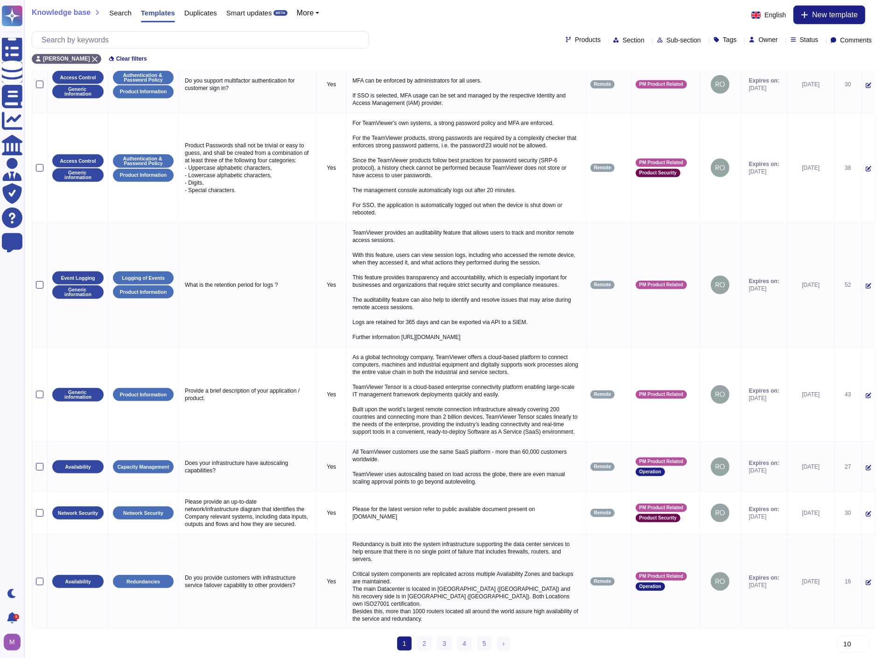
click at [416, 645] on ul "1 (current) 2 3 4 5 › Next" at bounding box center [453, 644] width 113 height 14
click at [423, 645] on link "2" at bounding box center [424, 644] width 15 height 14
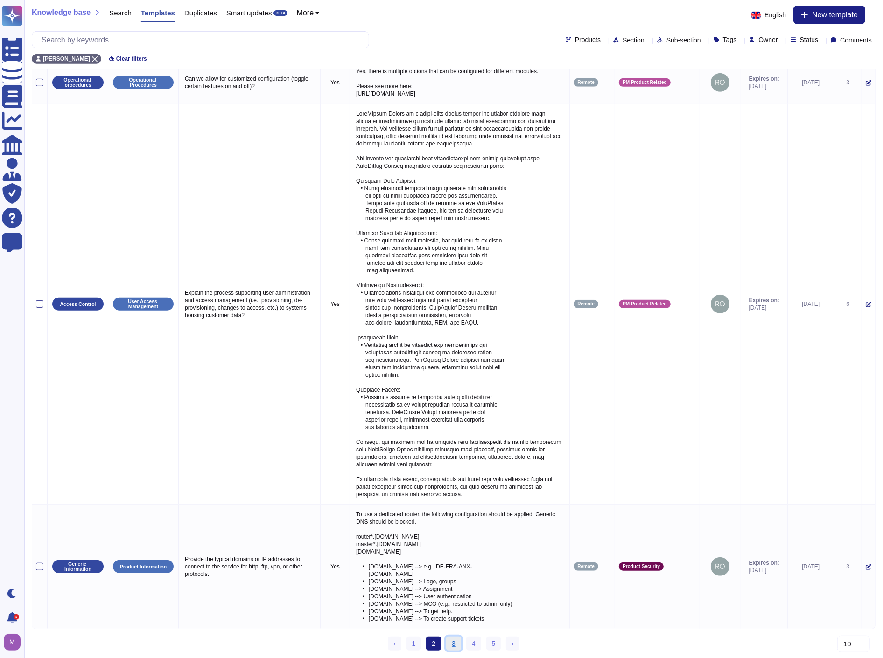
click at [454, 648] on link "3" at bounding box center [453, 644] width 15 height 14
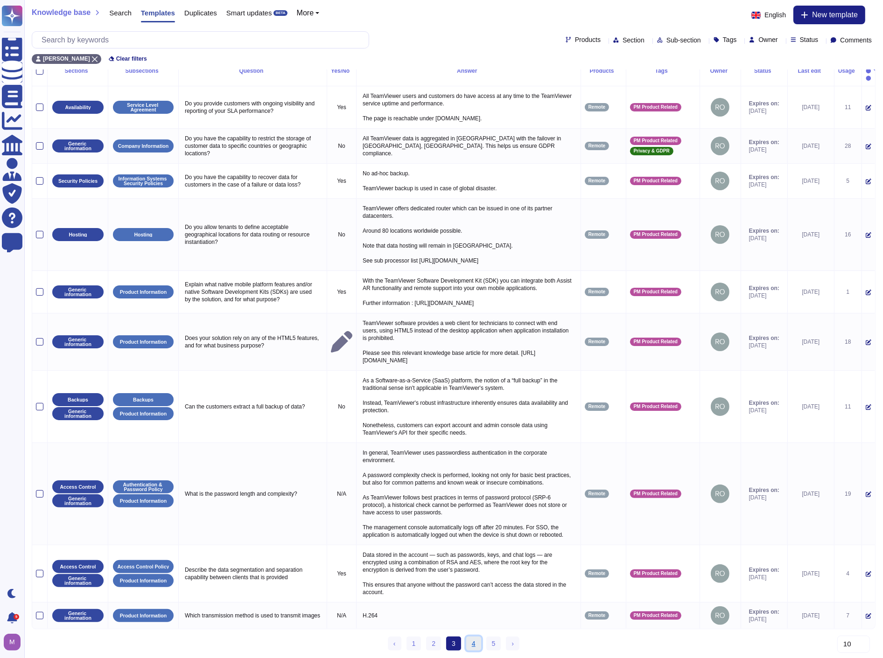
click at [474, 644] on link "4" at bounding box center [473, 644] width 15 height 14
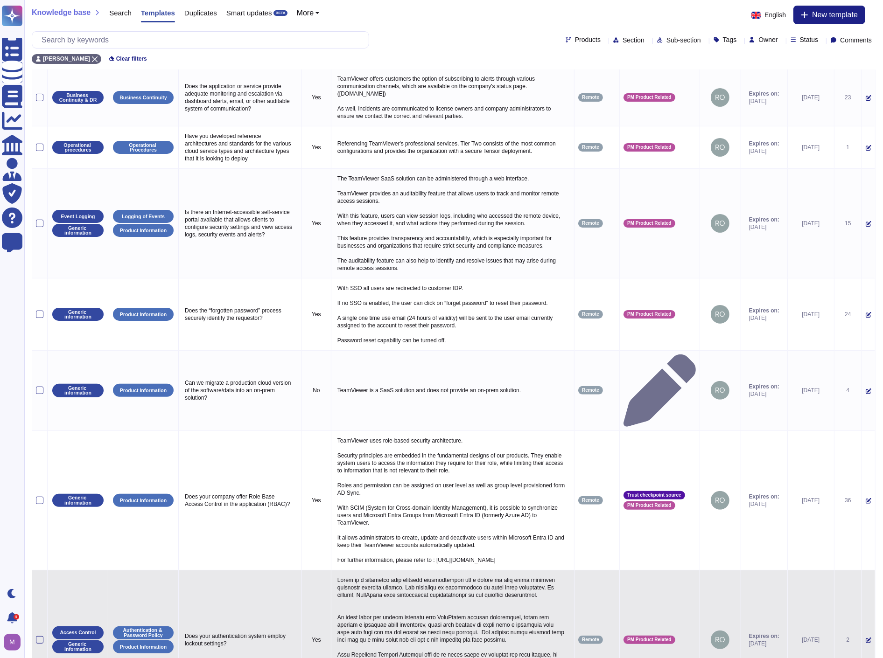
scroll to position [213, 0]
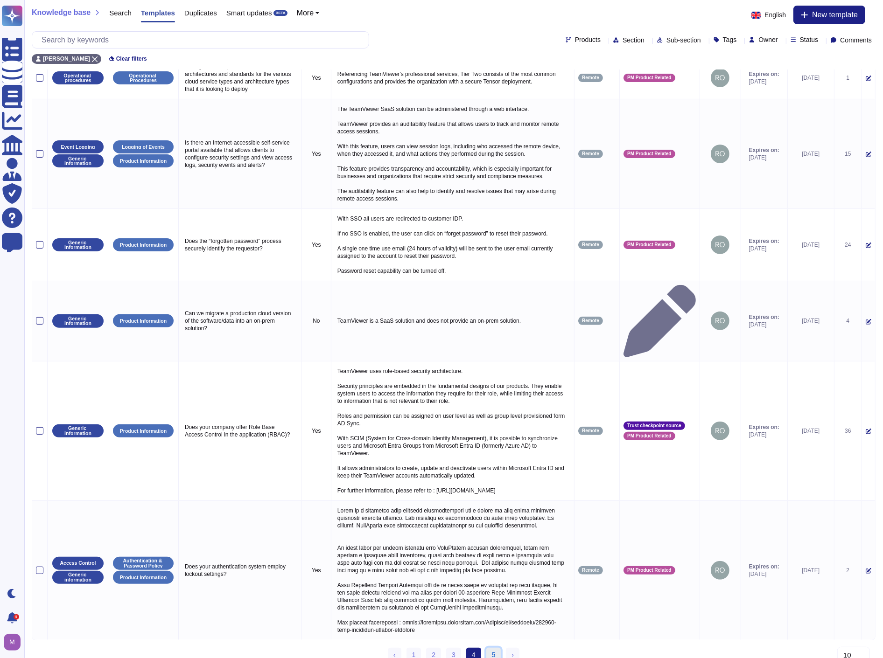
click at [497, 648] on link "5" at bounding box center [493, 655] width 15 height 14
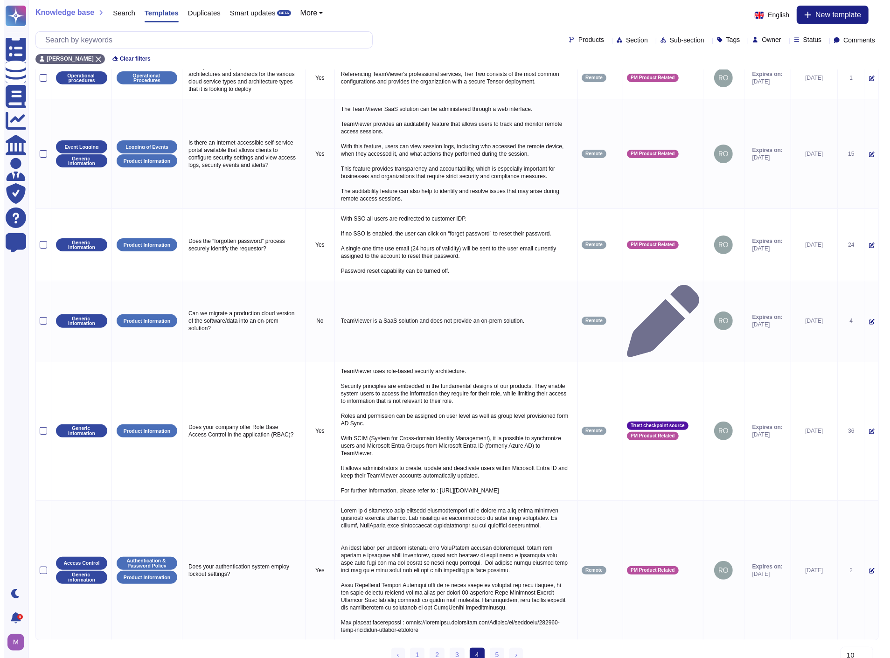
scroll to position [0, 0]
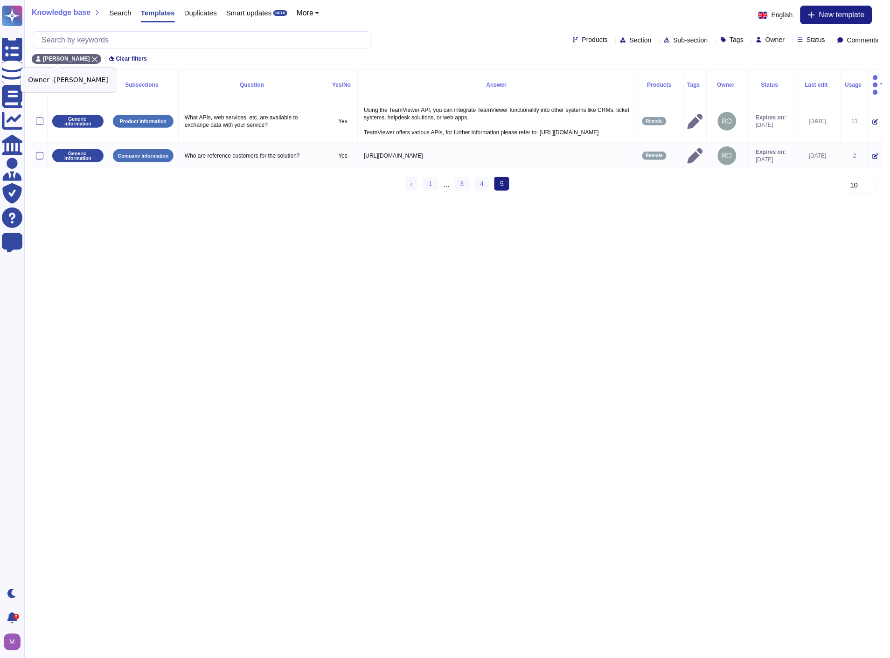
click at [92, 57] on icon at bounding box center [95, 59] width 6 height 6
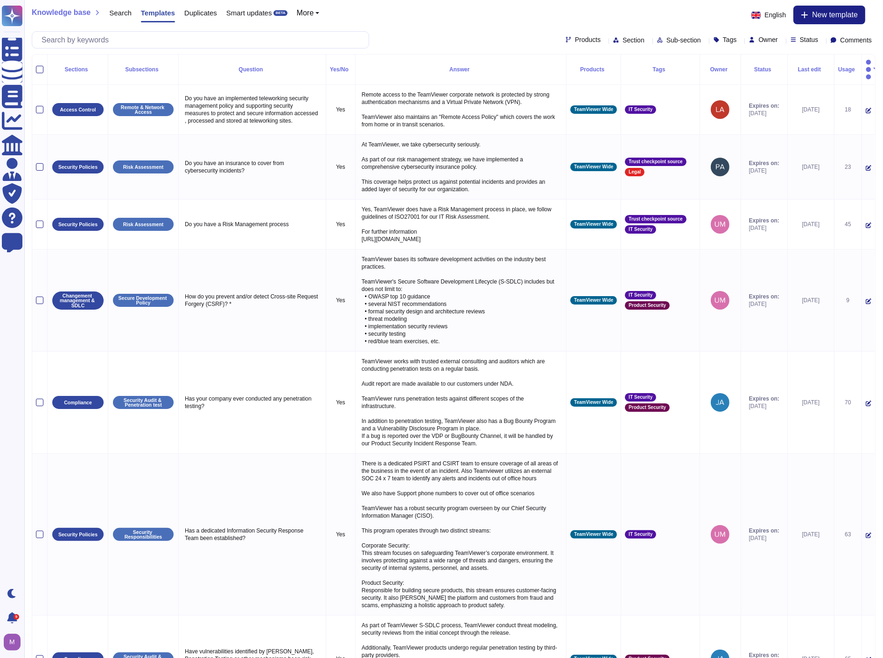
click at [758, 36] on span "Owner" at bounding box center [767, 39] width 19 height 7
type input "[PERSON_NAME]"
click at [789, 84] on span "[PERSON_NAME]" at bounding box center [786, 84] width 57 height 8
